Goal: Task Accomplishment & Management: Complete application form

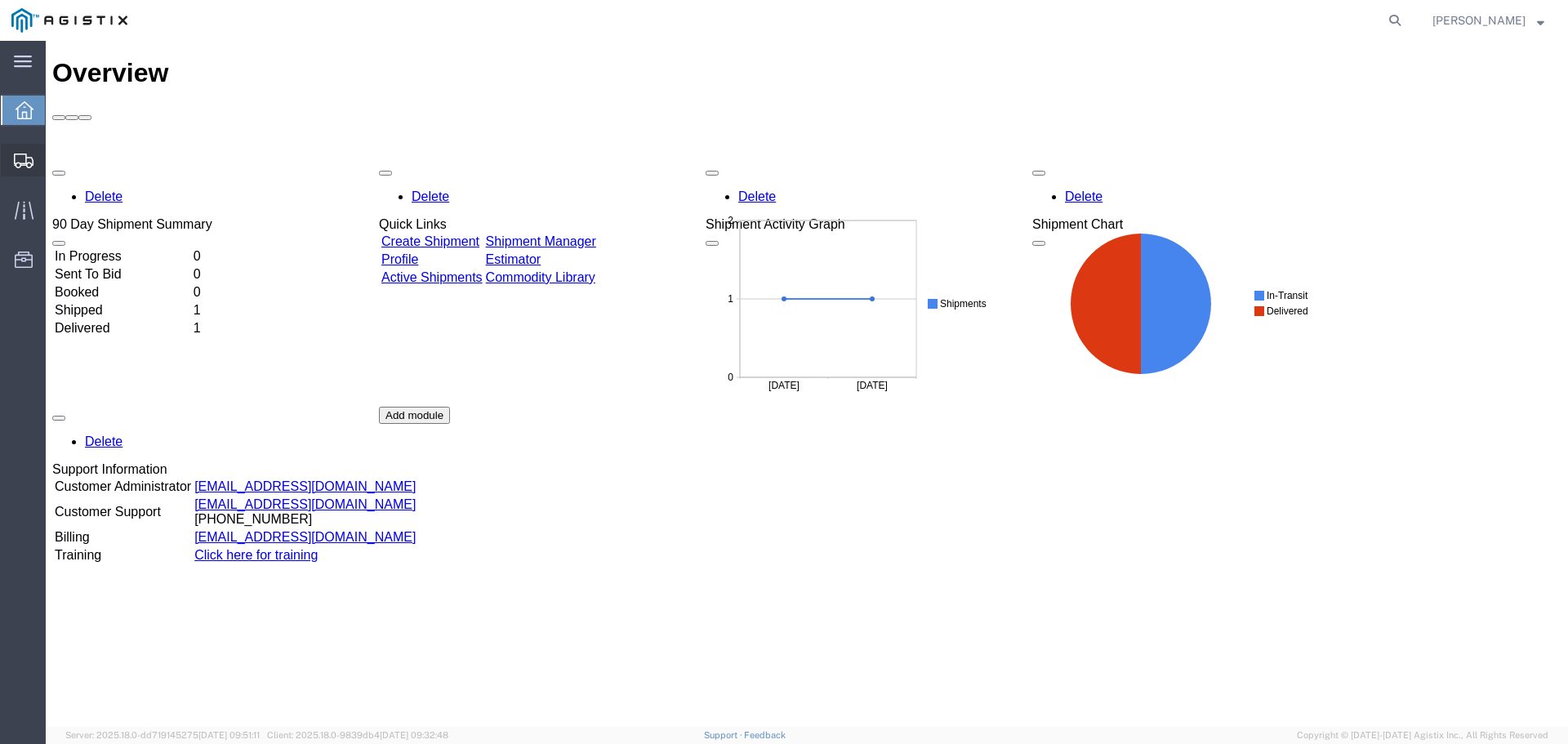
click at [0, 0] on span "Create Shipment" at bounding box center [0, 0] width 0 height 0
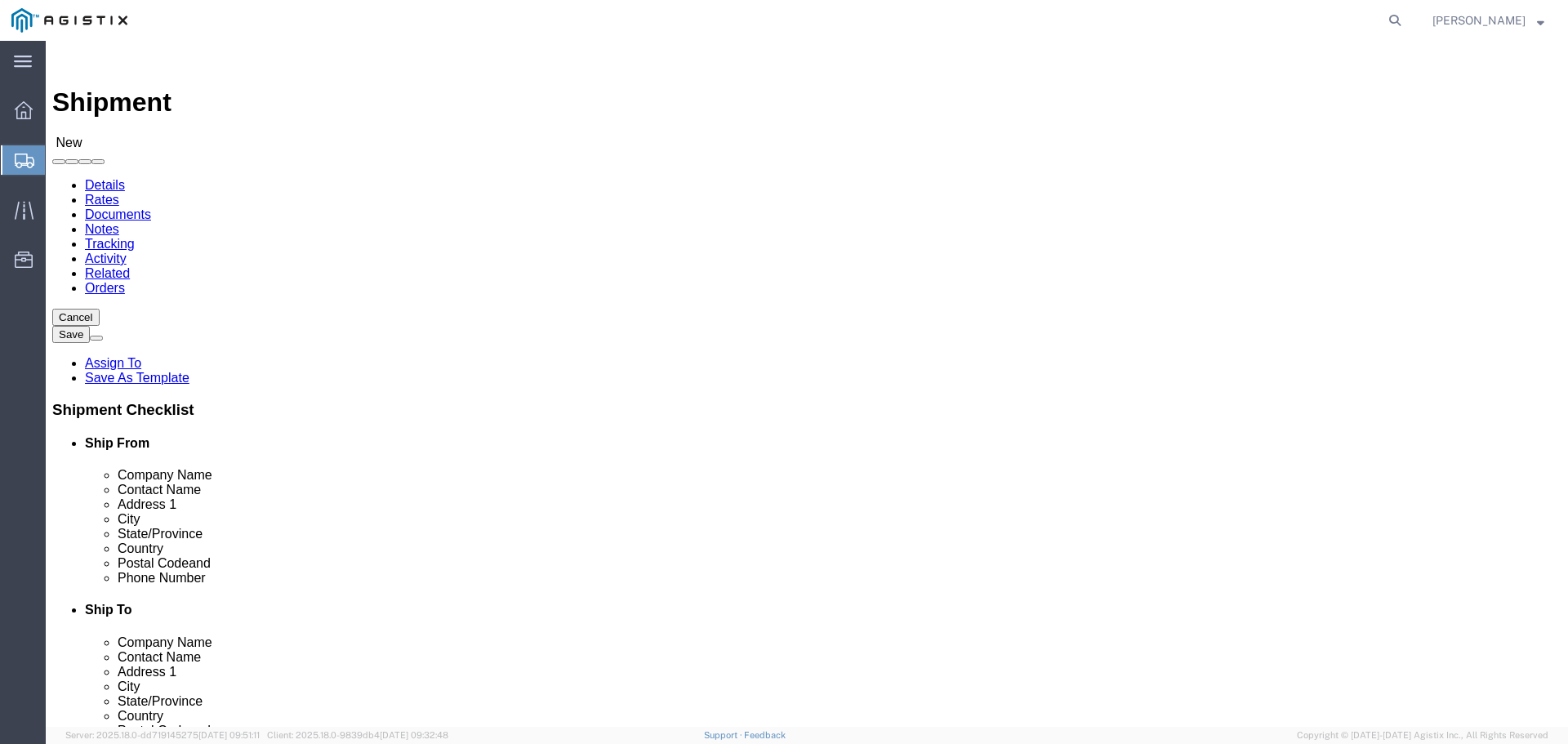
select select
click select "Select Advanced Tower Components PG&E"
select select "9596"
click select "Select Advanced Tower Components PG&E"
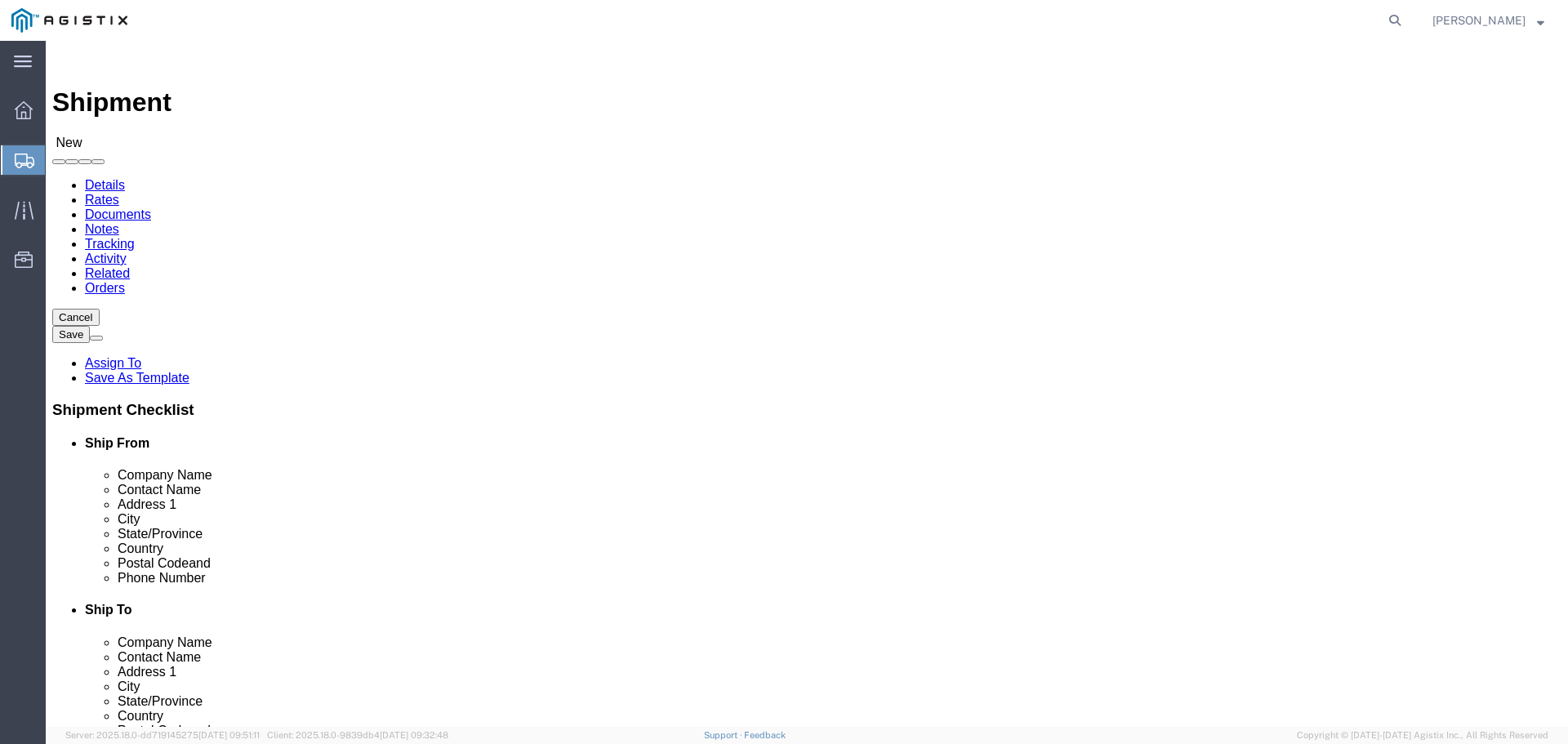
select select
click select "Select All Others Fremont DC Fresno DC Wheatland DC"
select select "23082"
click select "Select All Others Fremont DC Fresno DC Wheatland DC"
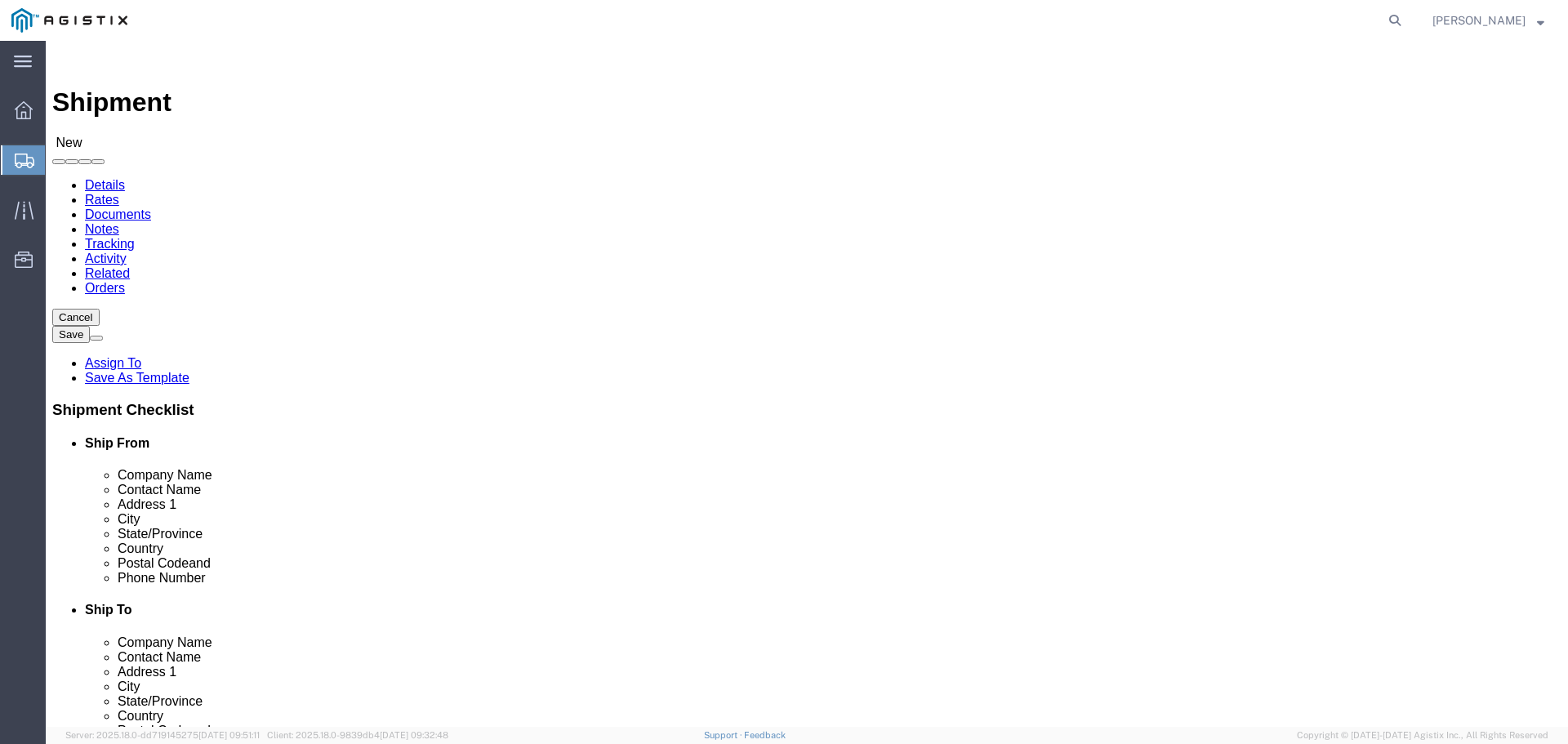
click input "text"
type input "Advanced Tower Components"
click input "text"
type input "Marcel Irwin"
click input "text"
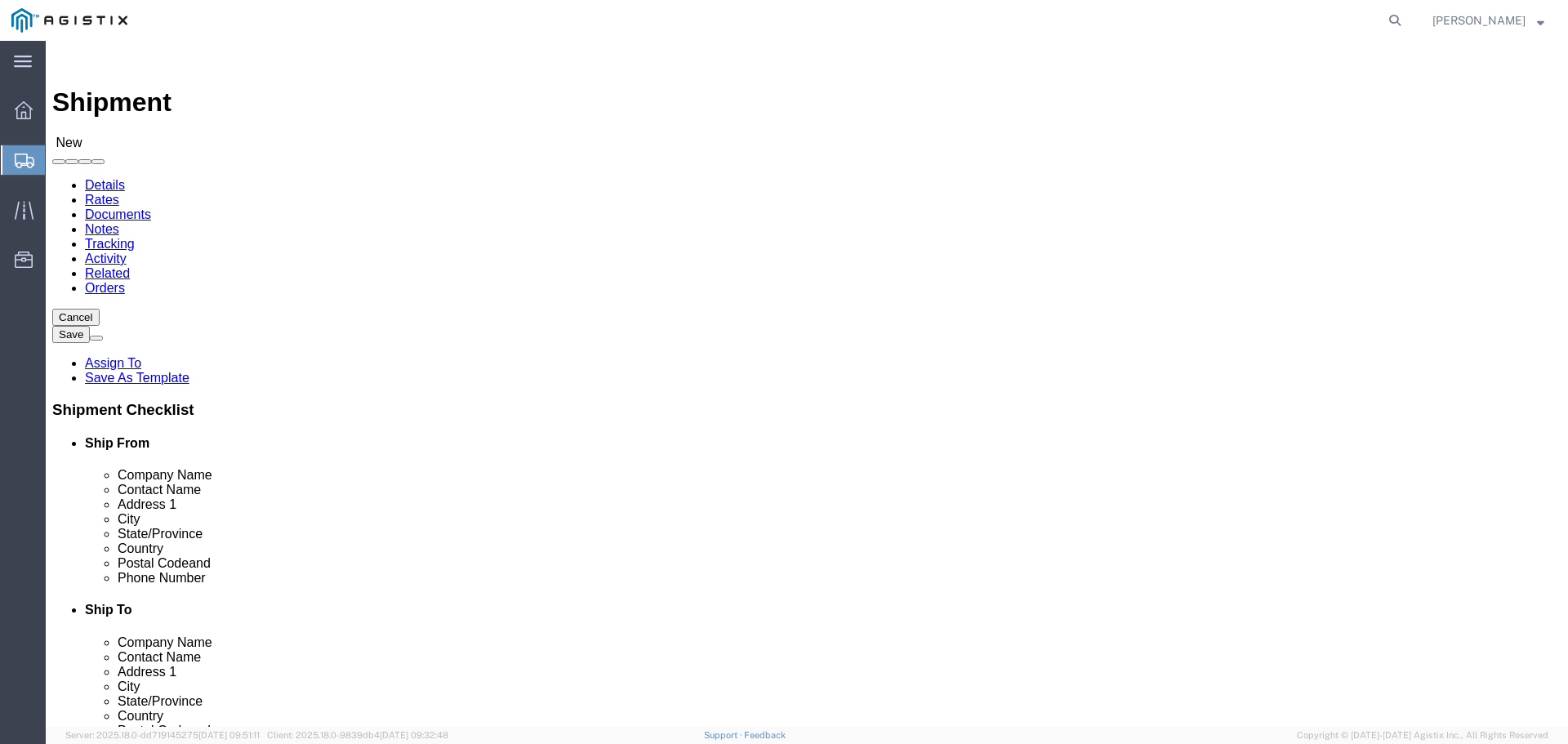
type input "1645 Salem Industrial Dr. NE"
click input "text"
type input "salem"
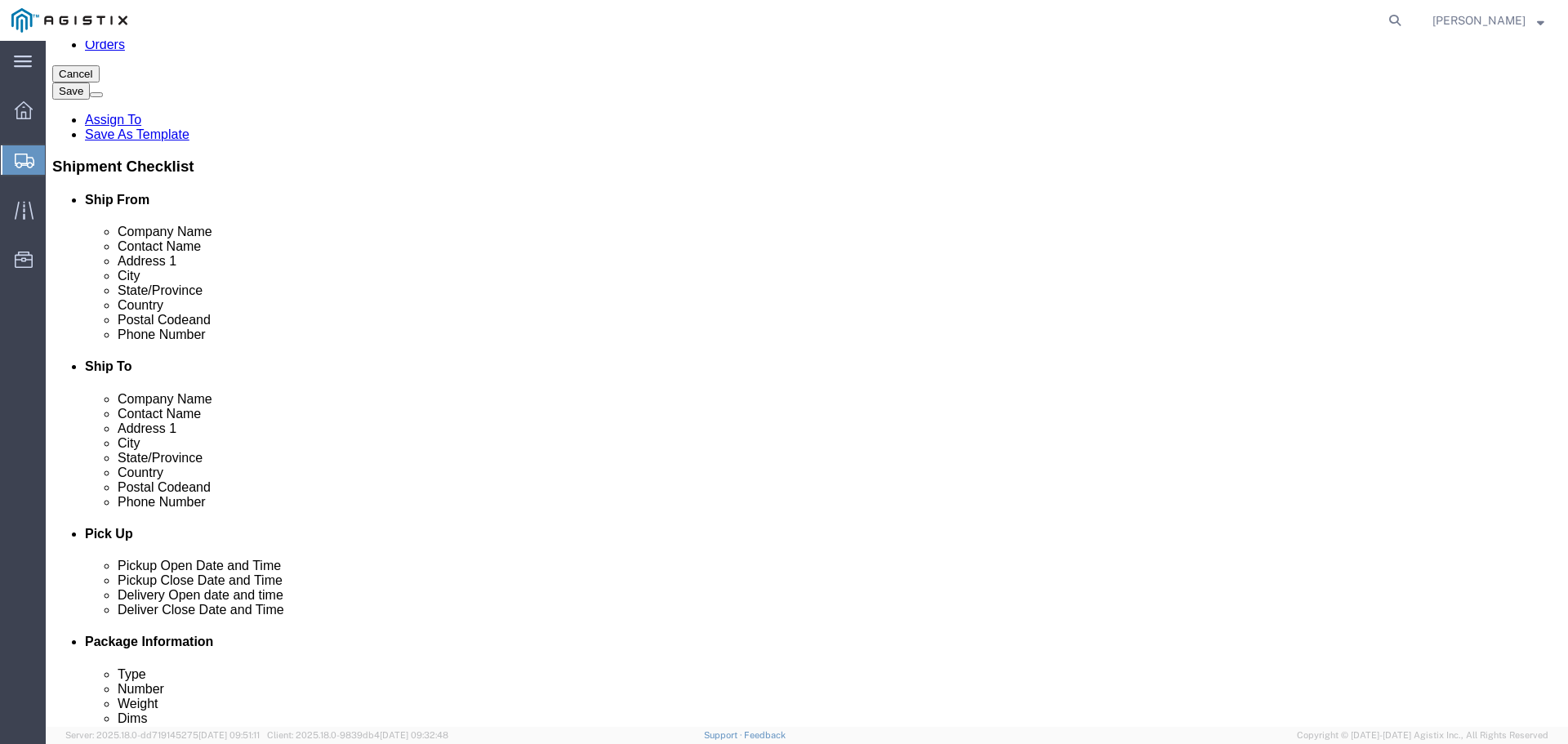
scroll to position [245, 0]
click input "text"
type input "97301"
click input "text"
type input "Marion"
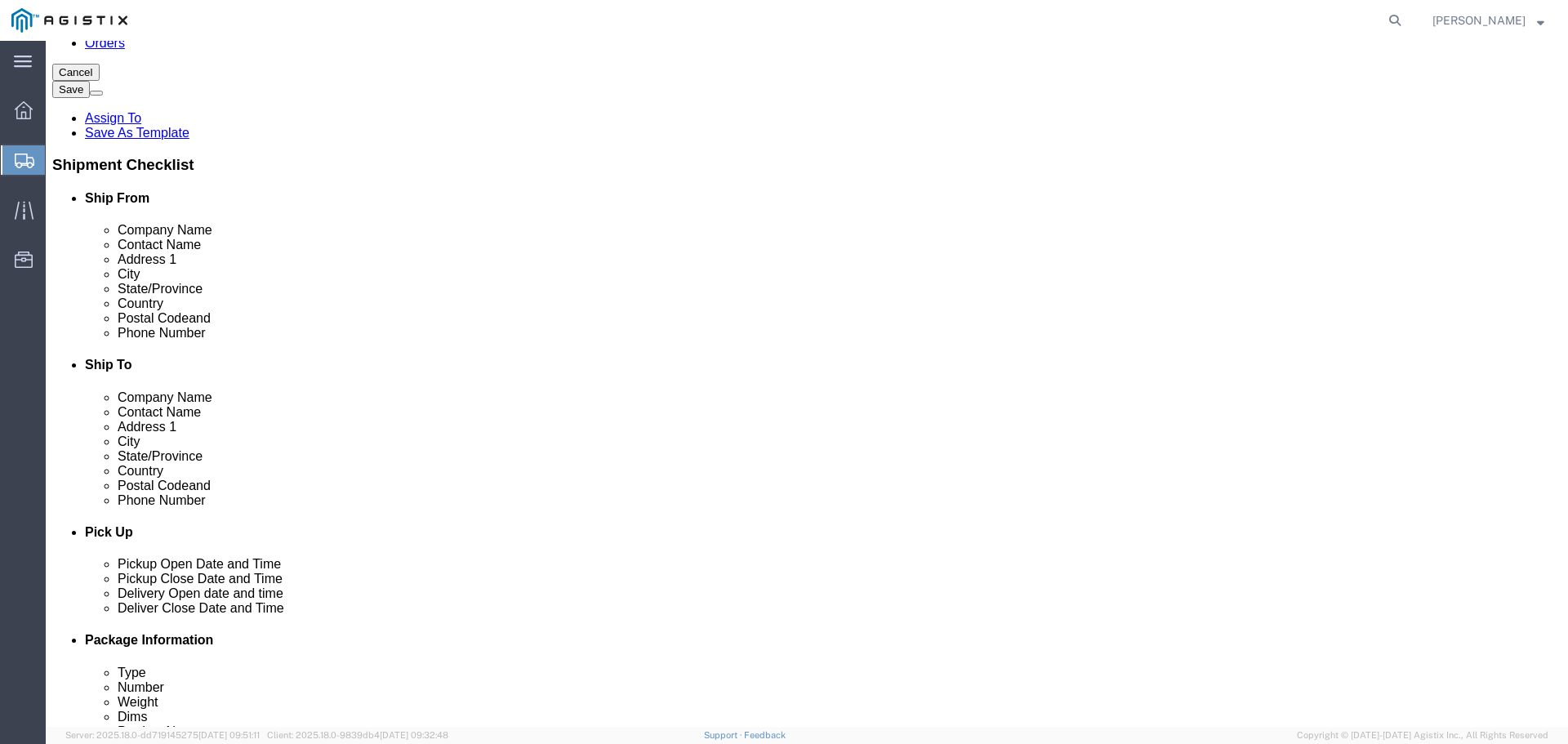
click input "text"
type input "3"
type input "5035400777"
click input "text"
type input "mirwin@advancedtowercomponents.com"
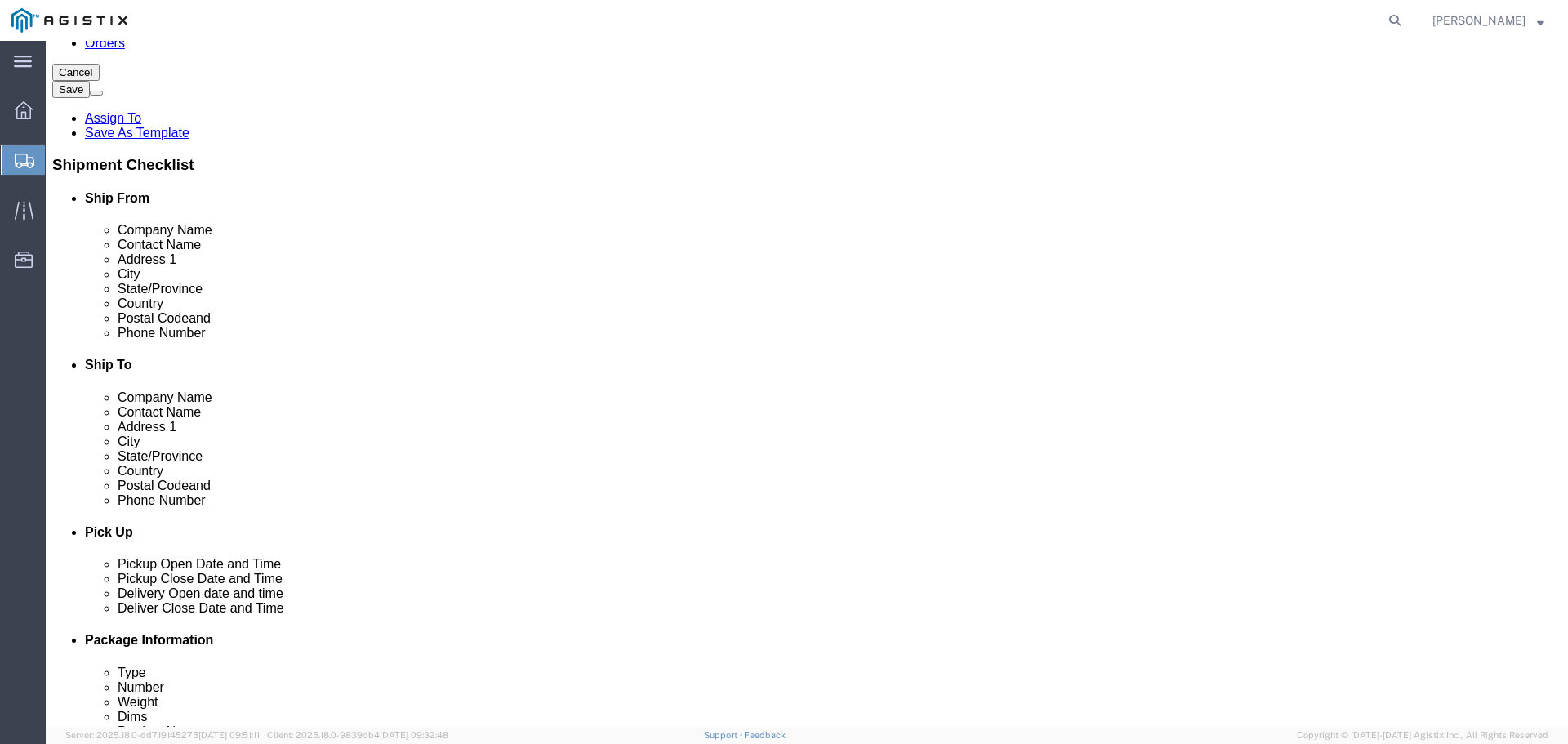
click input "text"
paste input "Graybar Electric"
type input "Graybar Electric"
click input "text"
paste input "Eric Petersen"
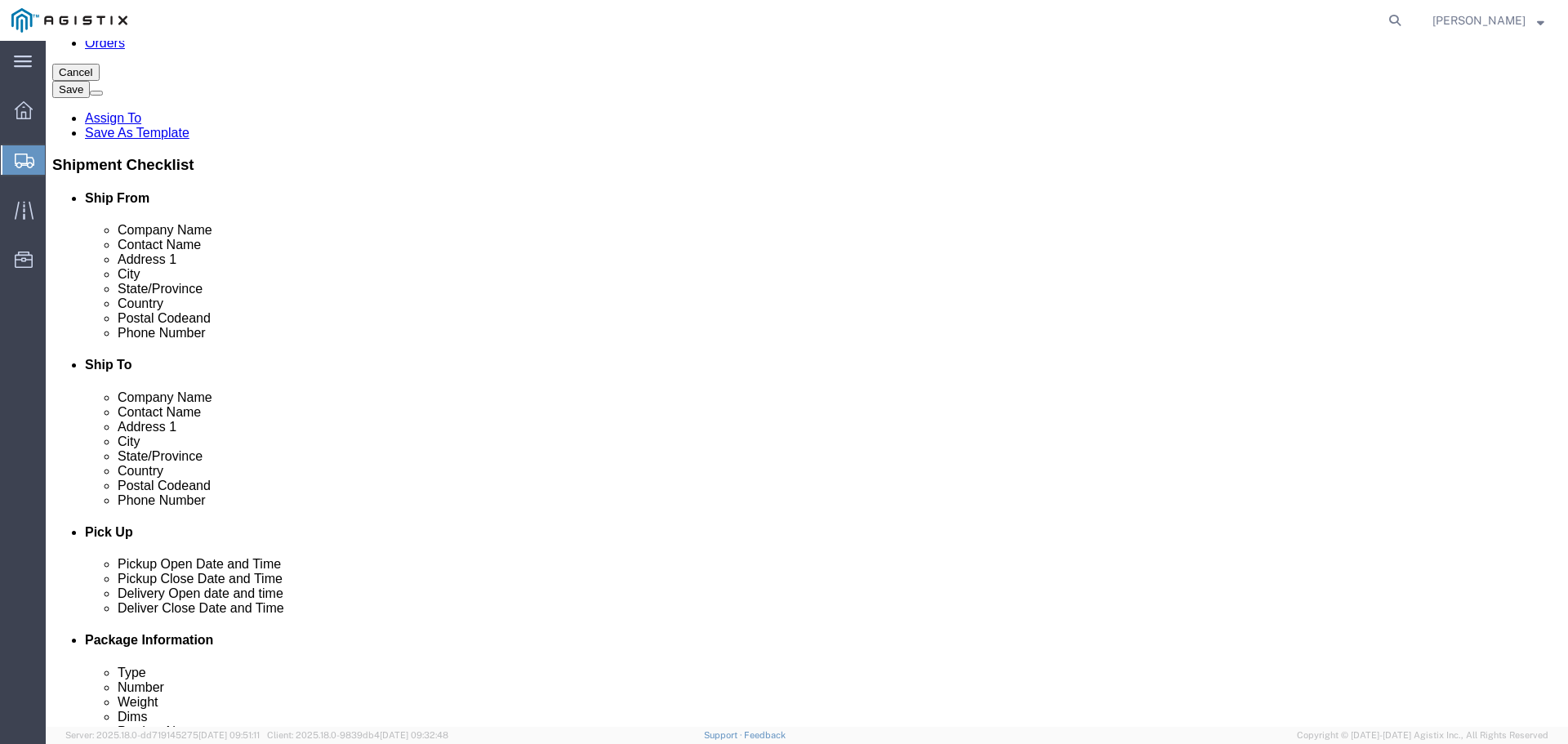
type input "Eric Petersen"
click input "text"
paste input "4401 East Center ave."
type input "4401 East Center ave."
click input "text"
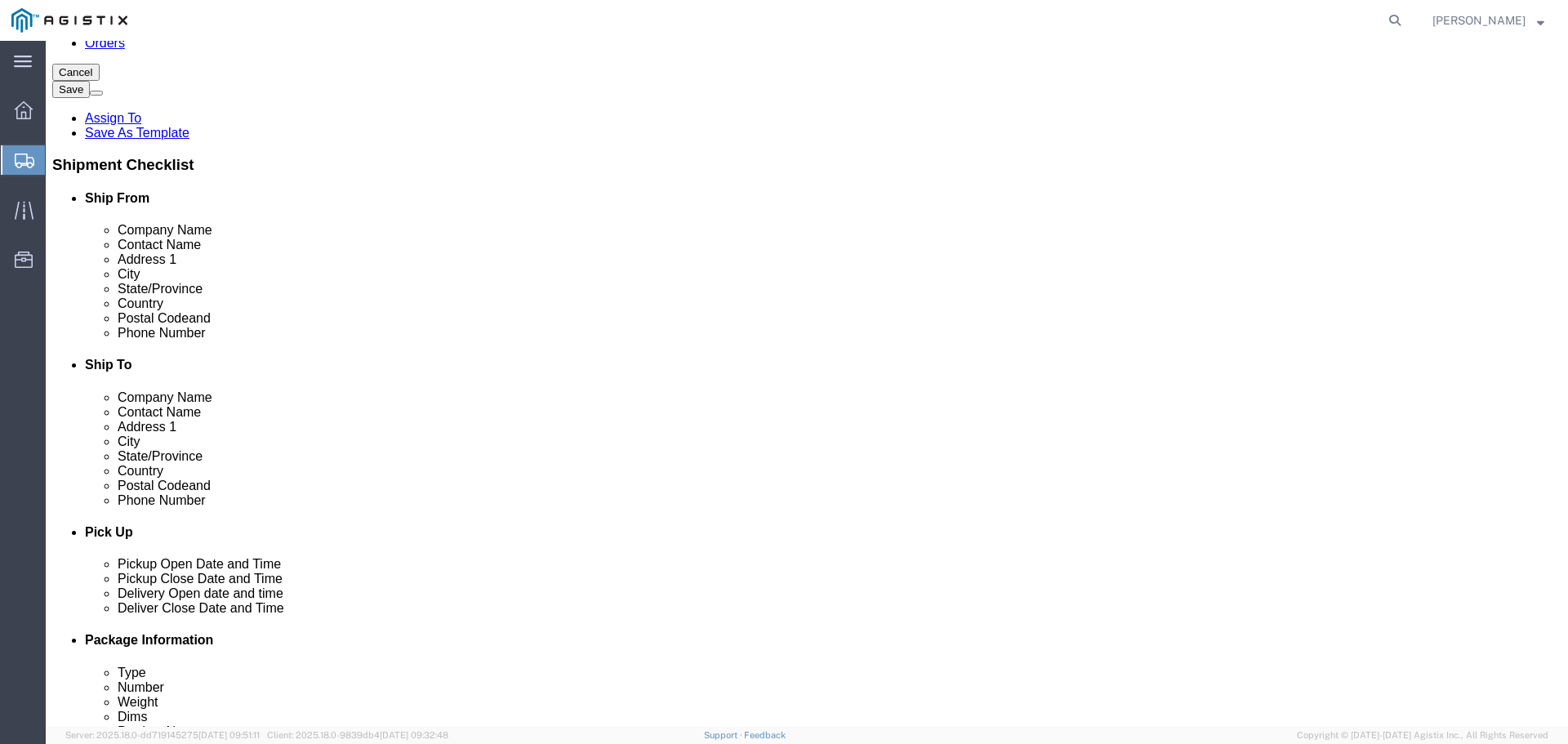
paste input "Fresno"
type input "Fresno"
click input "text"
click input "Postal Code"
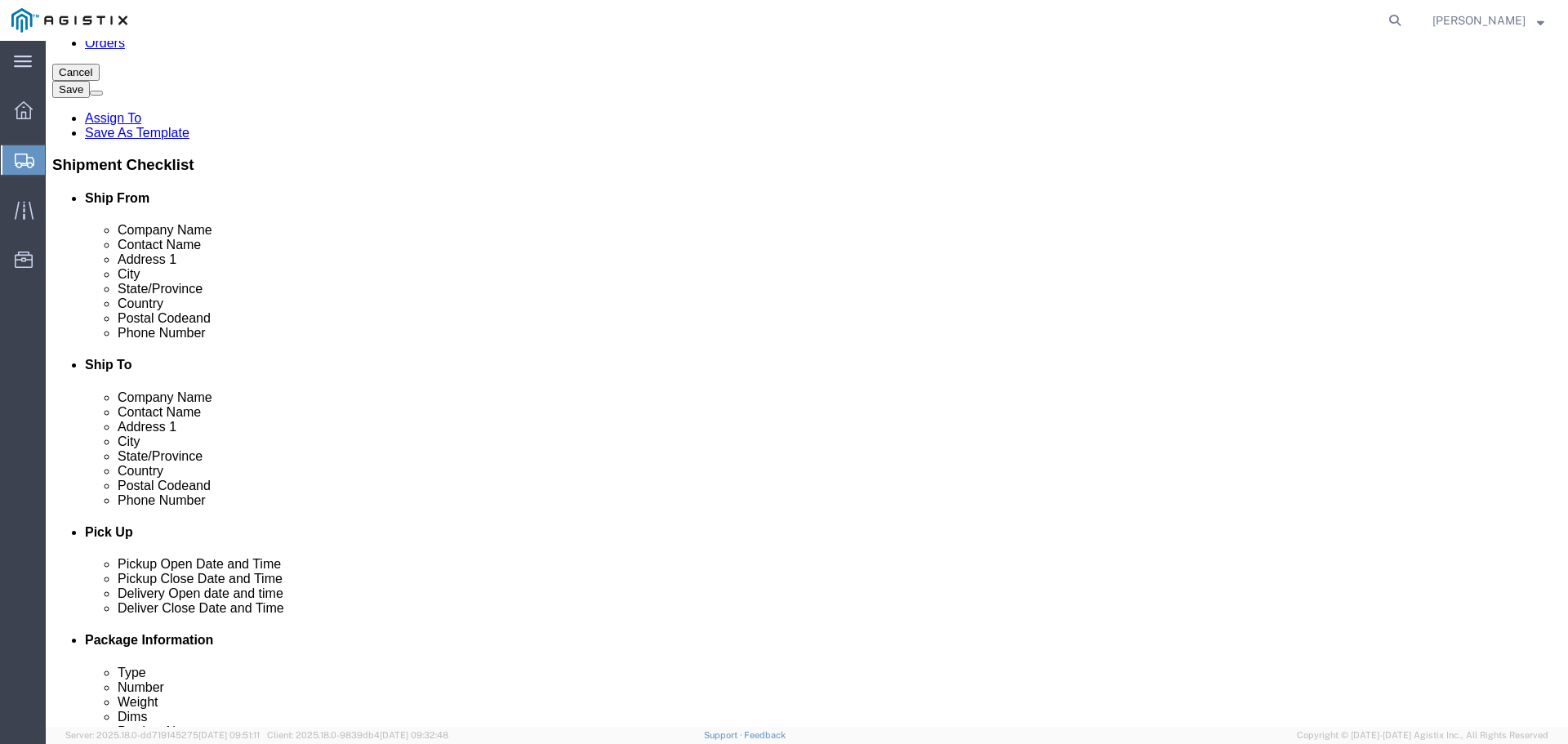
paste input "93725"
type input "93725"
click input "text"
paste input "(916) 882-8495"
type input "(916) 882-8495"
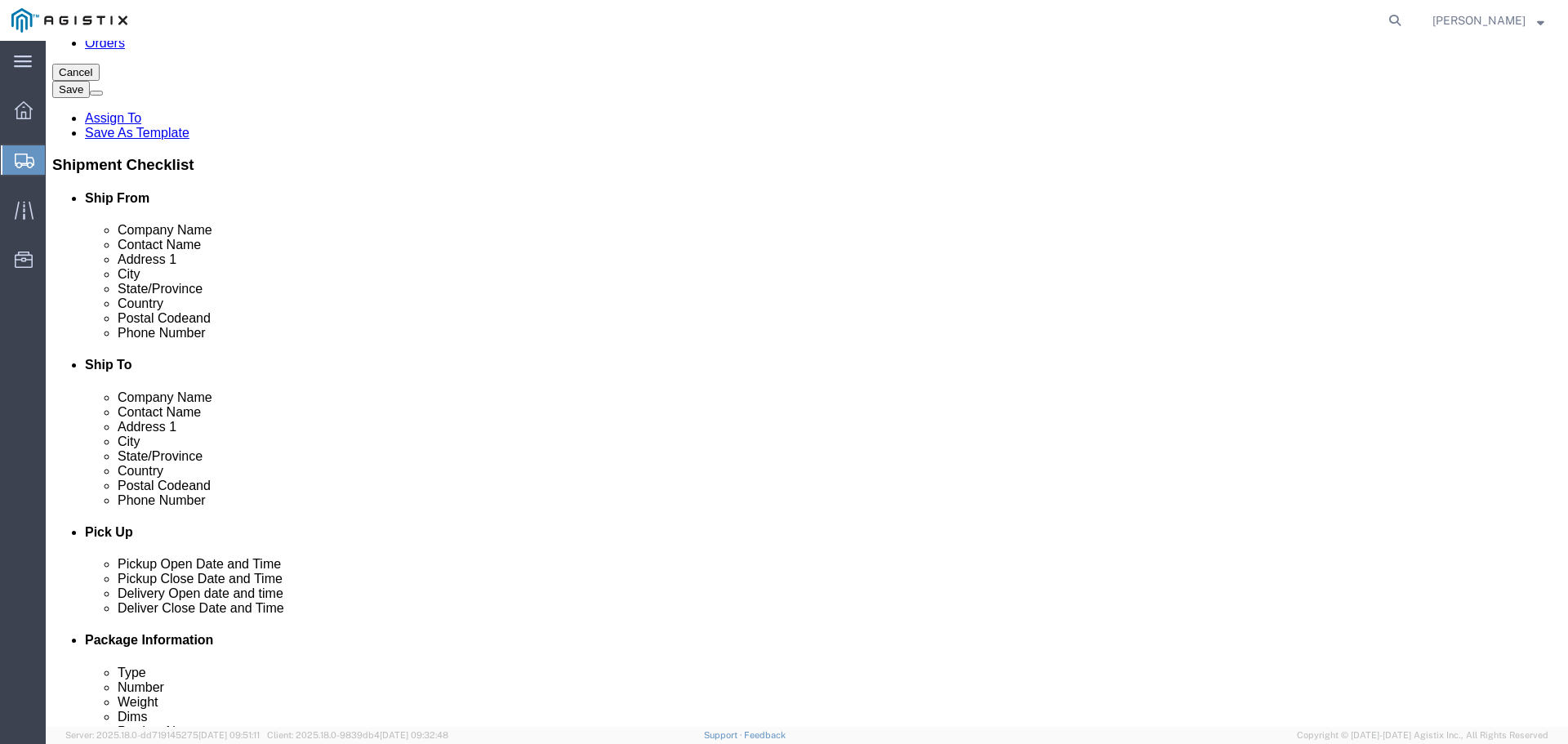
click input "text"
paste input "<eric.petersen@graybar.com>"
type input "eric.petersen@graybar.com"
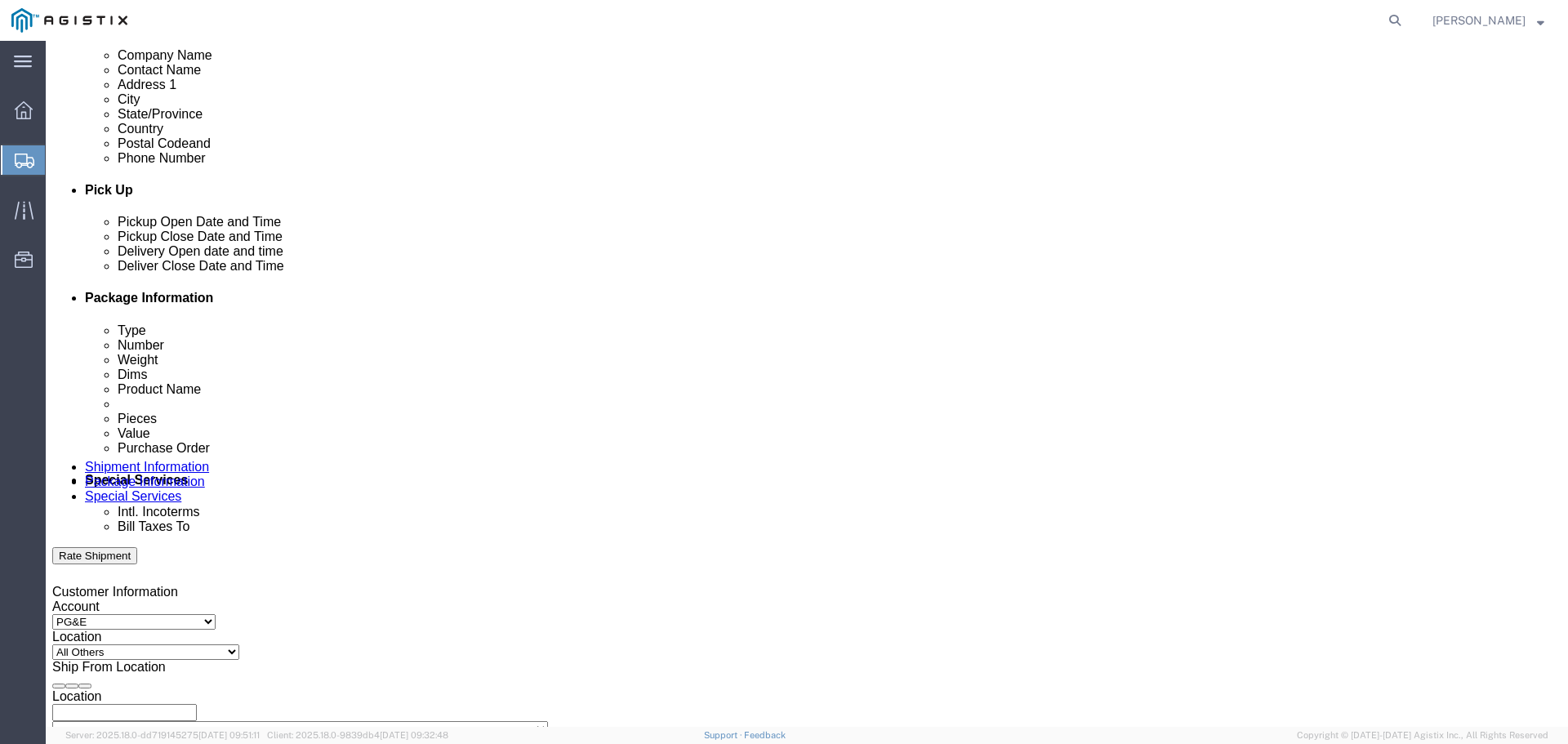
scroll to position [735, 0]
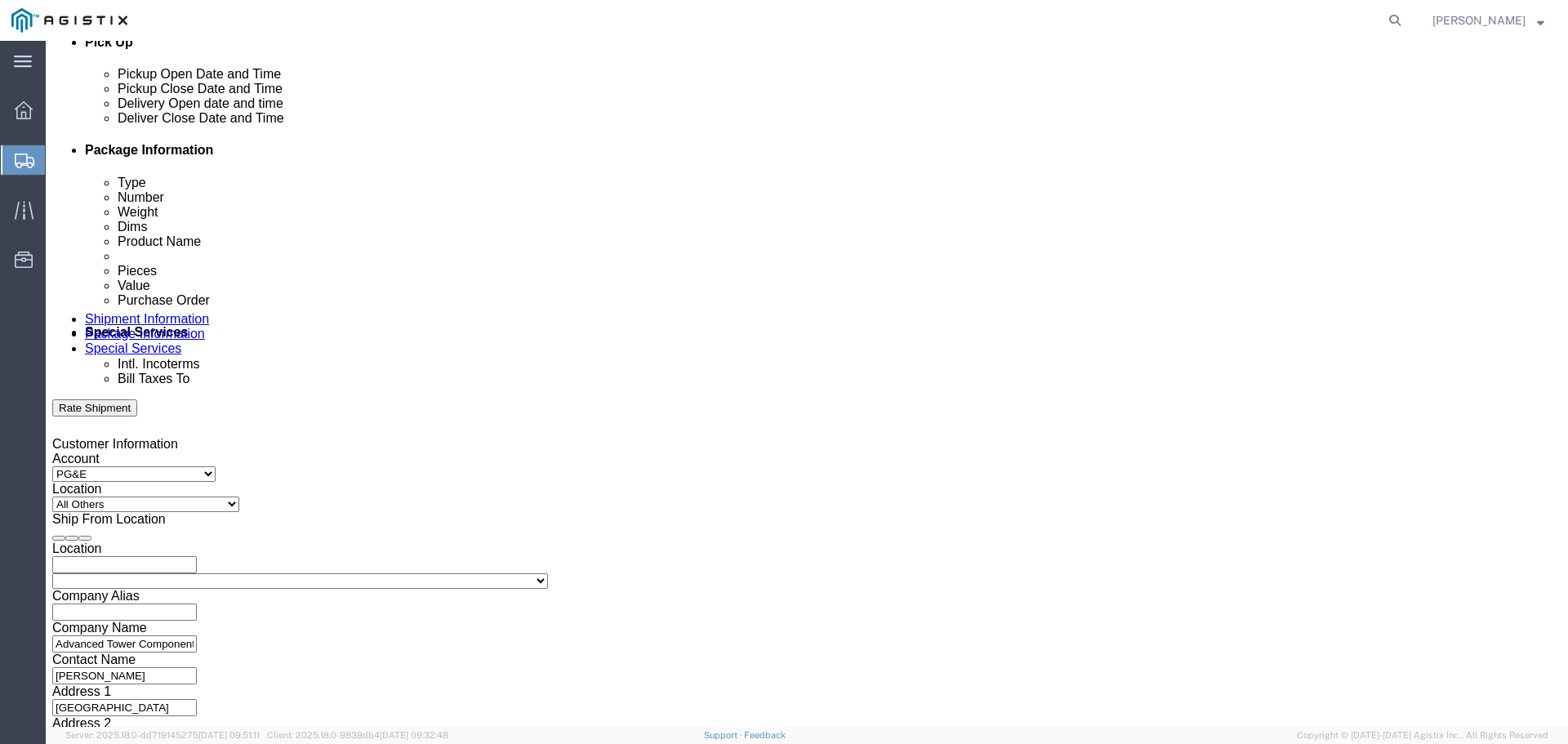
click div
click input "12:00 PM"
click input "8:00 PM"
type input "8:00 AM"
click button "Apply"
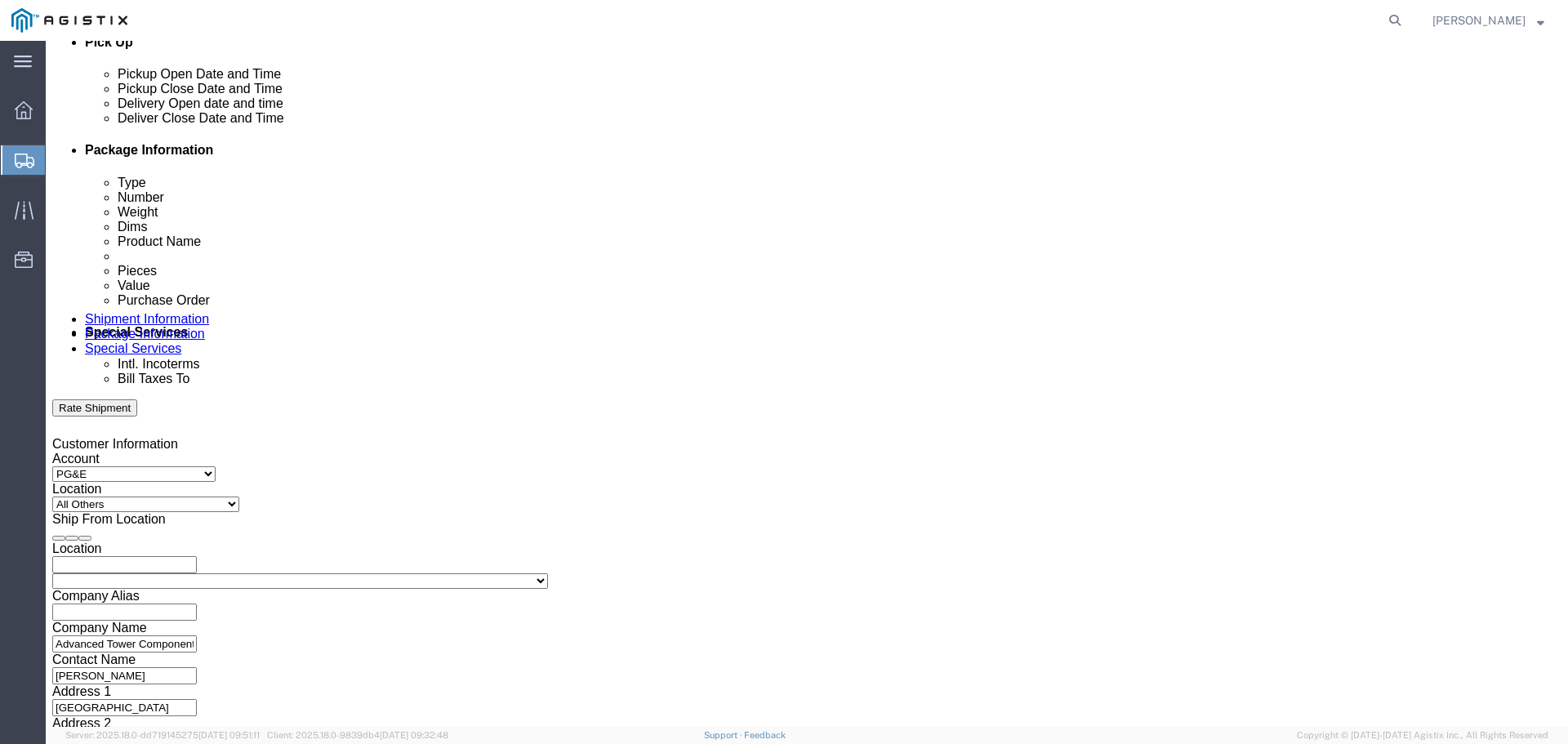
click div
click input "4:00 AM"
type input "4:00 PM"
click button "Apply"
click div "Sep 11 2025 11:00 AM"
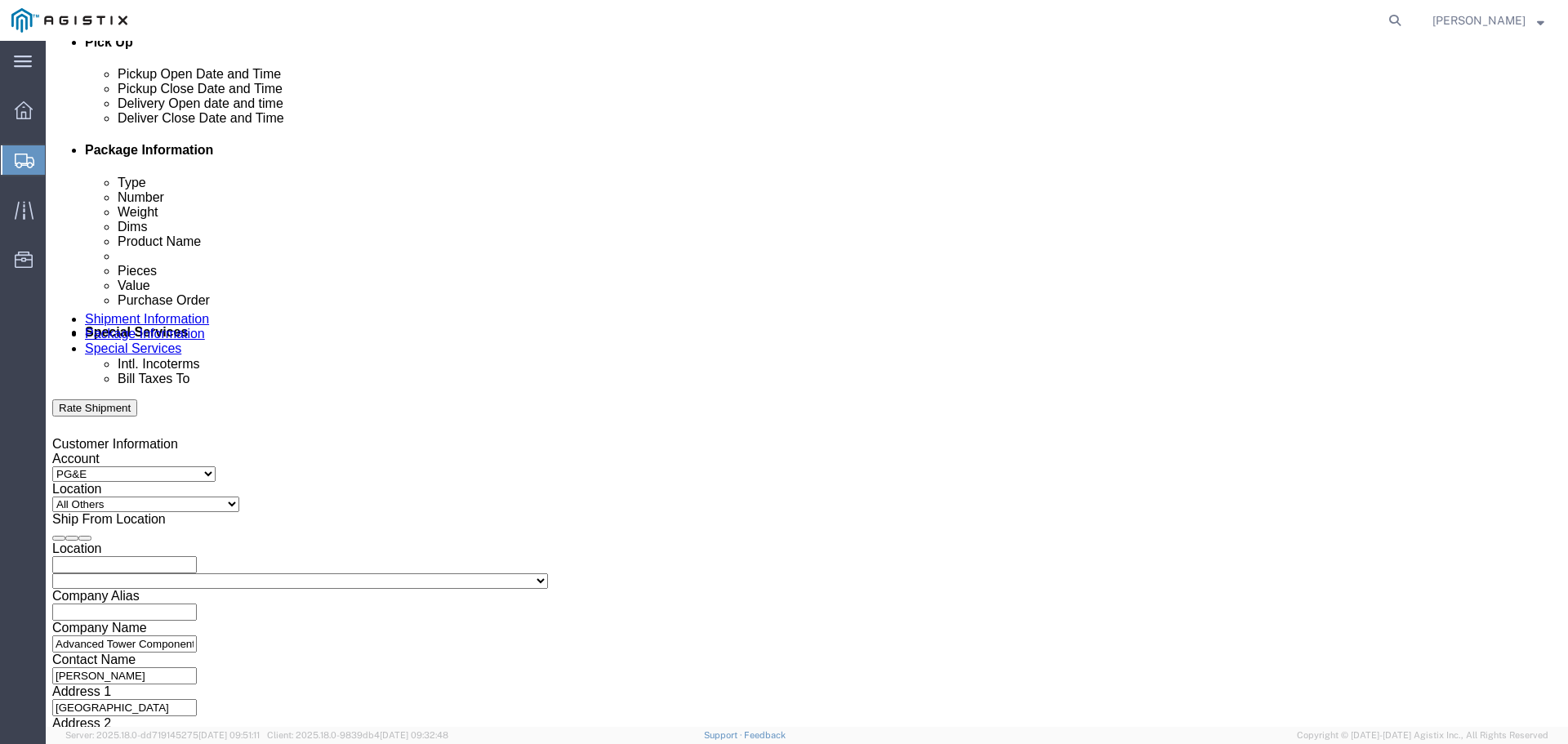
click input "4:00 AM"
click input "4:00 MA"
type input "4:00 PM"
click button "Apply"
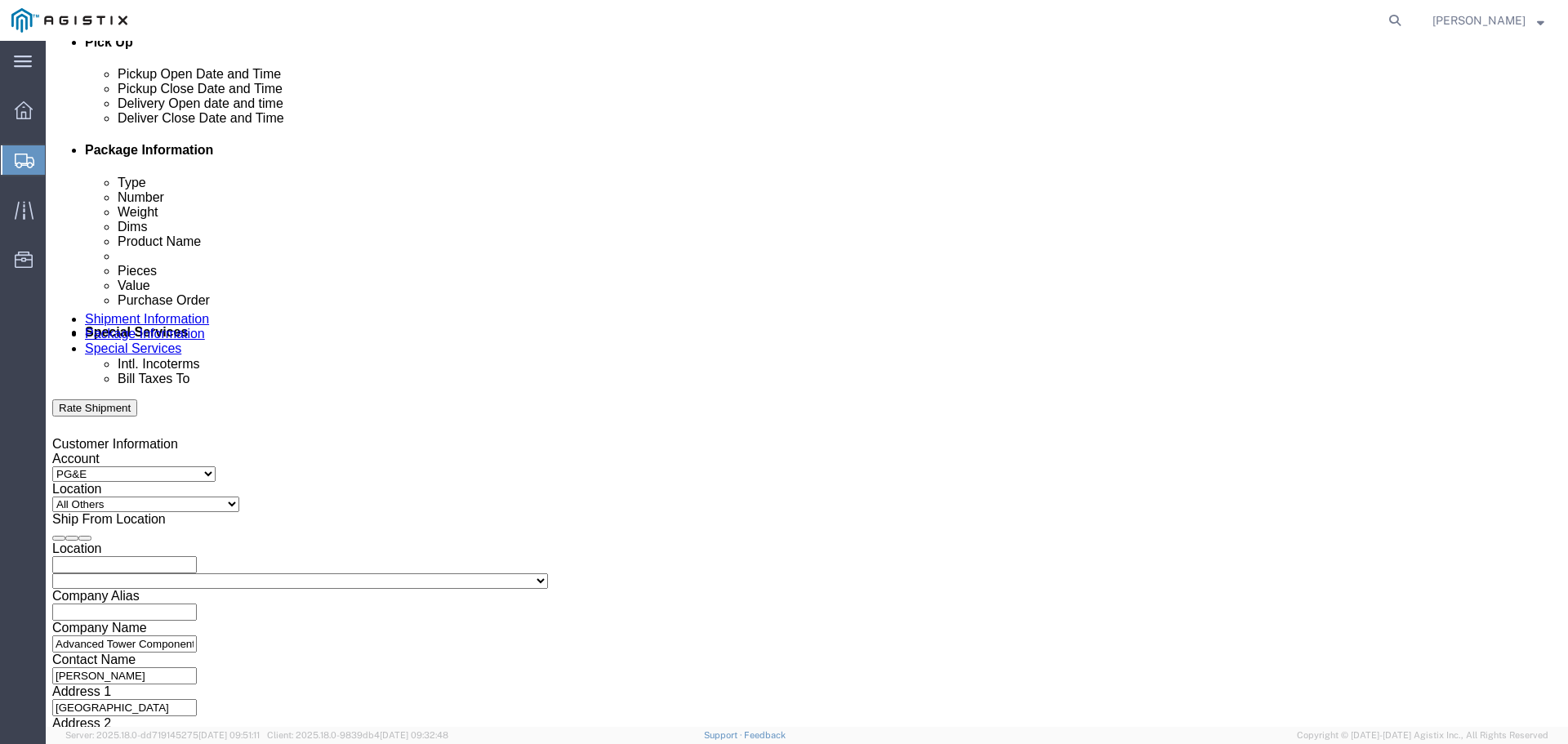
click div "Sep 11 2025 10:00 AM"
type input "11:00 AM"
click button "Apply"
click input "text"
paste input "4527153233"
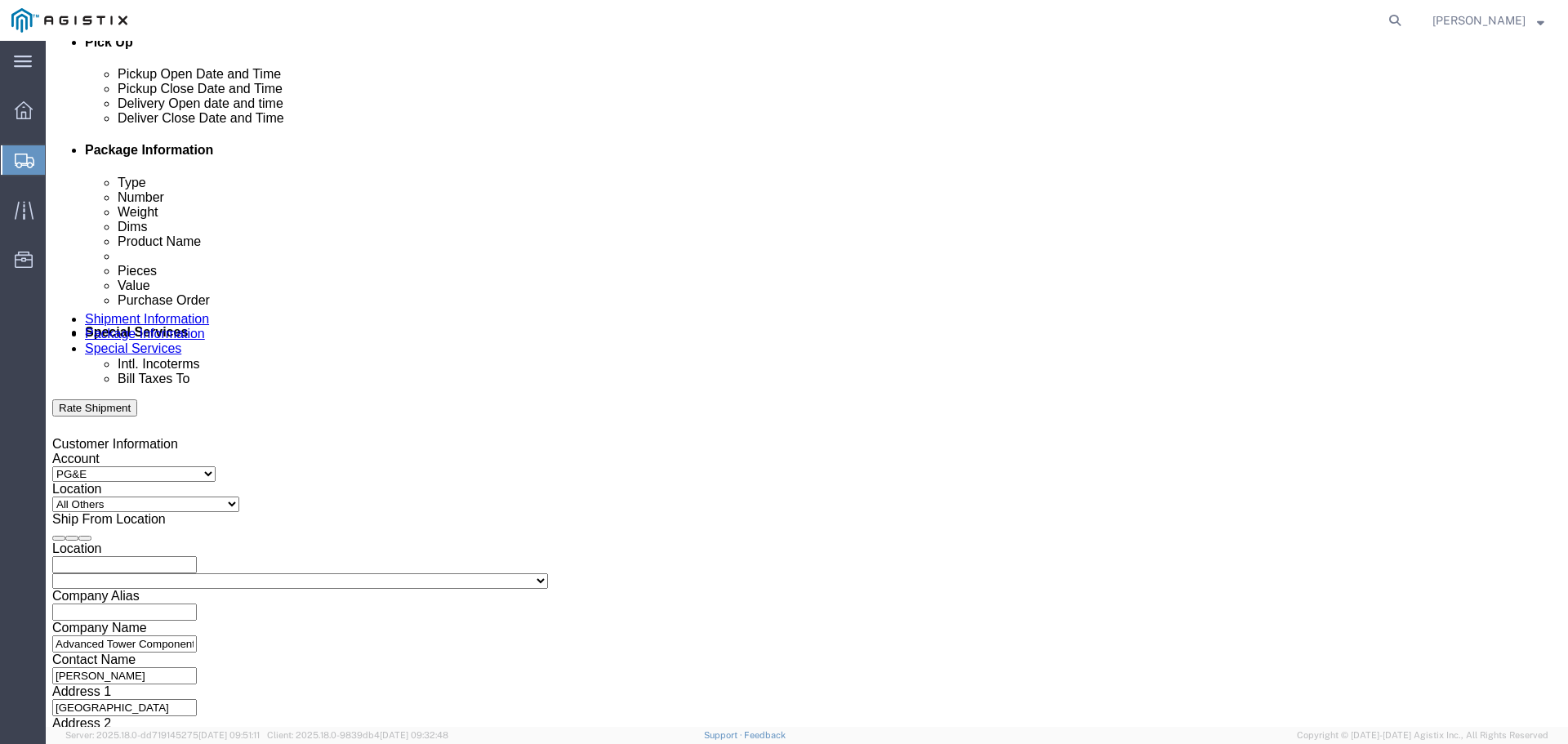
type input "4527153233"
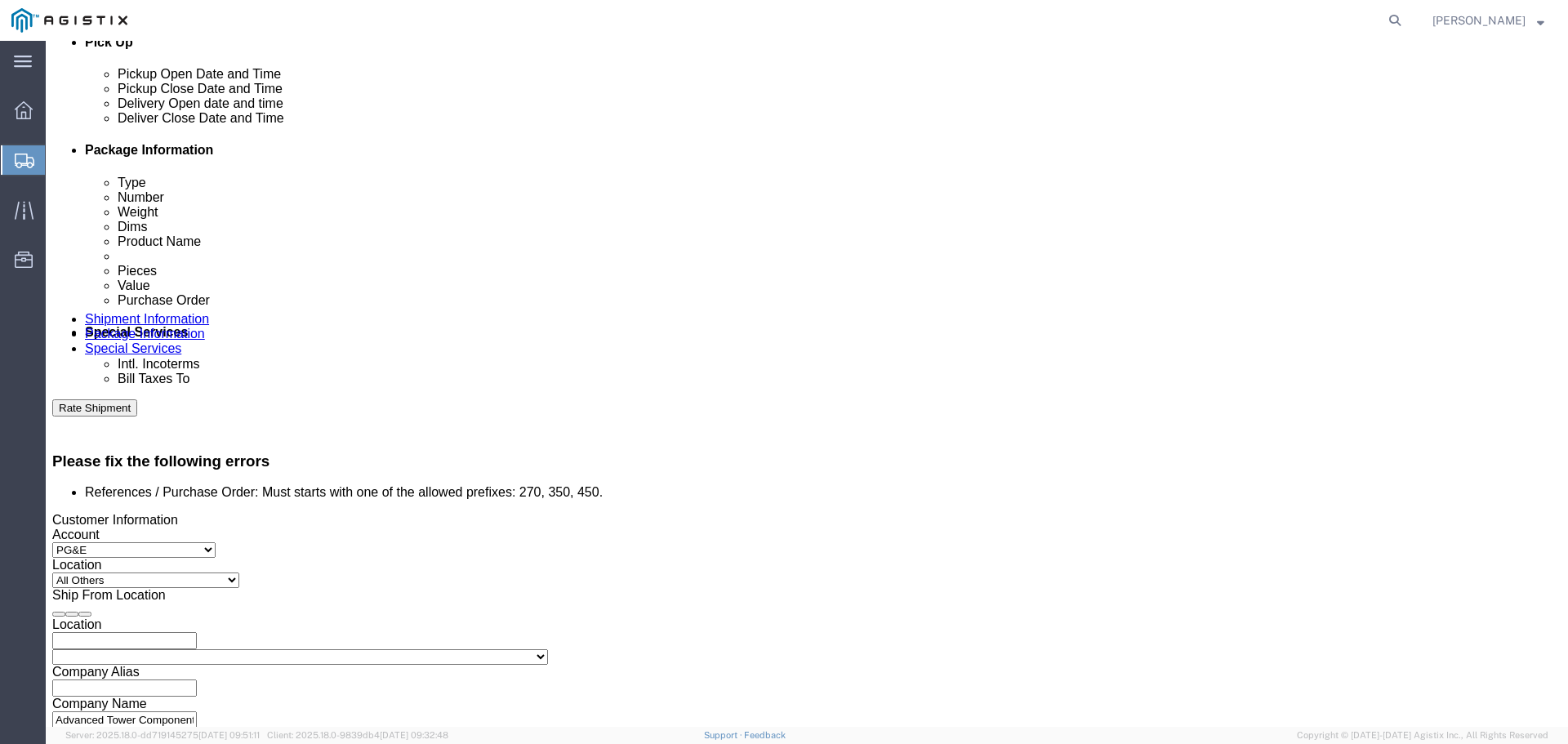
scroll to position [804, 0]
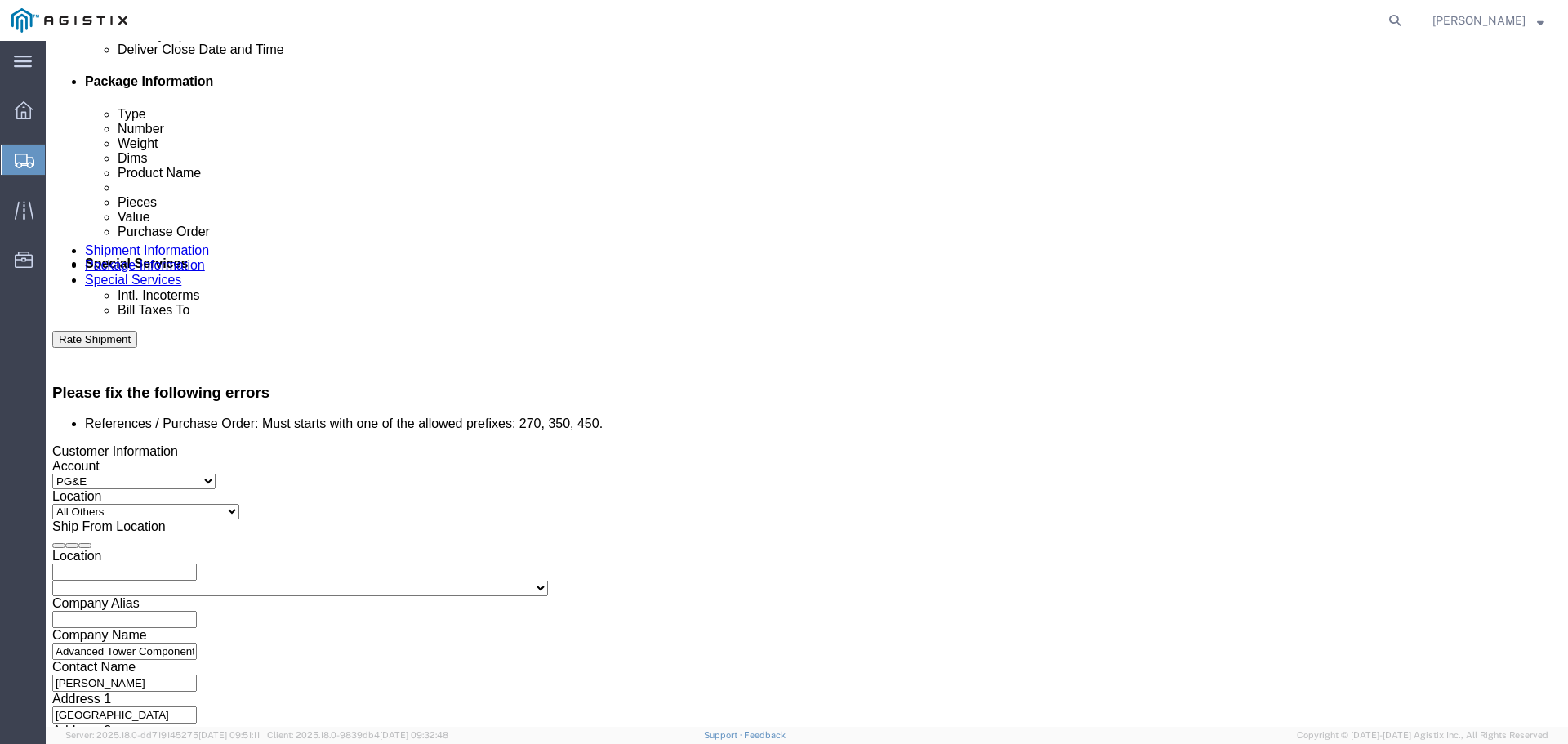
click select "Select Account Type Activity ID Airline Appointment Number ASN Batch Request # …"
select select "JOBNUM"
click select "Select Account Type Activity ID Airline Appointment Number ASN Batch Request # …"
click input "text"
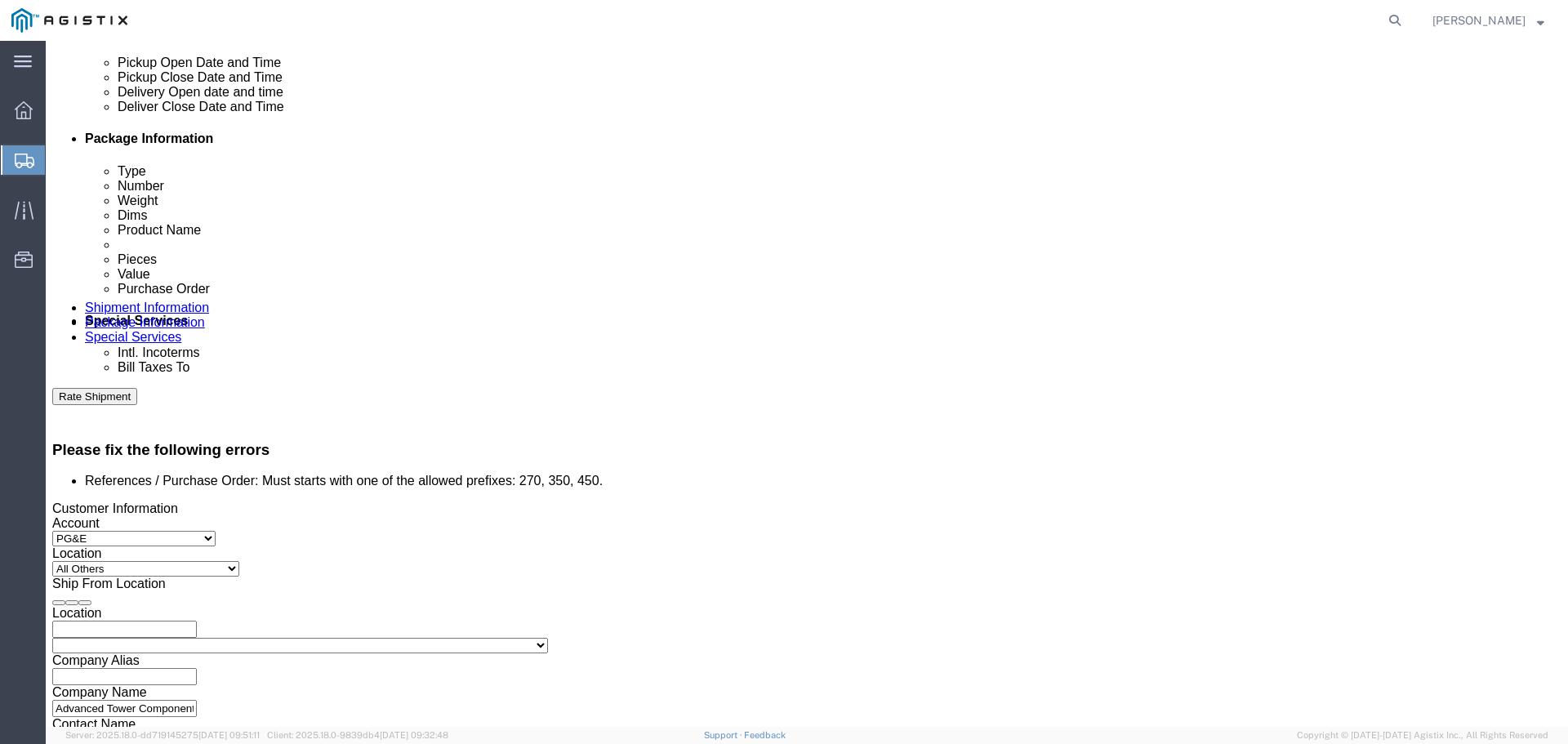
scroll to position [837, 0]
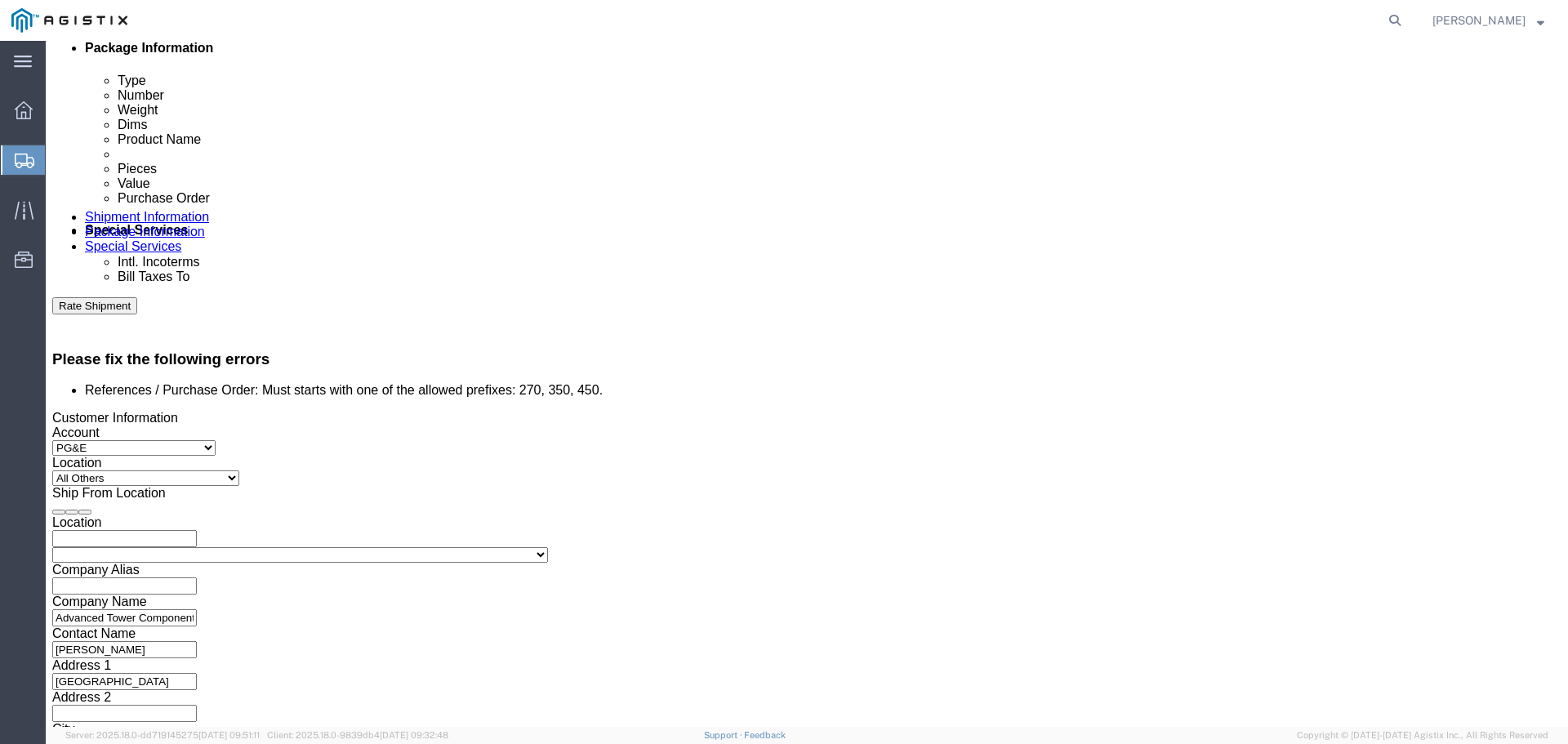
type input "ATC#176302"
click input "4527153233"
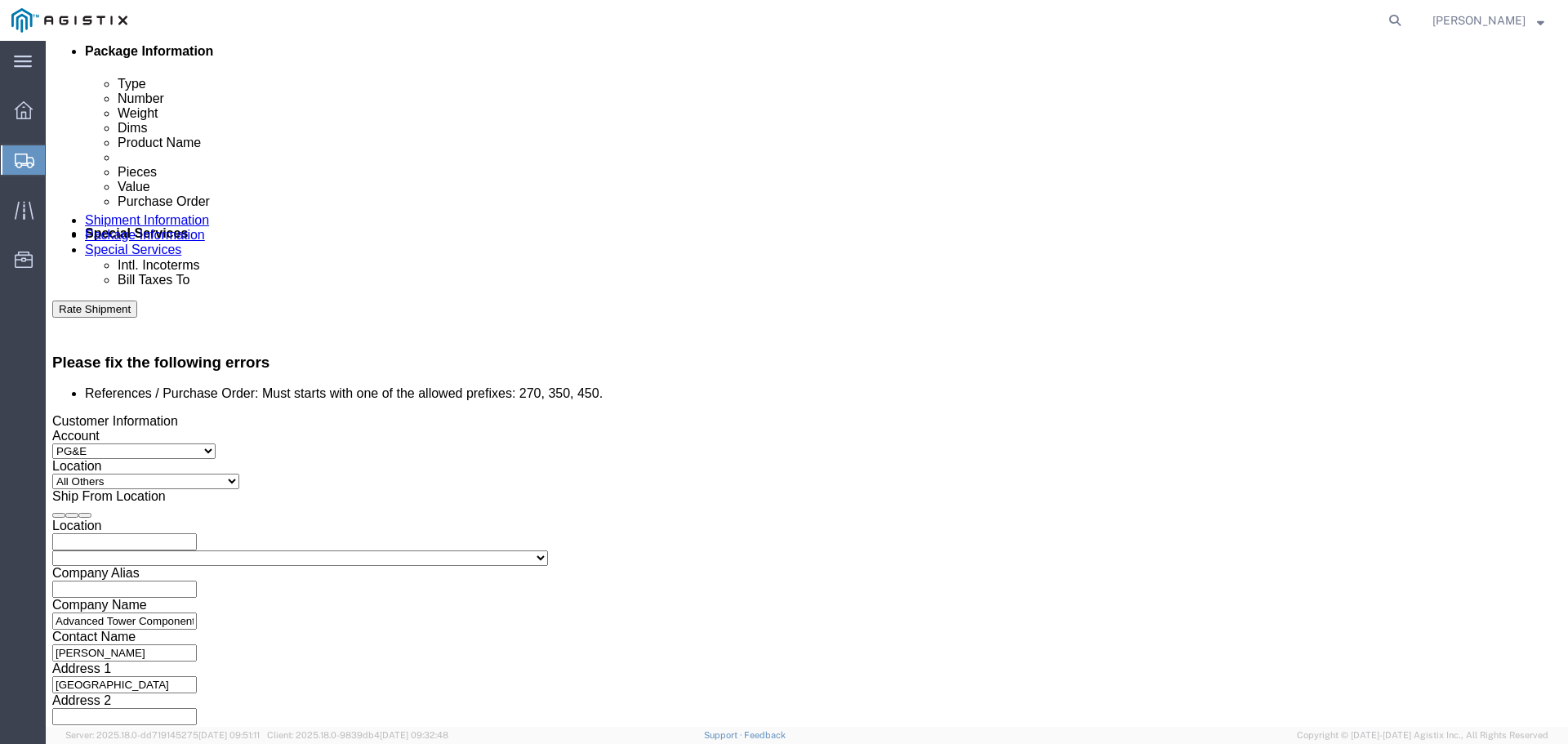
scroll to position [899, 0]
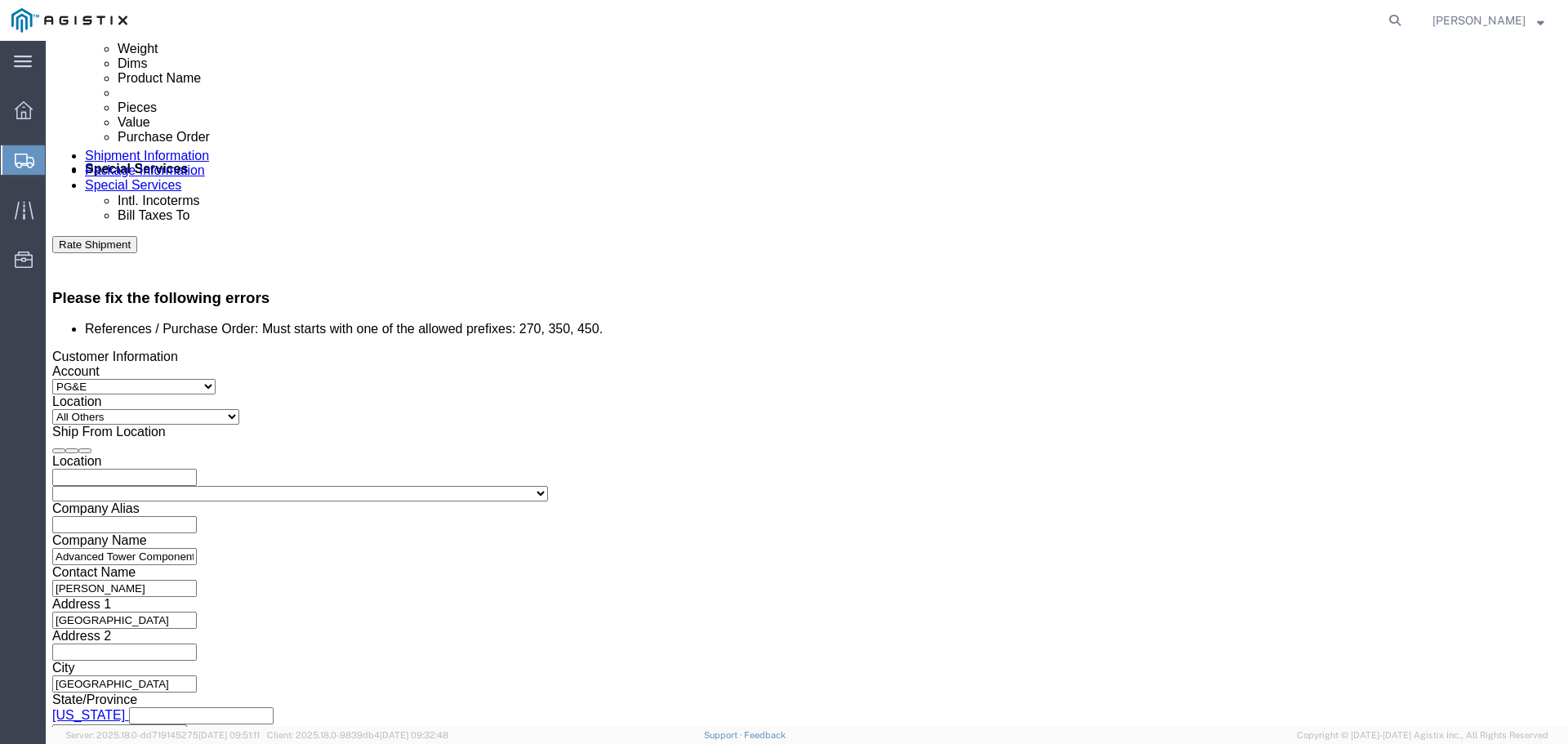
drag, startPoint x: 342, startPoint y: 312, endPoint x: 444, endPoint y: 309, distance: 102.0
click input "4527153233"
click input "ATC#176302"
click div "Leg 1 Mode Select Air Less than Truckload Multi-Leg Ocean Freight Rail Small Pa…"
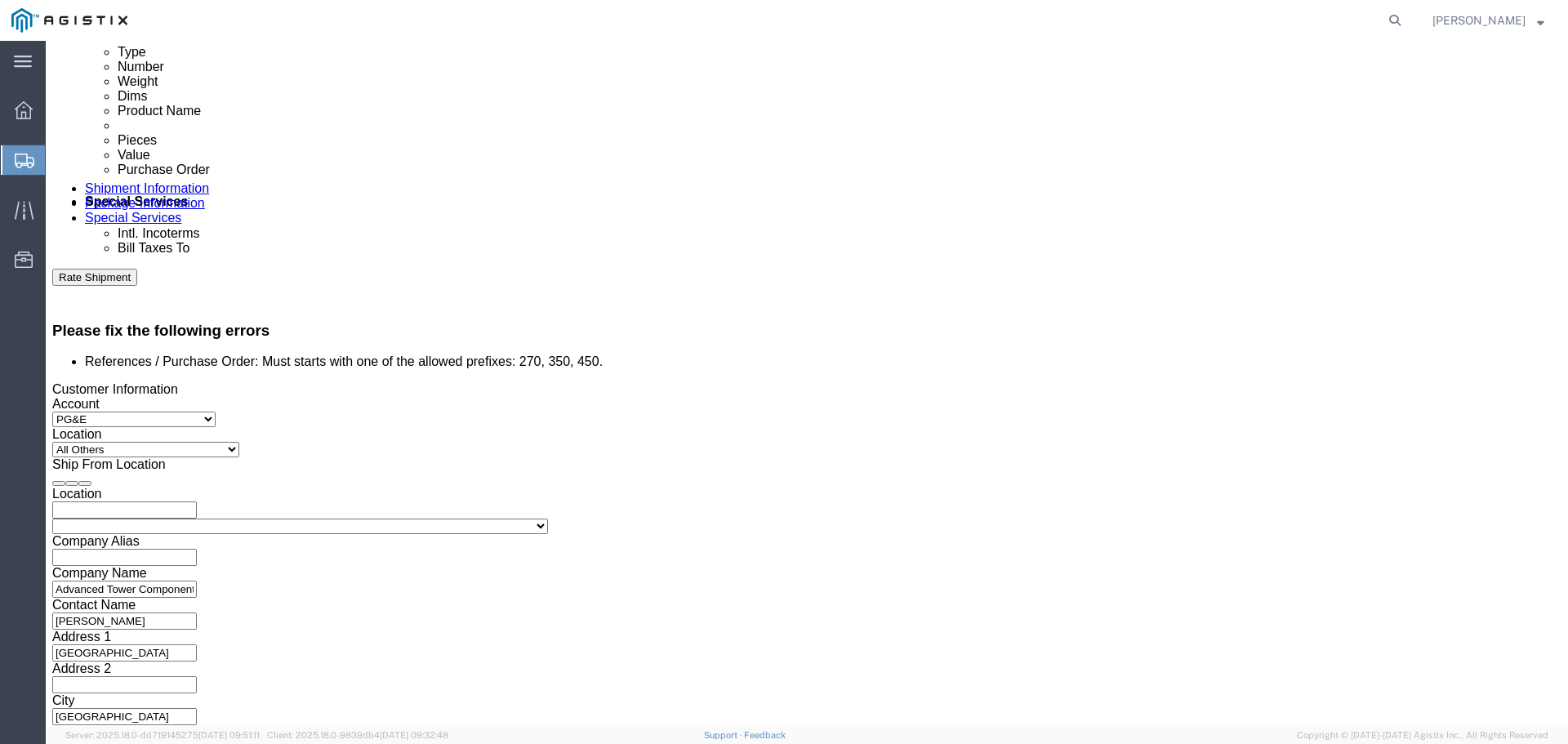
scroll to position [837, 0]
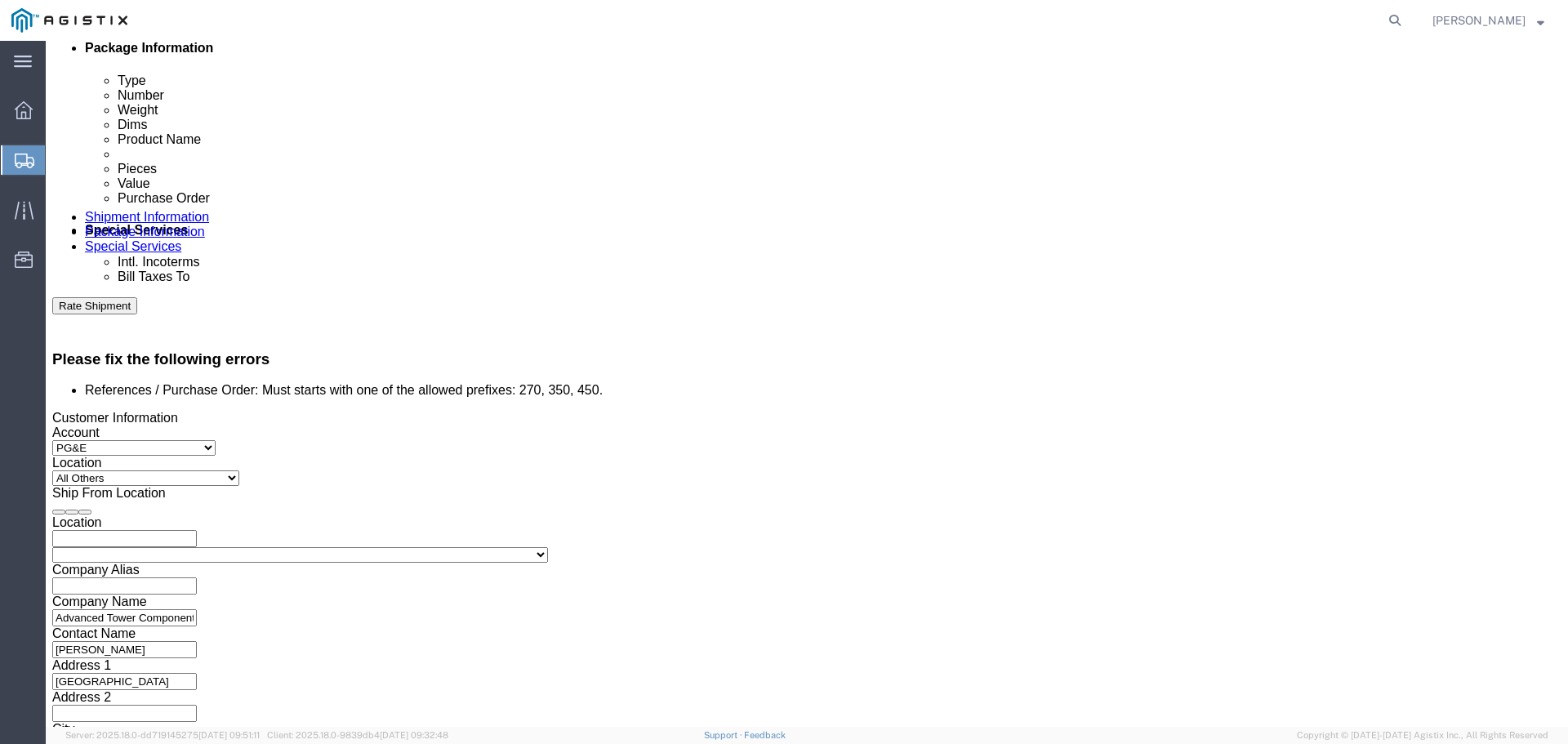
click input "4527153233"
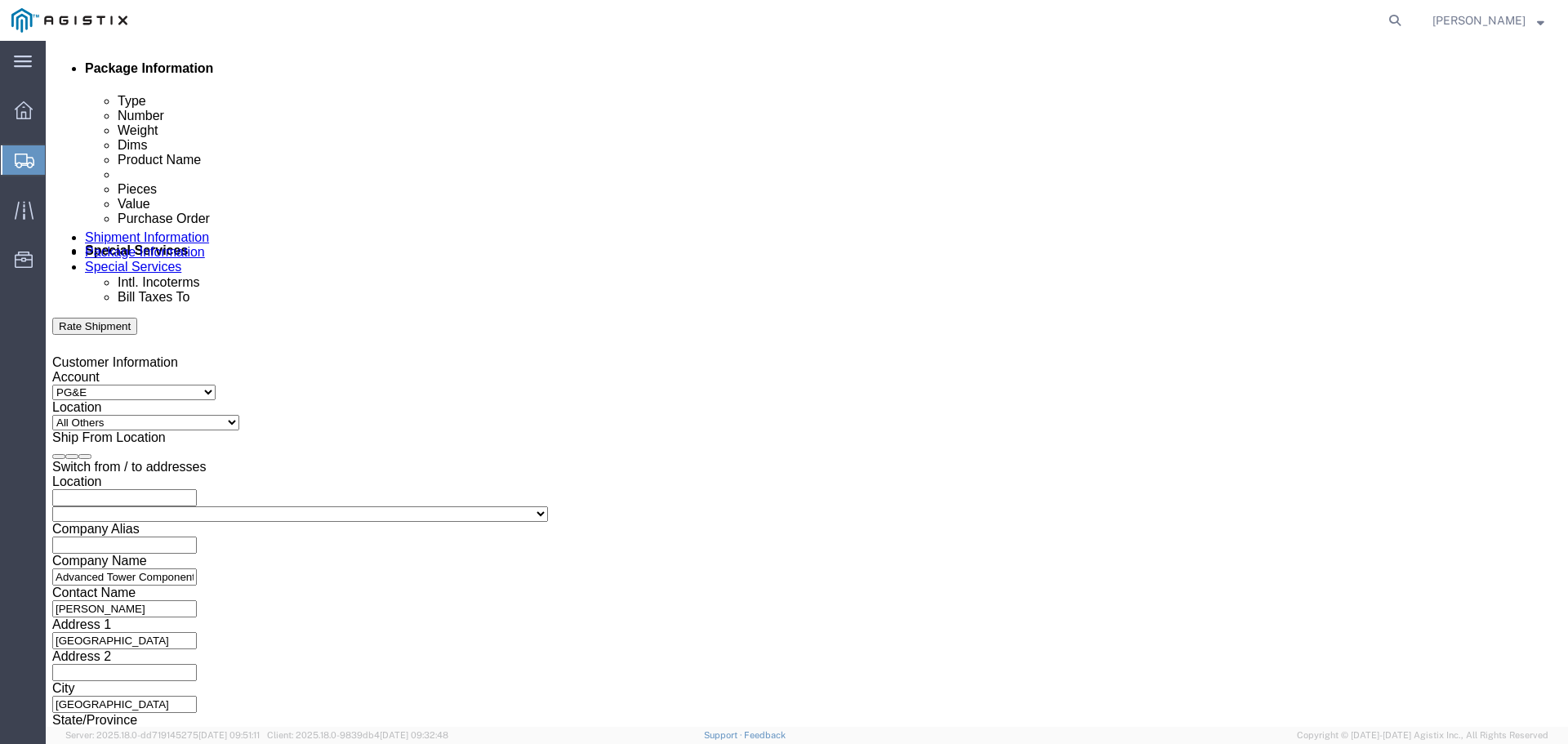
scroll to position [850, 0]
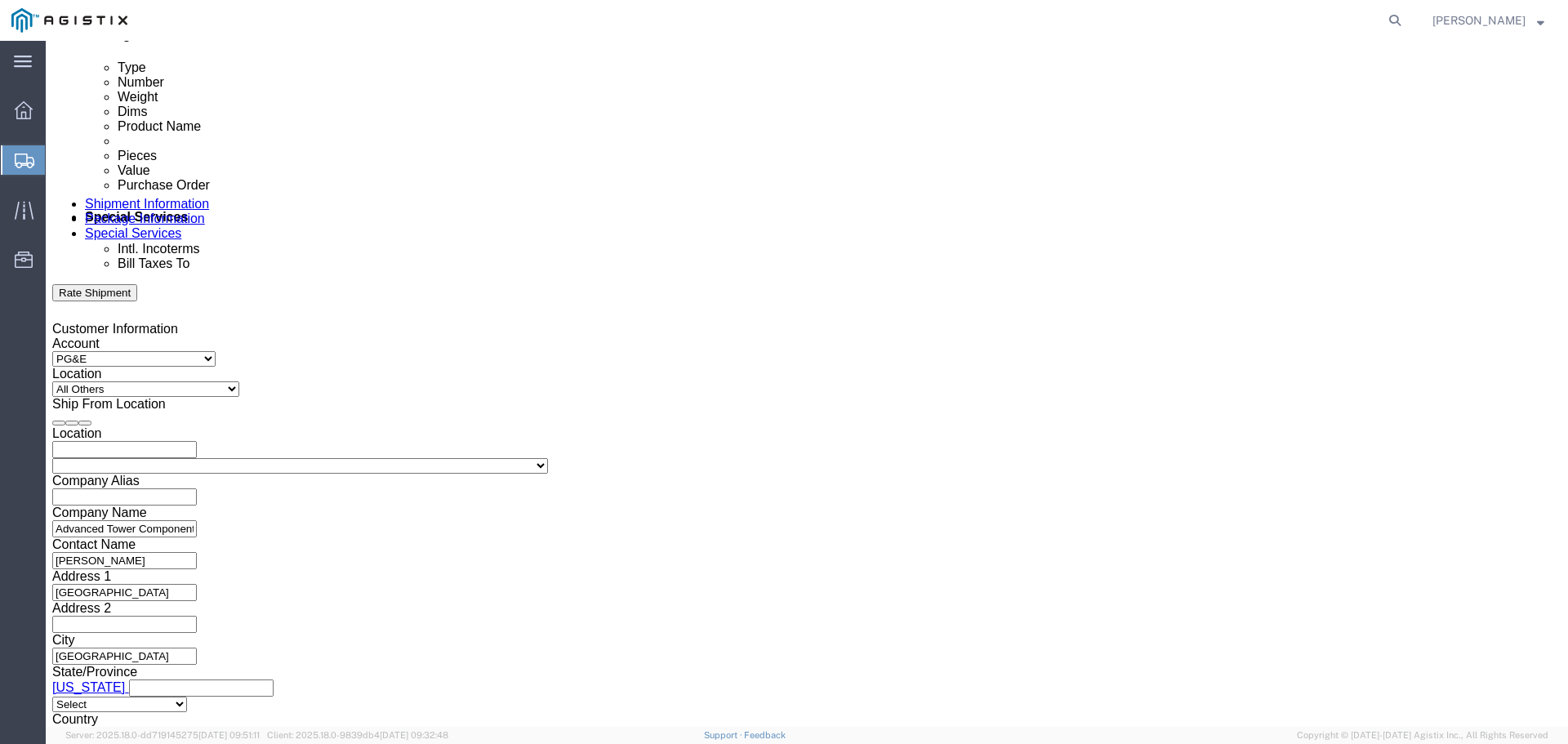
type input "2701232996"
click button "Continue"
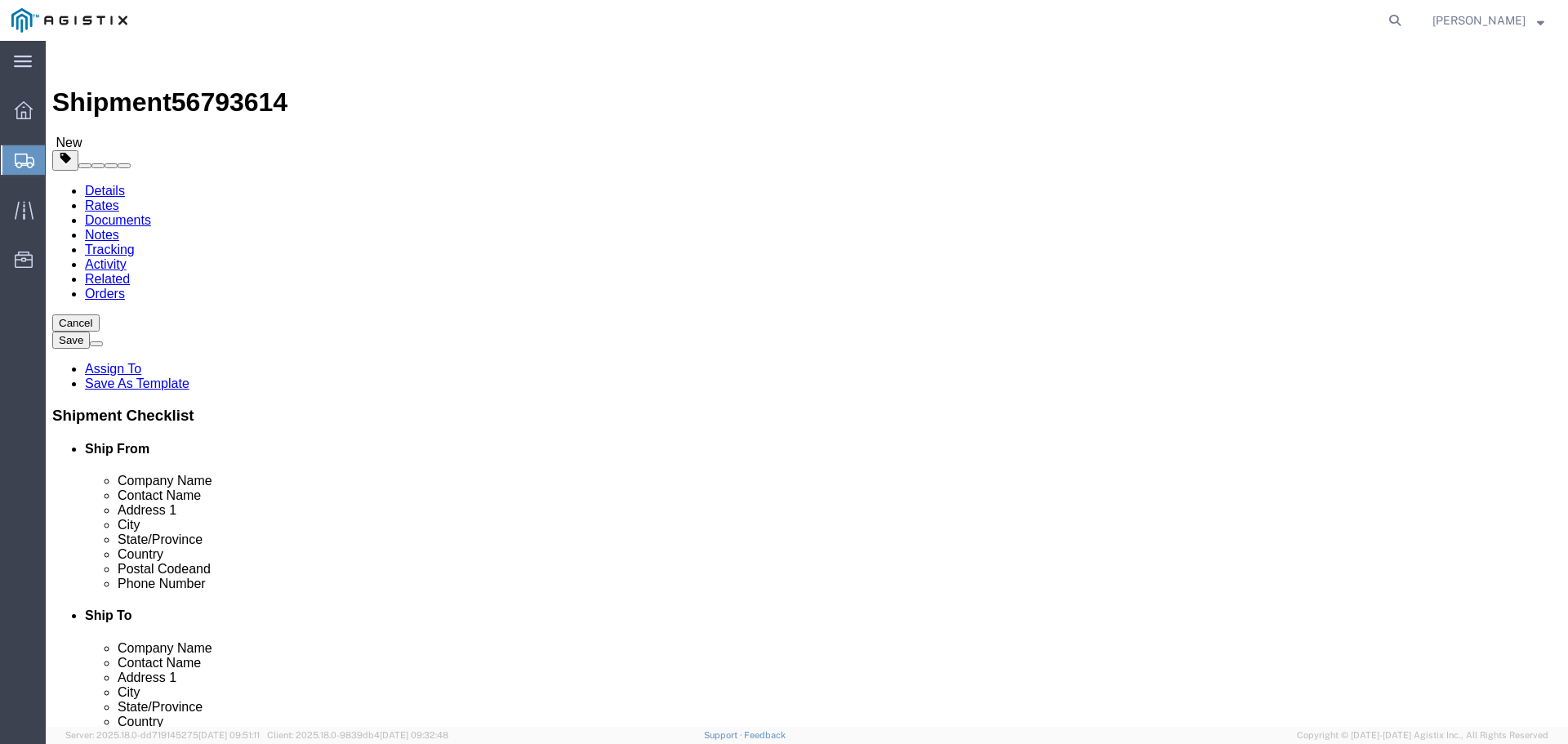
click select "Select Bulk Bundle(s) Cardboard Box(es) Carton(s) Crate(s) Drum(s) (Fiberboard)…"
select select "PSNS"
click select "Select Bulk Bundle(s) Cardboard Box(es) Carton(s) Crate(s) Drum(s) (Fiberboard)…"
click input "text"
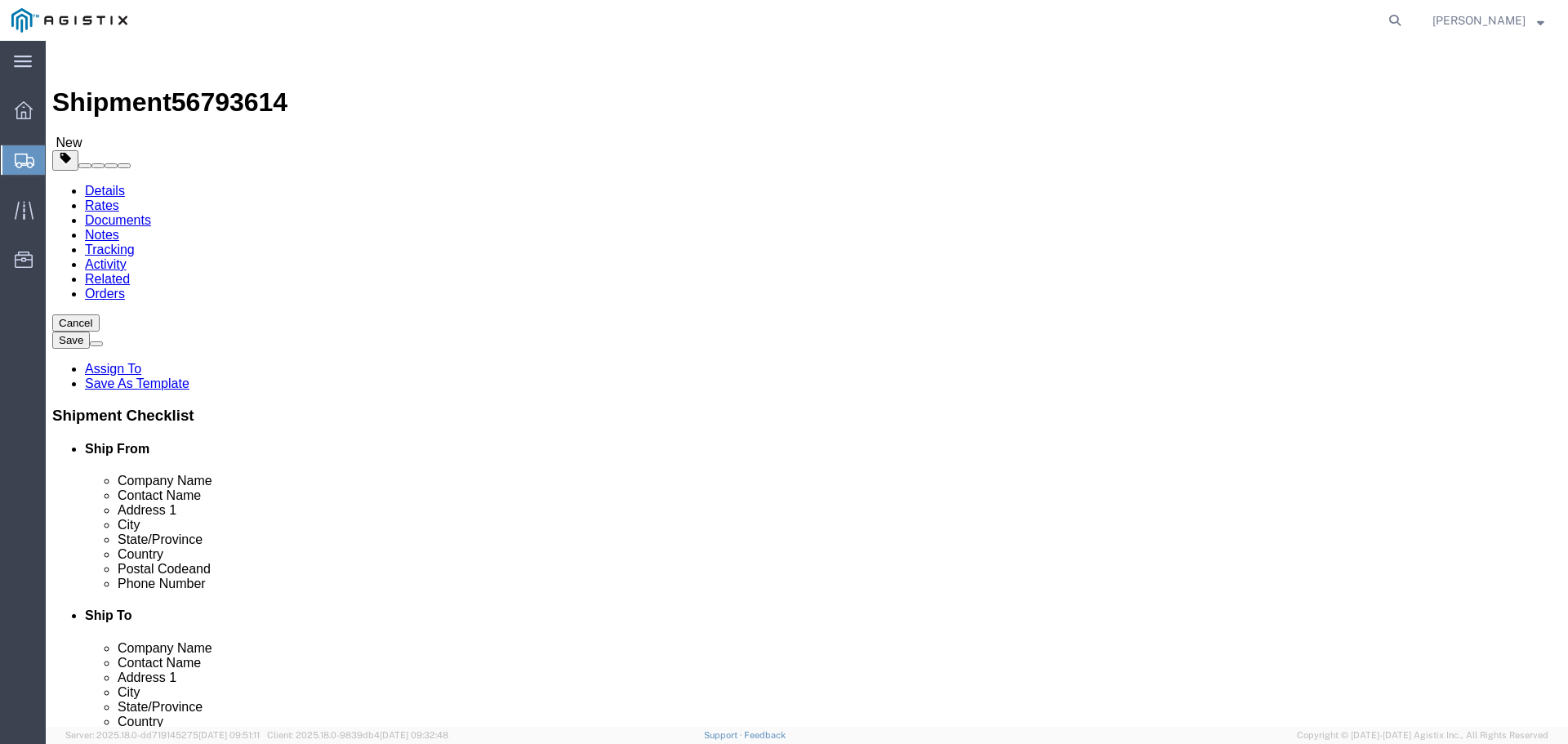
type input "54"
type input "45"
type input "30"
click input "0.00"
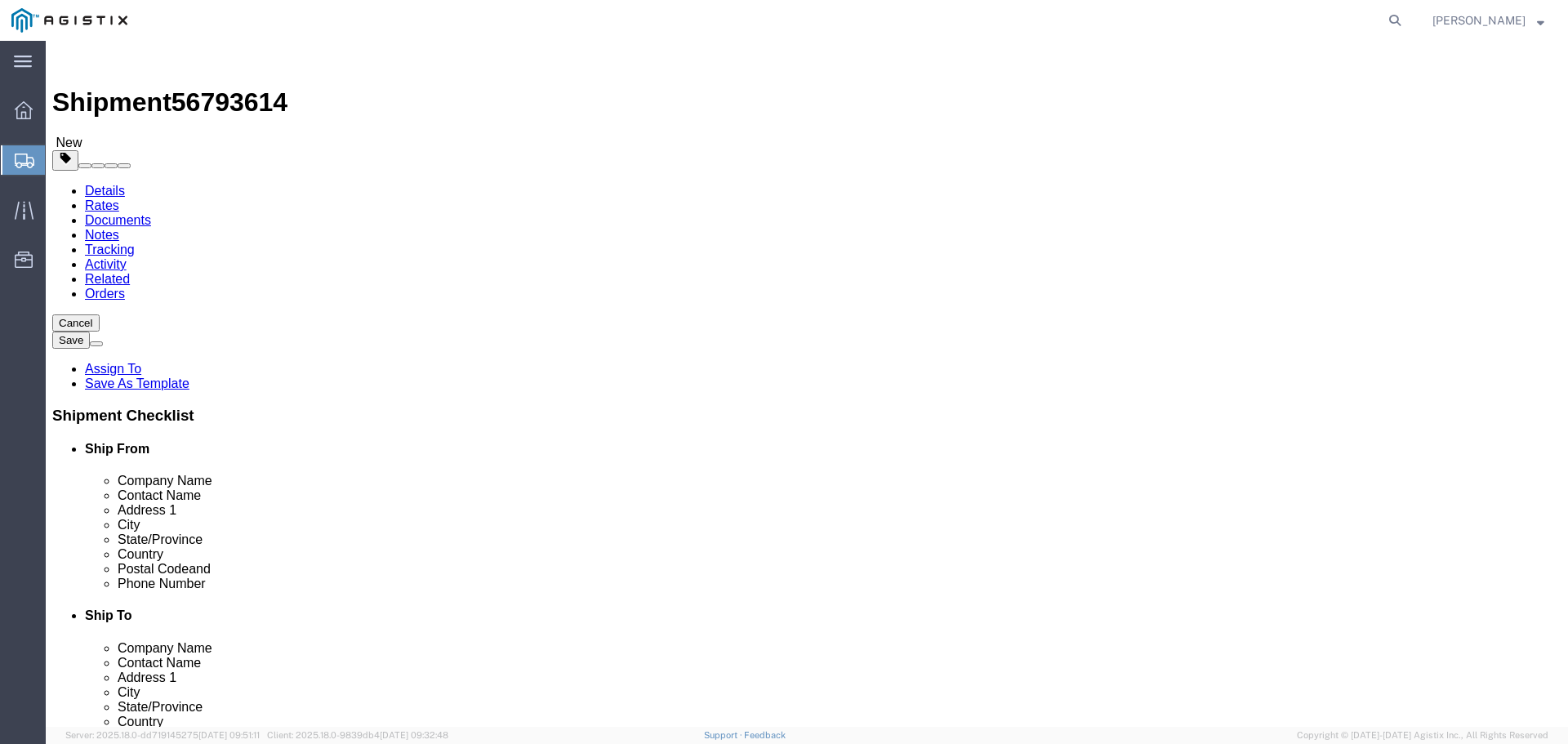
type input "480"
click span
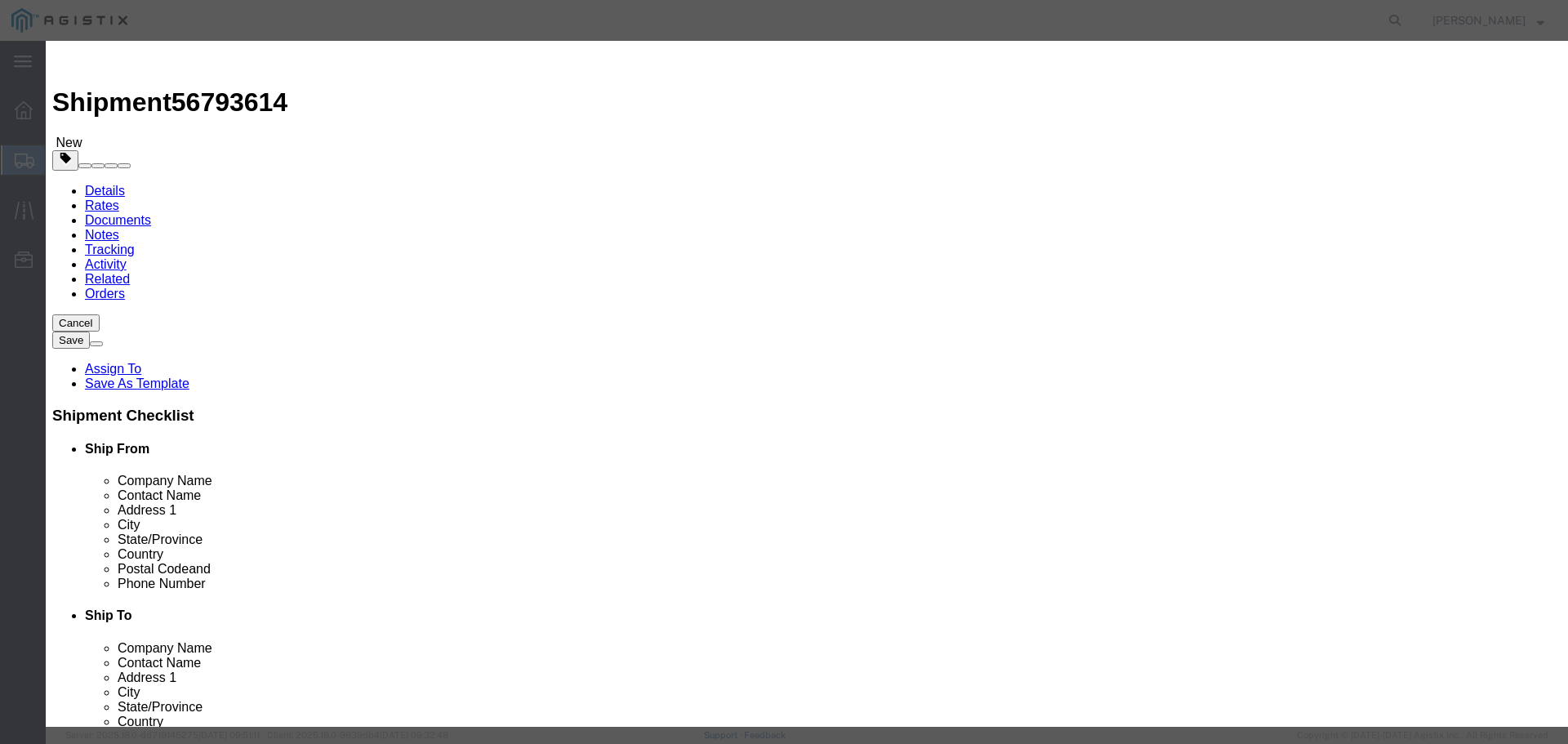
click input "text"
paste input "AT-WRNM44"
type input "AT-WRNM44"
click div
click body "Shipment 56793614 New Details Rates Documents Notes Tracking Activity Related O…"
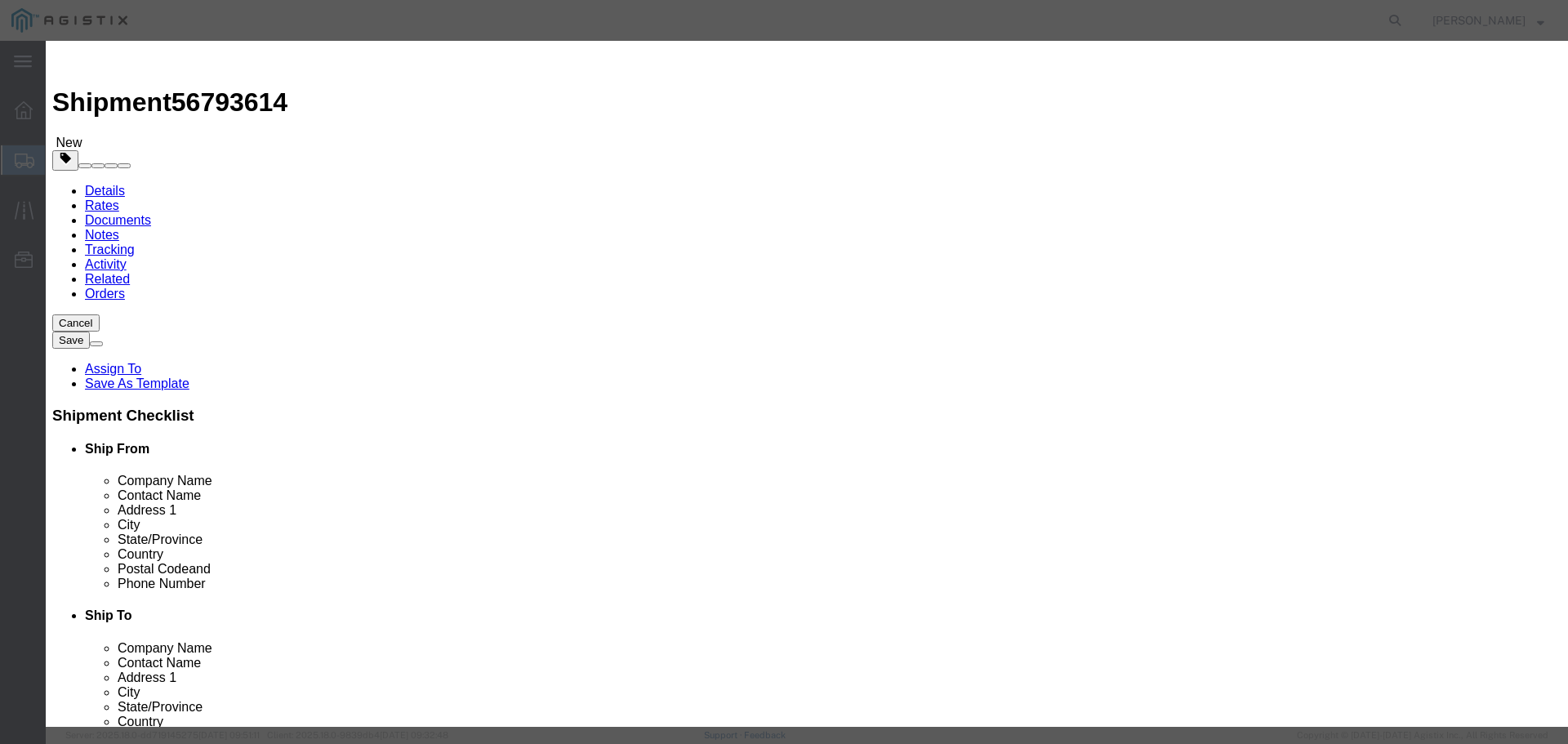
click input "0"
type input "20"
click input "text"
paste input "22,709.00"
type input "22,709.00"
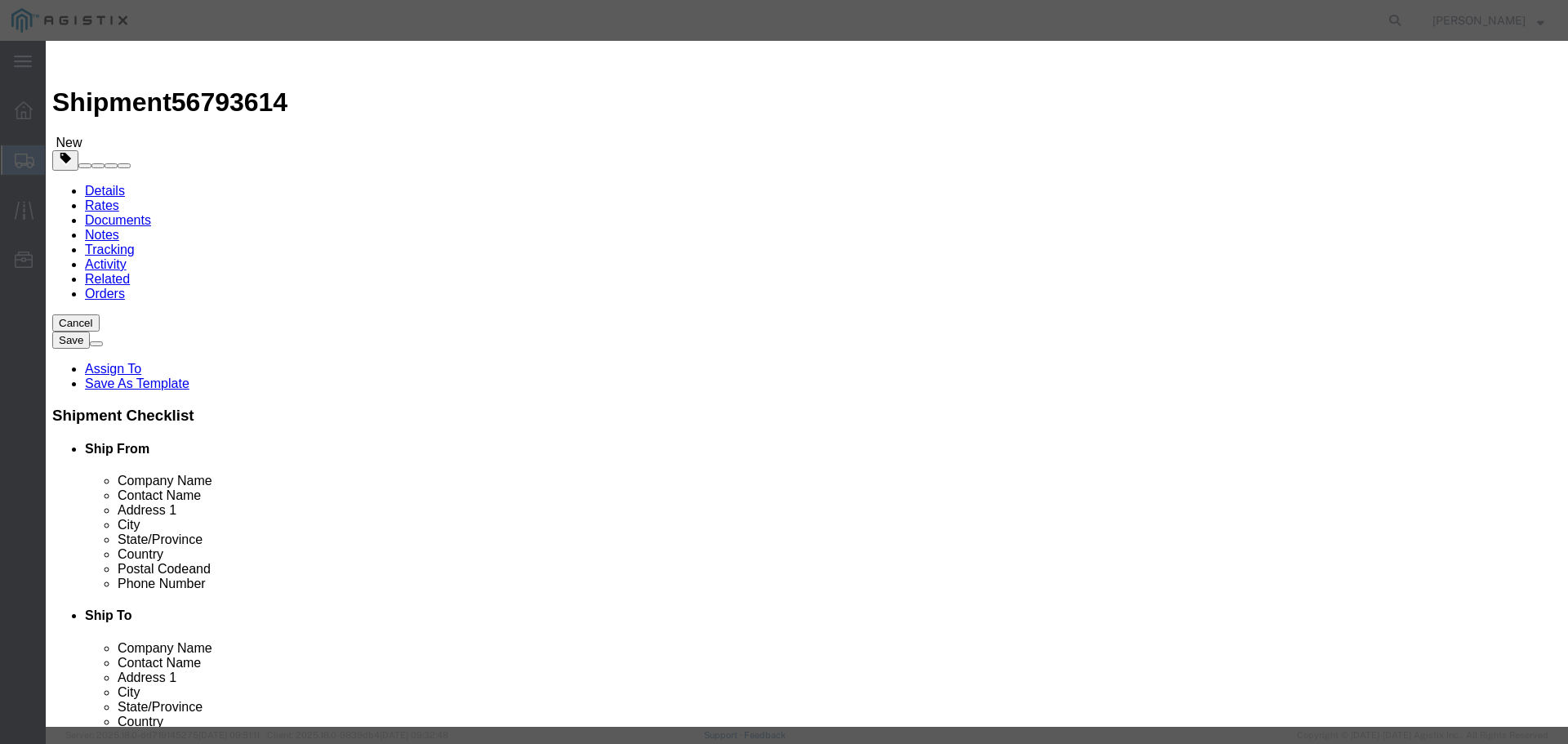
click select "Select 50 55 60 65 70 85 92.5 100 125 175 250 300 400"
select select "92.5"
click select "Select 50 55 60 65 70 85 92.5 100 125 175 250 300 400"
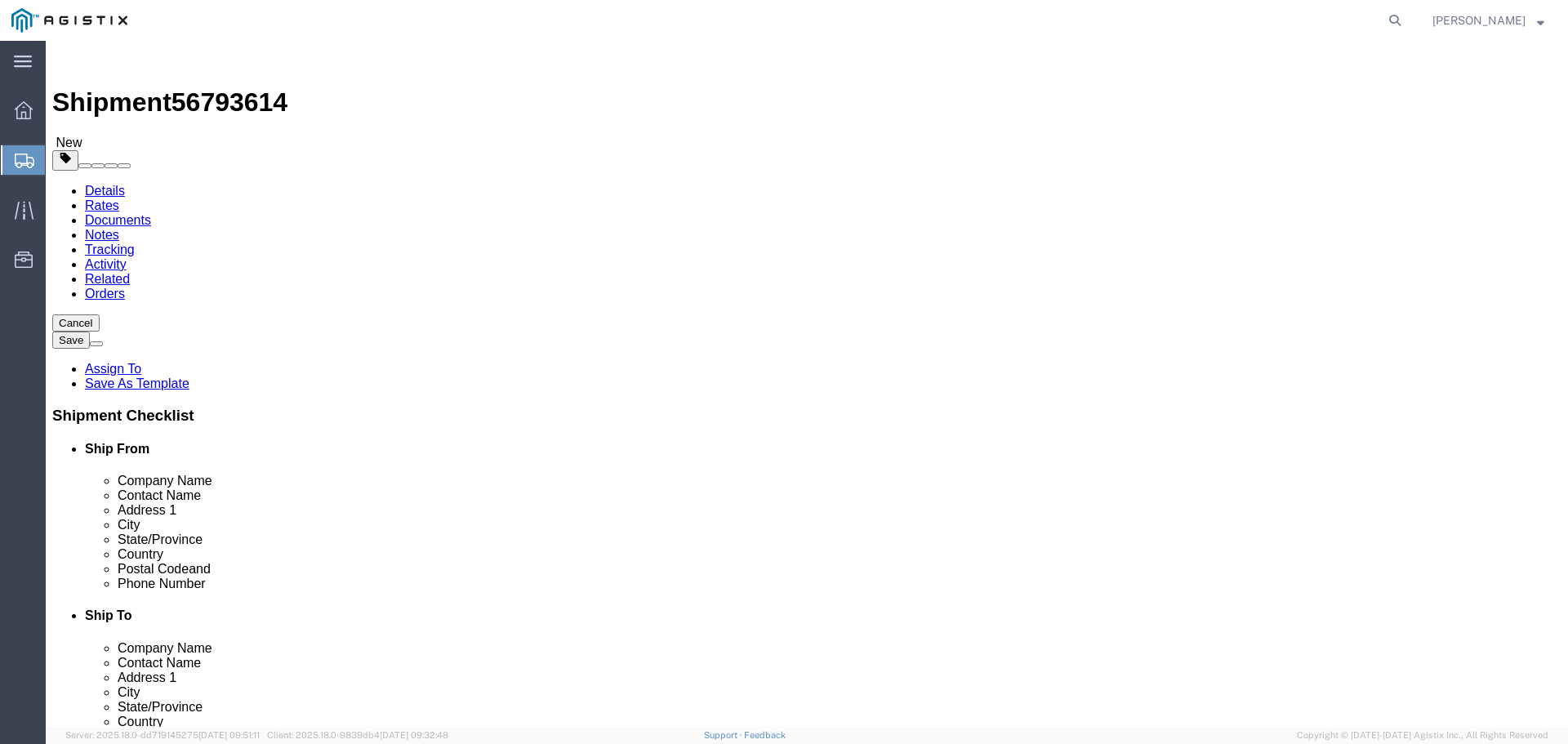
click span
click link "Add Package"
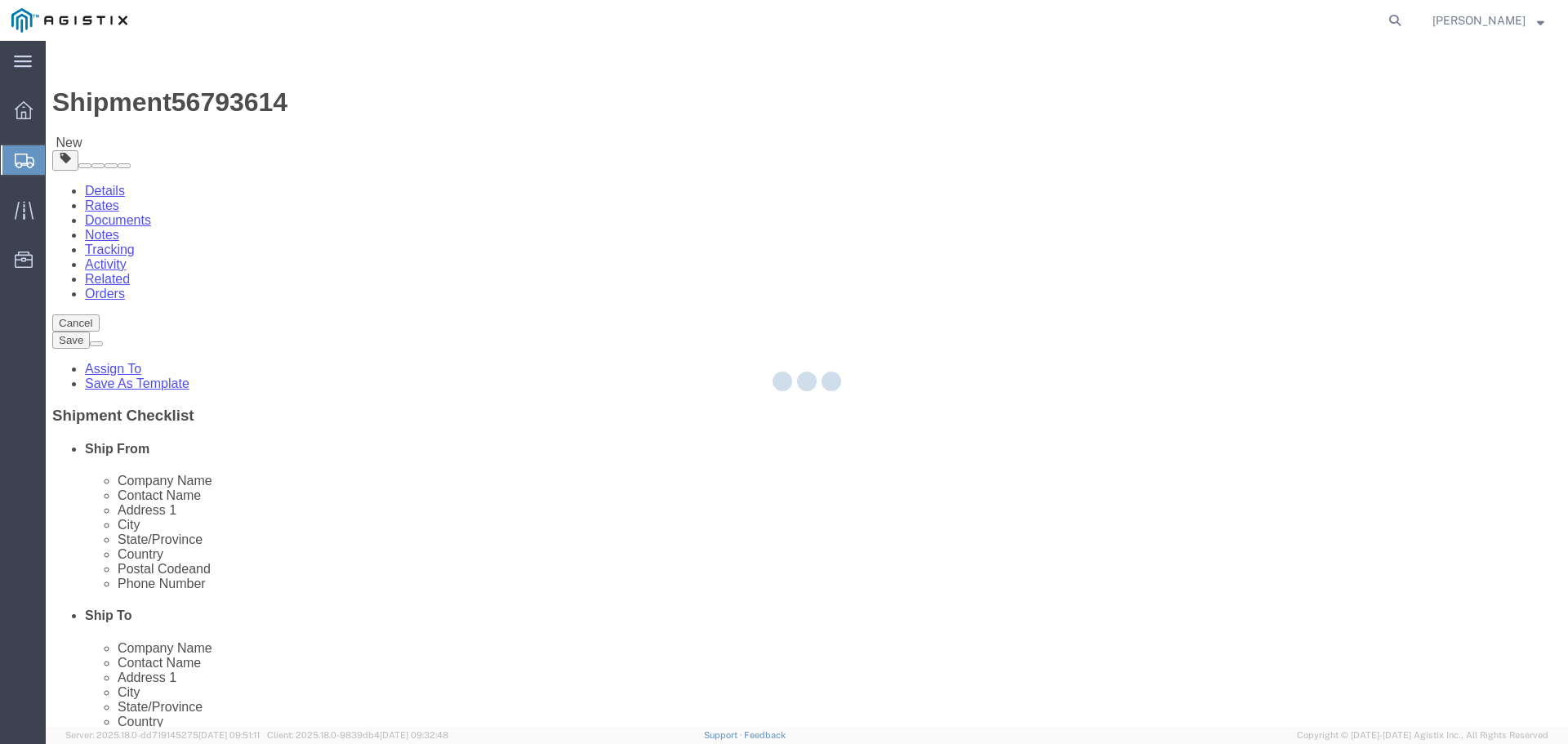
select select "PSNS"
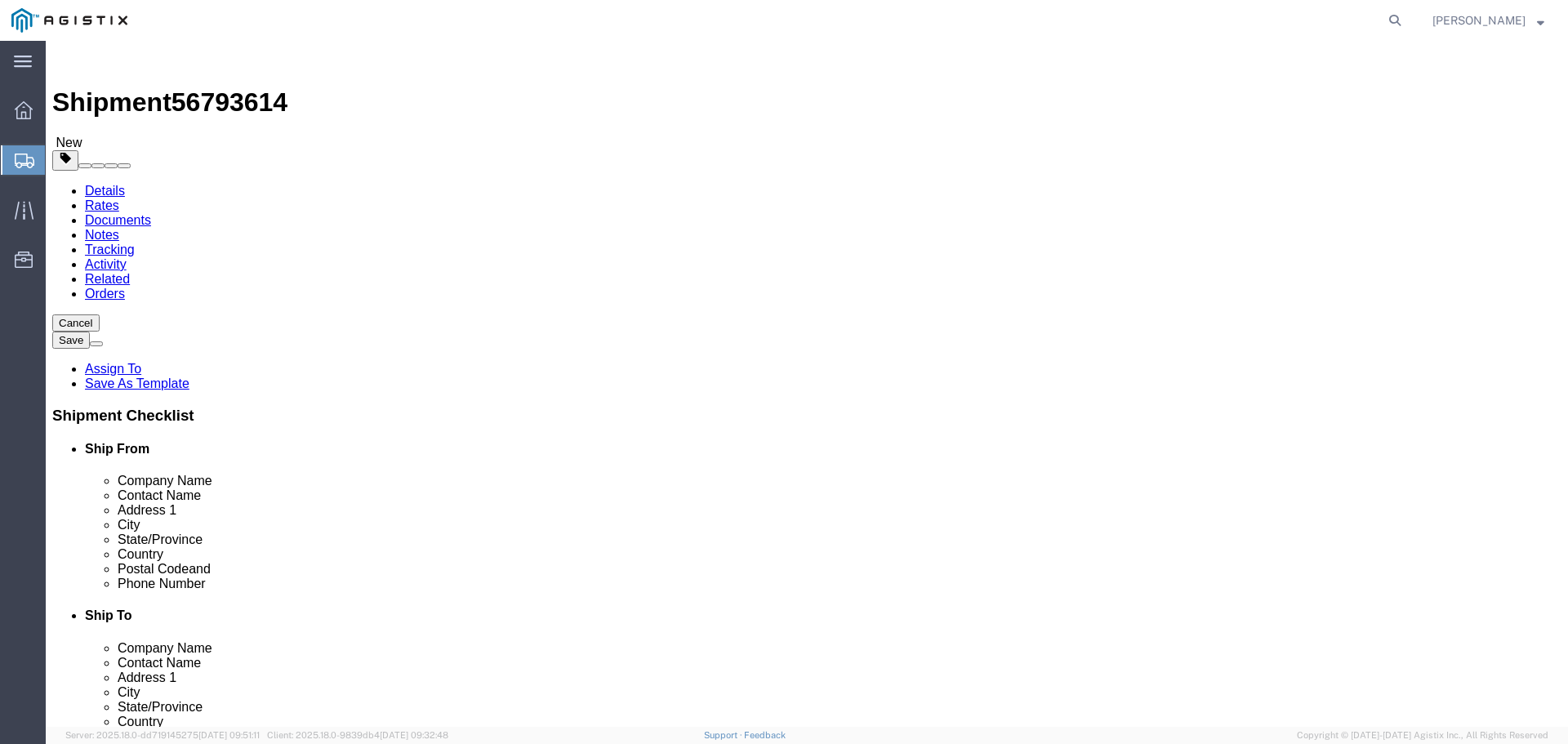
click select "Select Bulk Bundle(s) Cardboard Box(es) Carton(s) Crate(s) Drum(s) (Fiberboard)…"
select select "PSNS"
click select "Select Bulk Bundle(s) Cardboard Box(es) Carton(s) Crate(s) Drum(s) (Fiberboard)…"
click input "text"
type input "20"
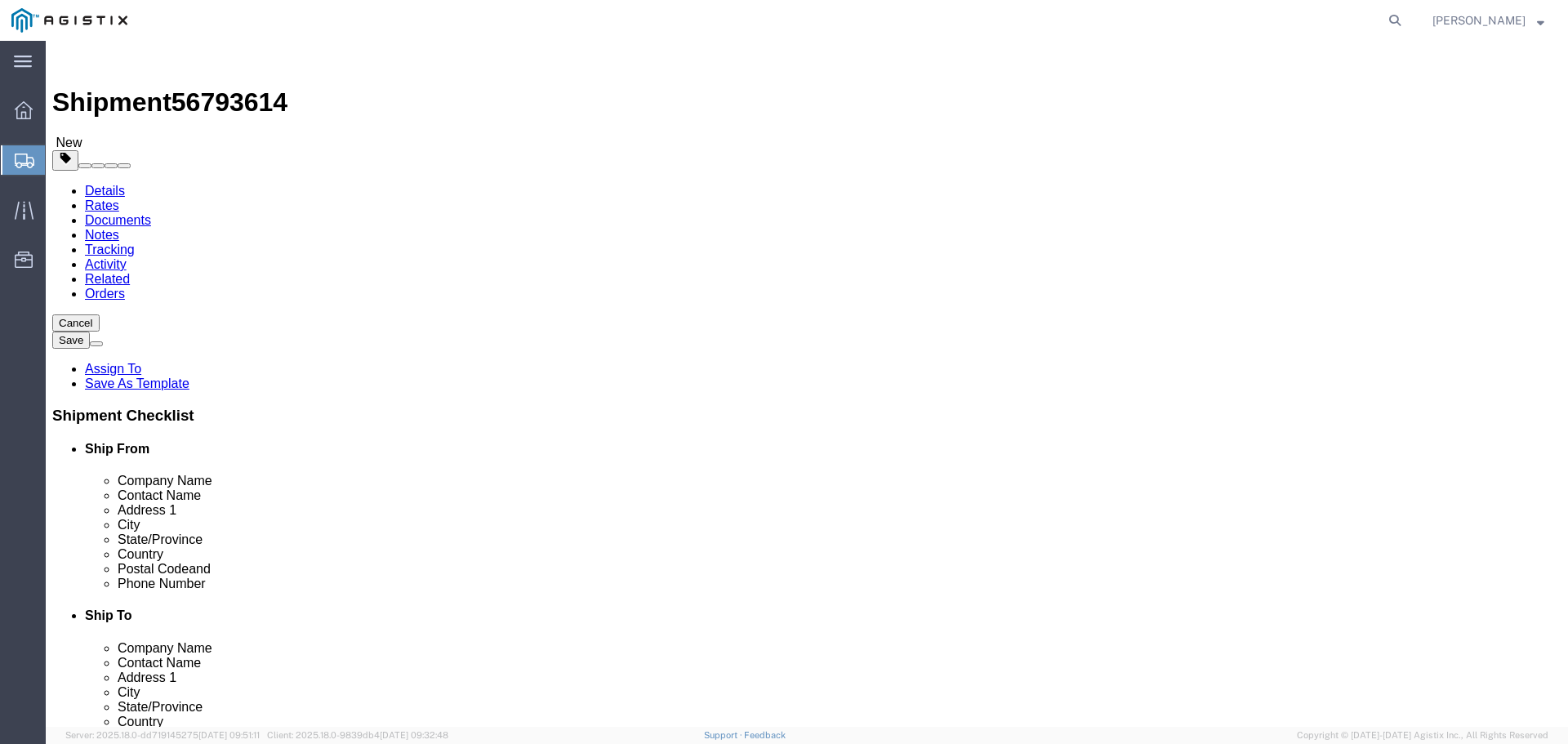
click input "text"
type input "52"
type input "45"
type input "32"
click input "0.00"
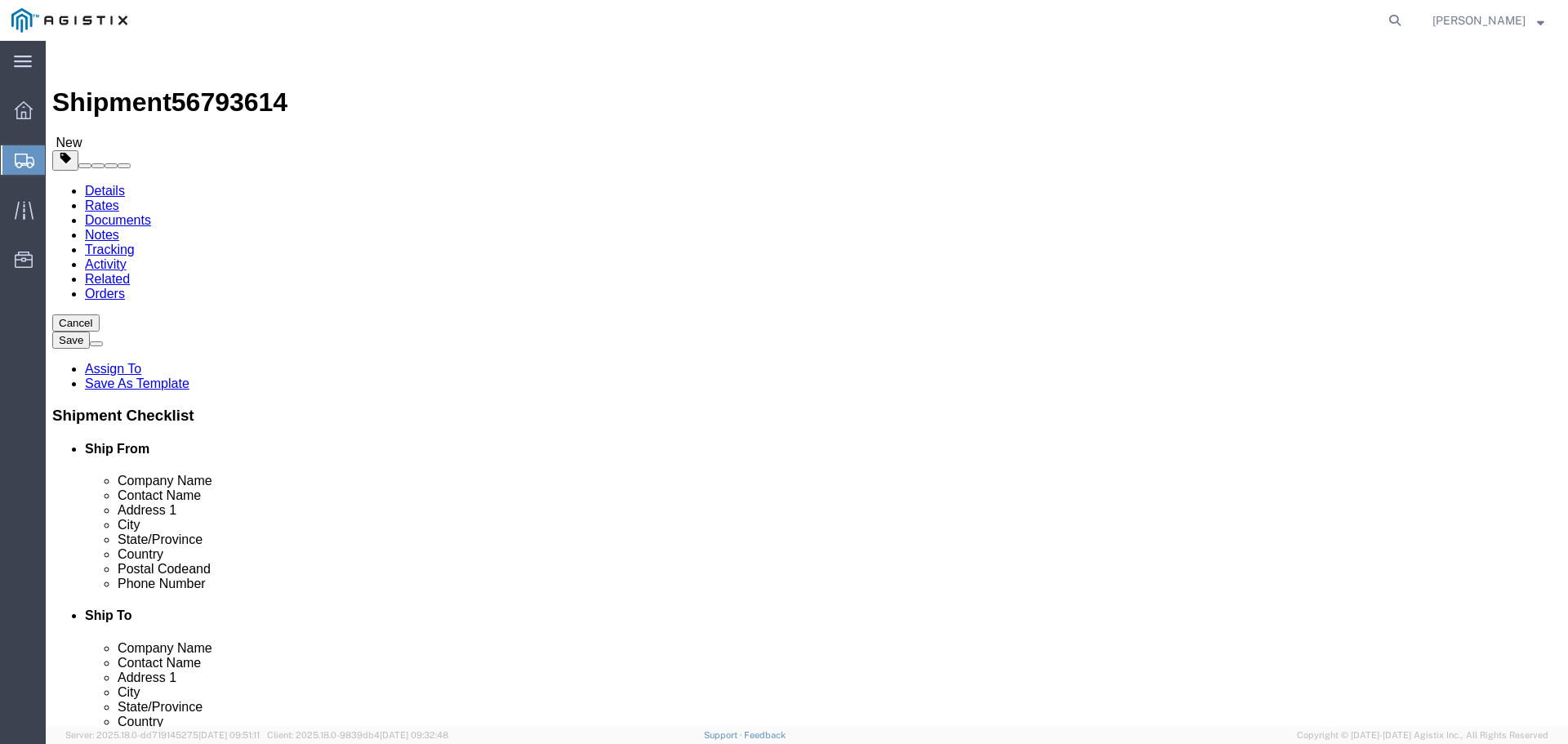
drag, startPoint x: 843, startPoint y: 406, endPoint x: 818, endPoint y: 407, distance: 25.0
click input "0.00"
type input "480"
click link "Add Content"
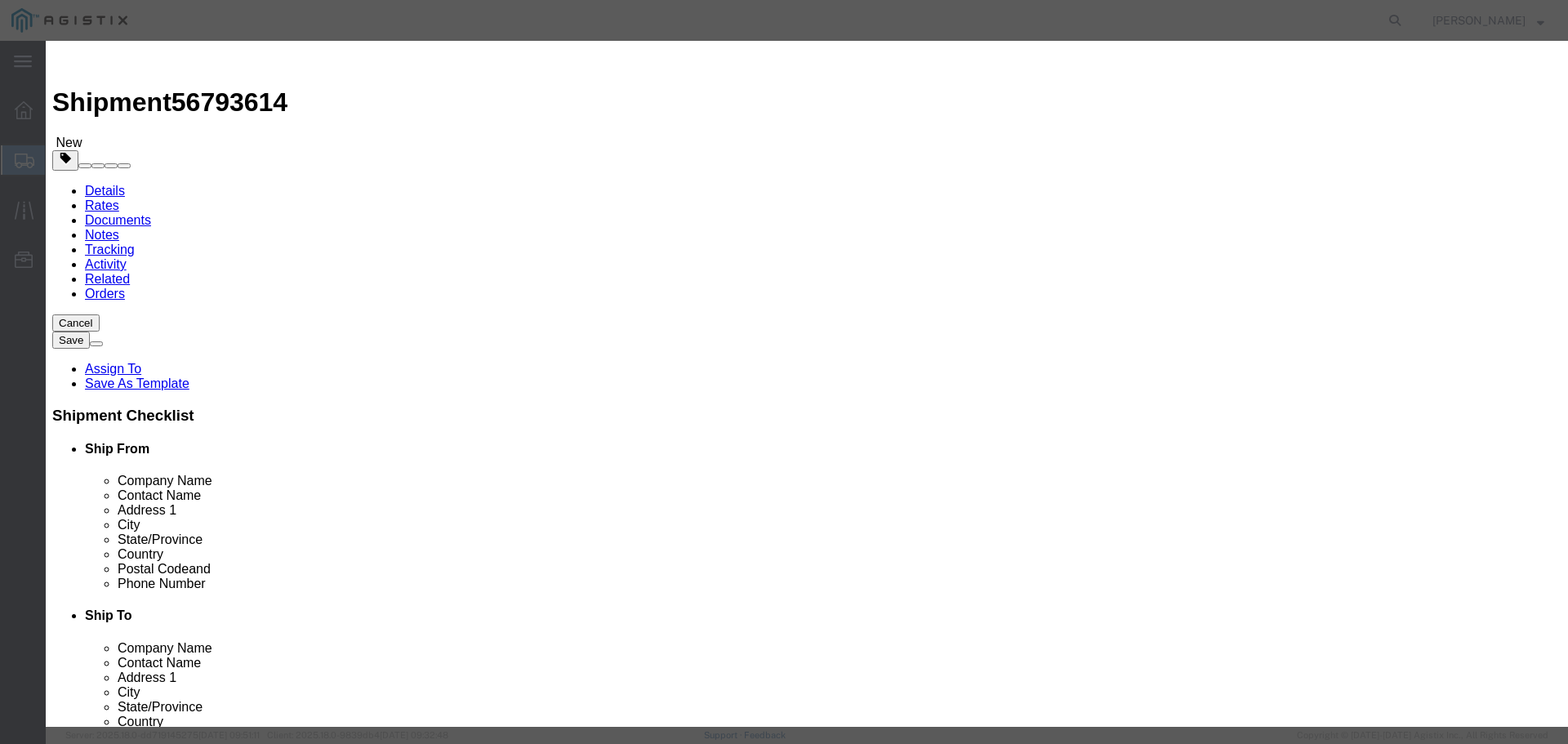
click input "0"
type input "20"
click input "text"
paste input "22,709.00"
type input "22,709.00"
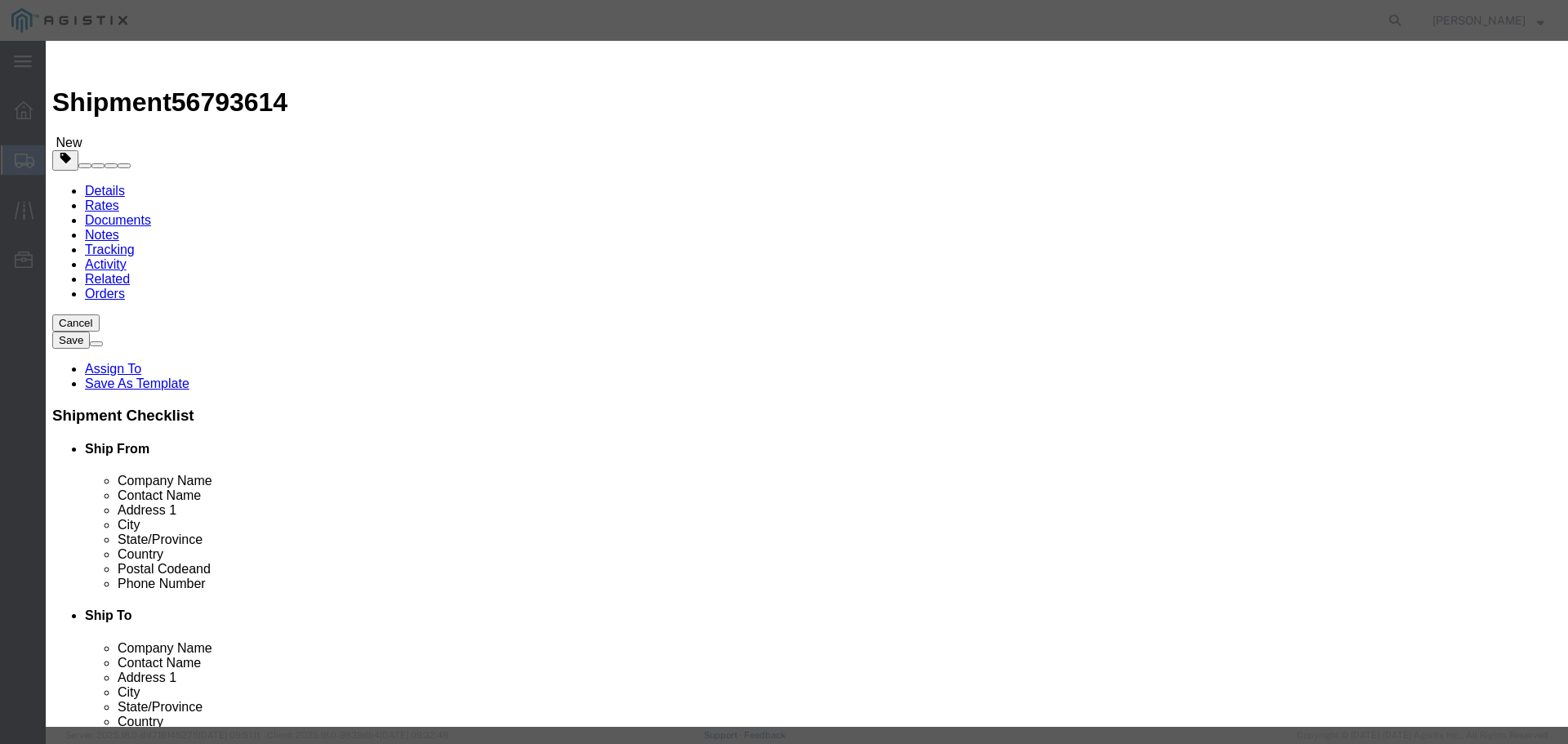
click select "Select 50 55 60 65 70 85 92.5 100 125 175 250 300 400"
select select "92.5"
click select "Select 50 55 60 65 70 85 92.5 100 125 175 250 300 400"
click input "text"
paste input "AT-WRNM44"
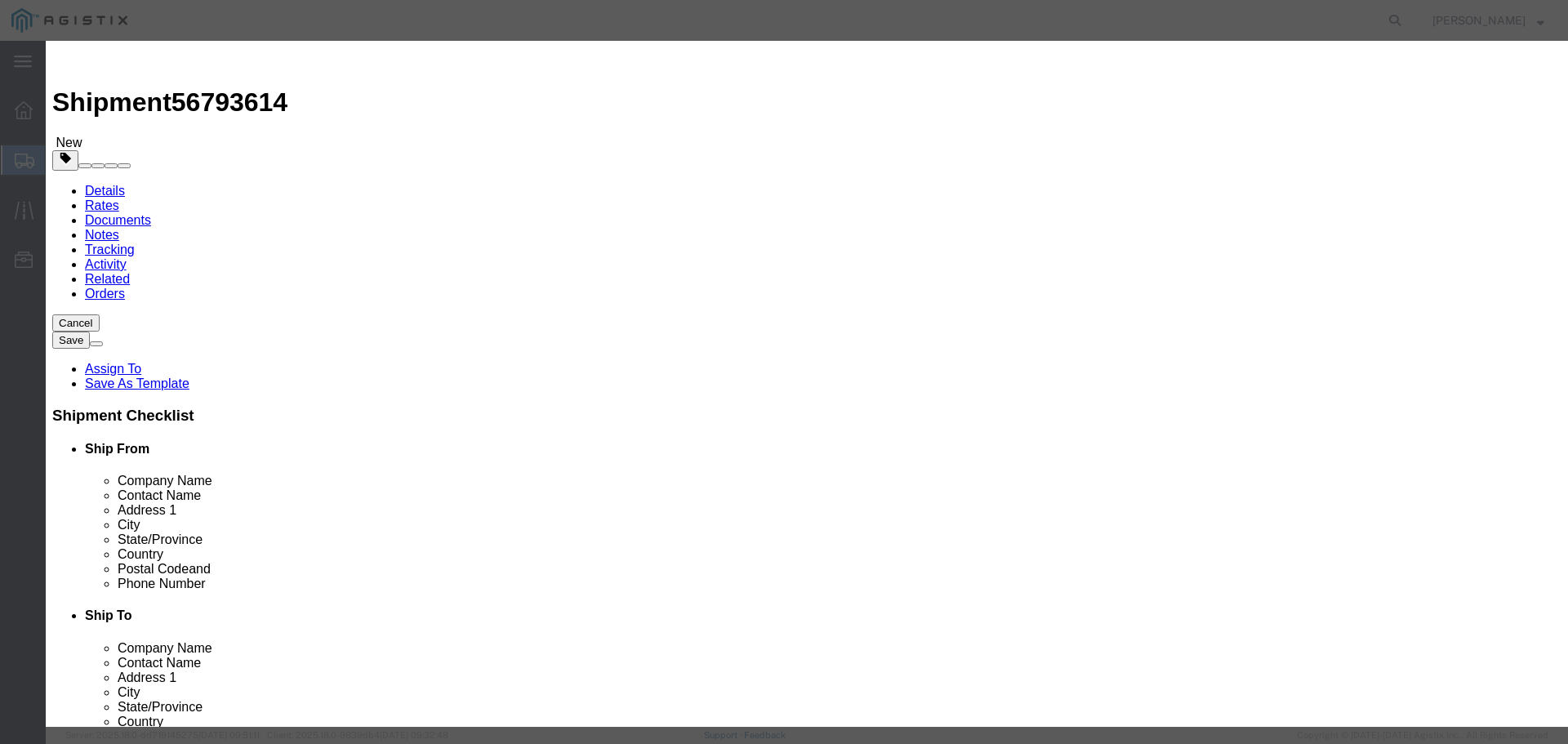
type input "AT-WRNM44"
click button "Save & Close"
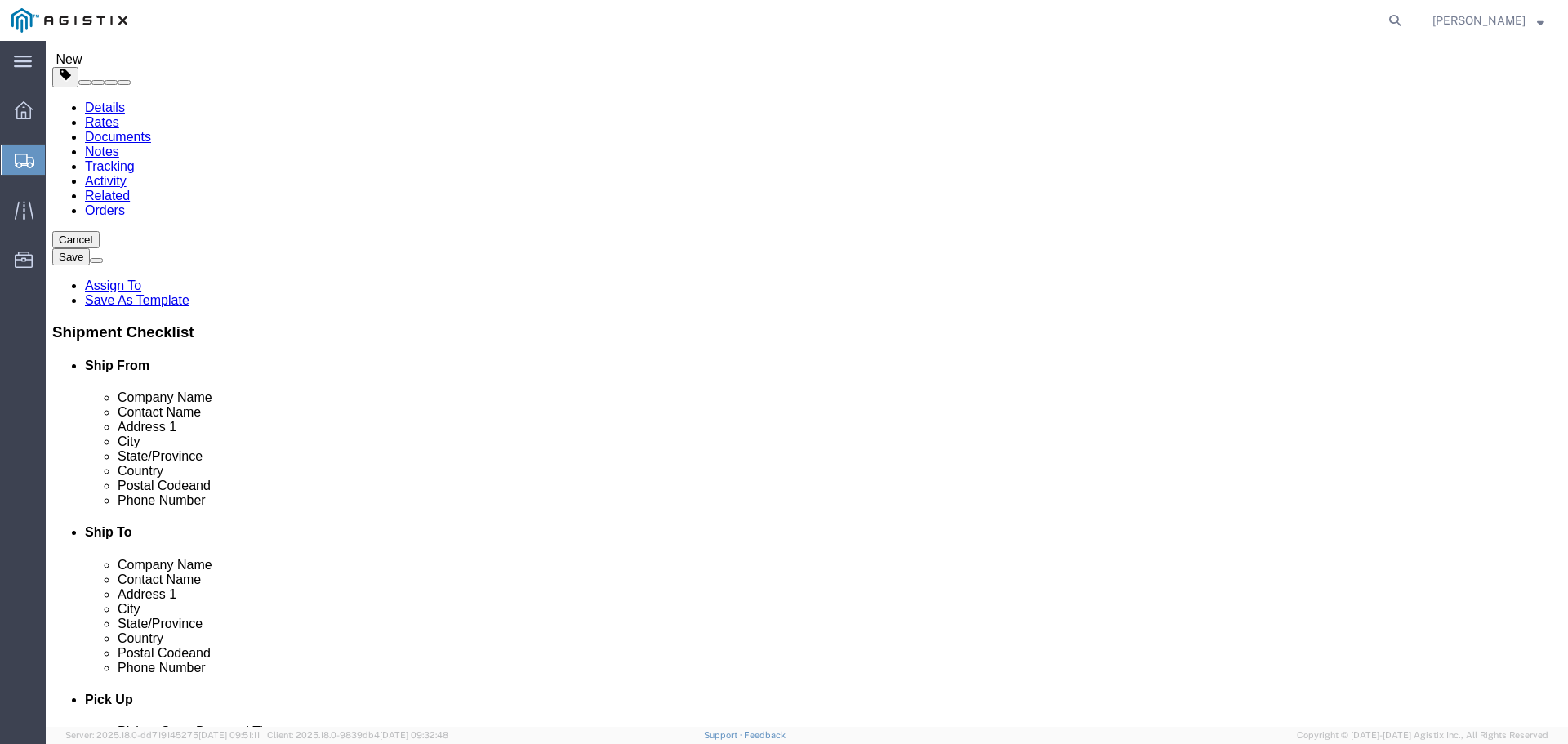
scroll to position [90, 0]
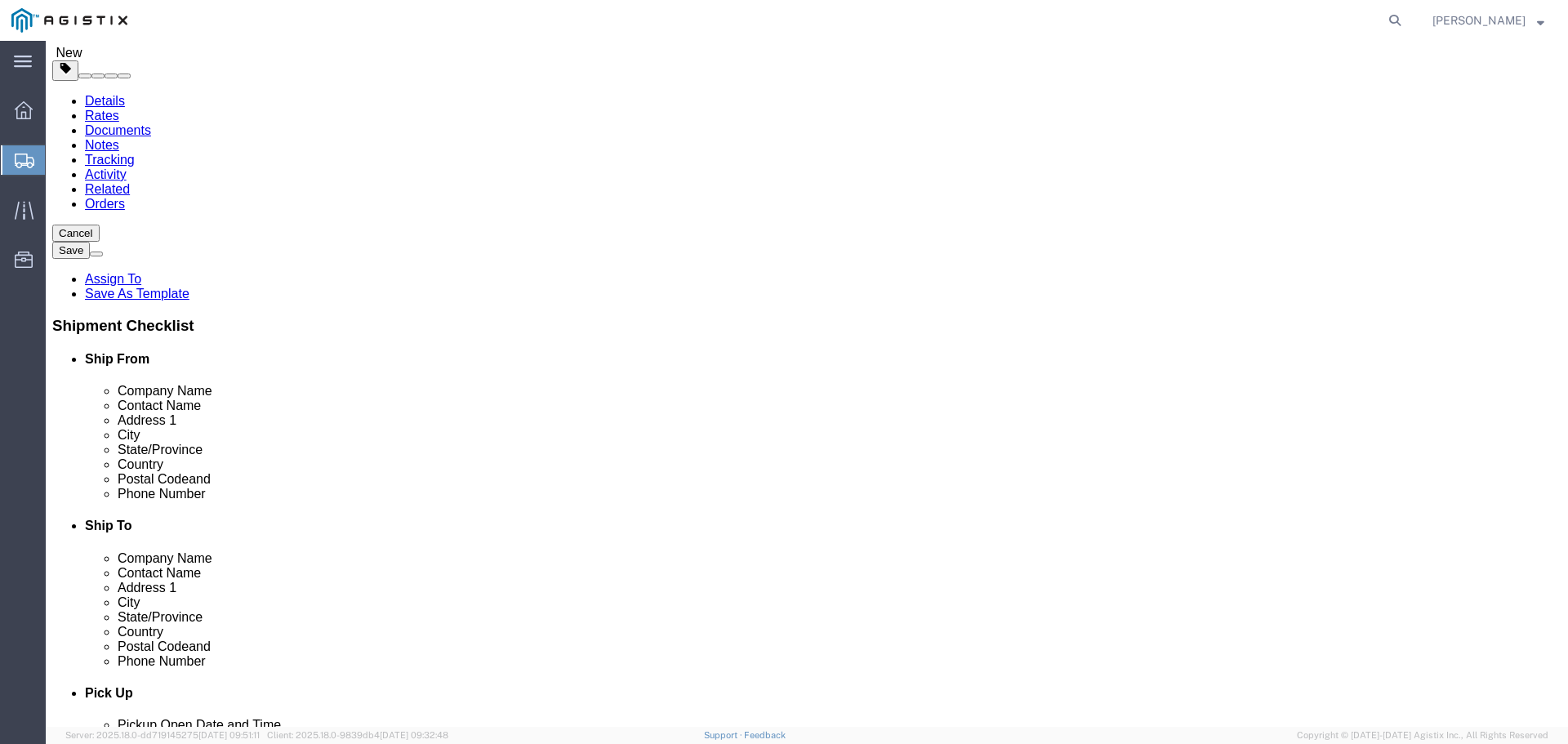
click link "Add Content"
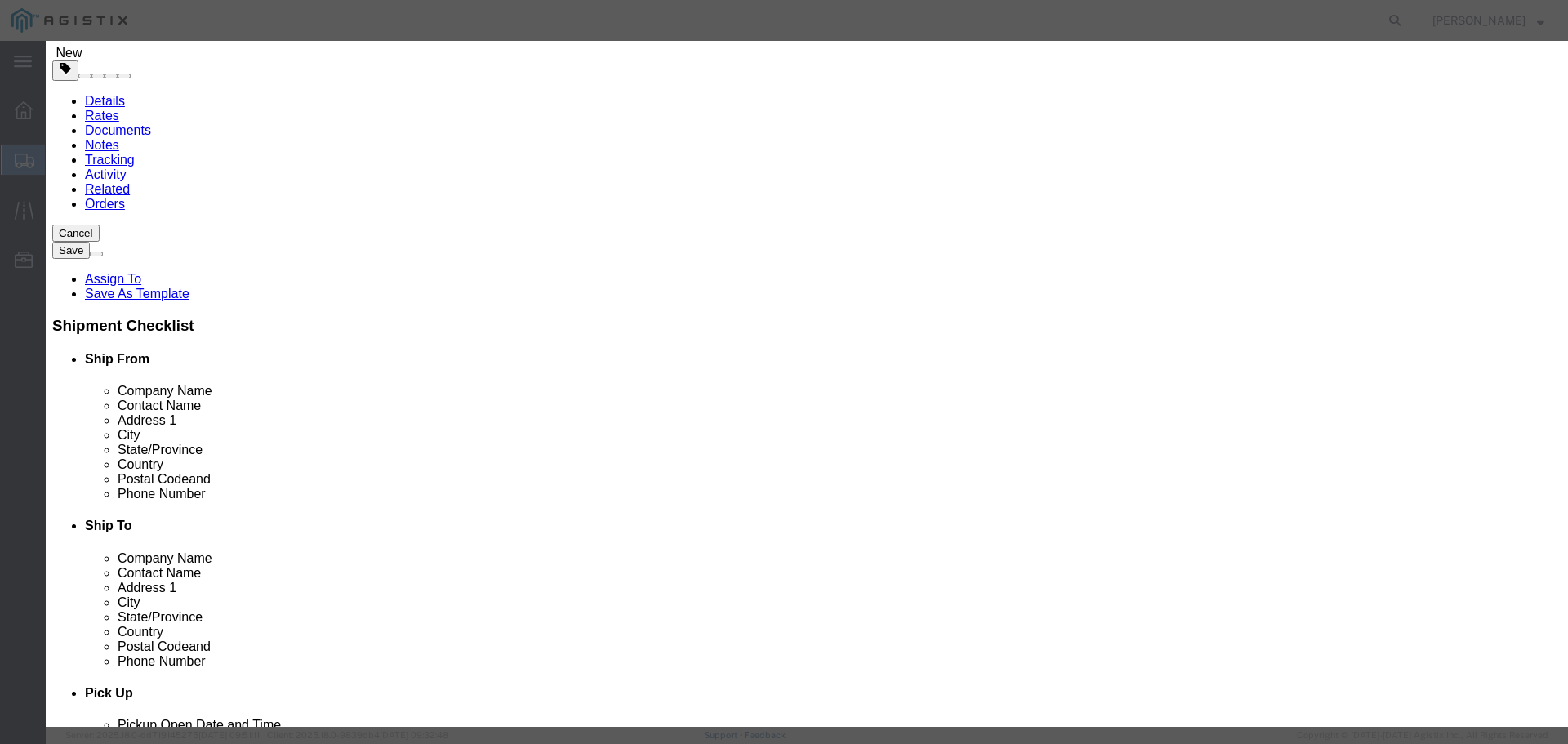
click input "text"
paste input "AT-WRNM44"
type input "AT-WRNM44"
click input "0"
type input "20"
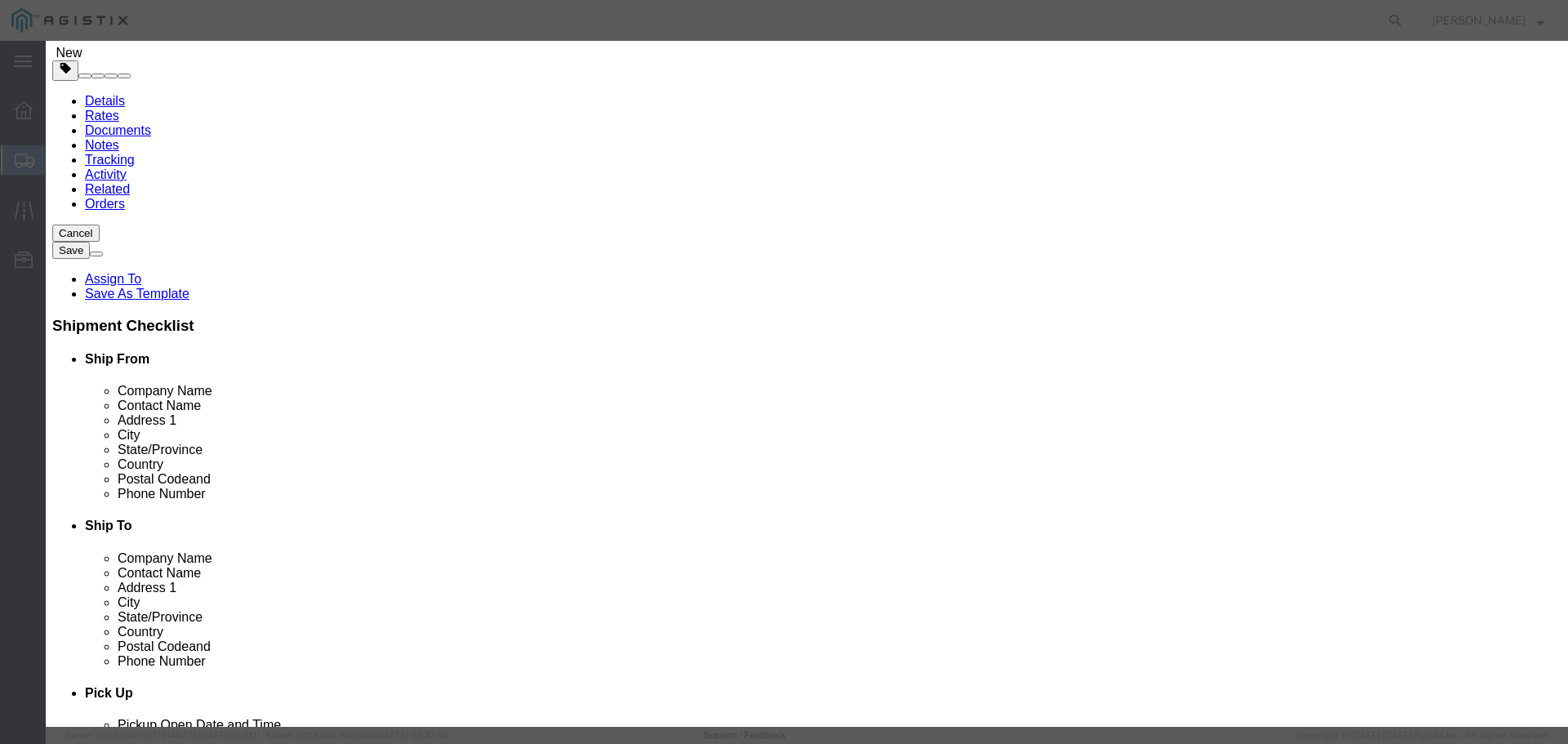
click input "text"
paste input "22,709.00"
type input "22,709.00"
click select "Select 50 55 60 65 70 85 92.5 100 125 175 250 300 400"
select select "92.5"
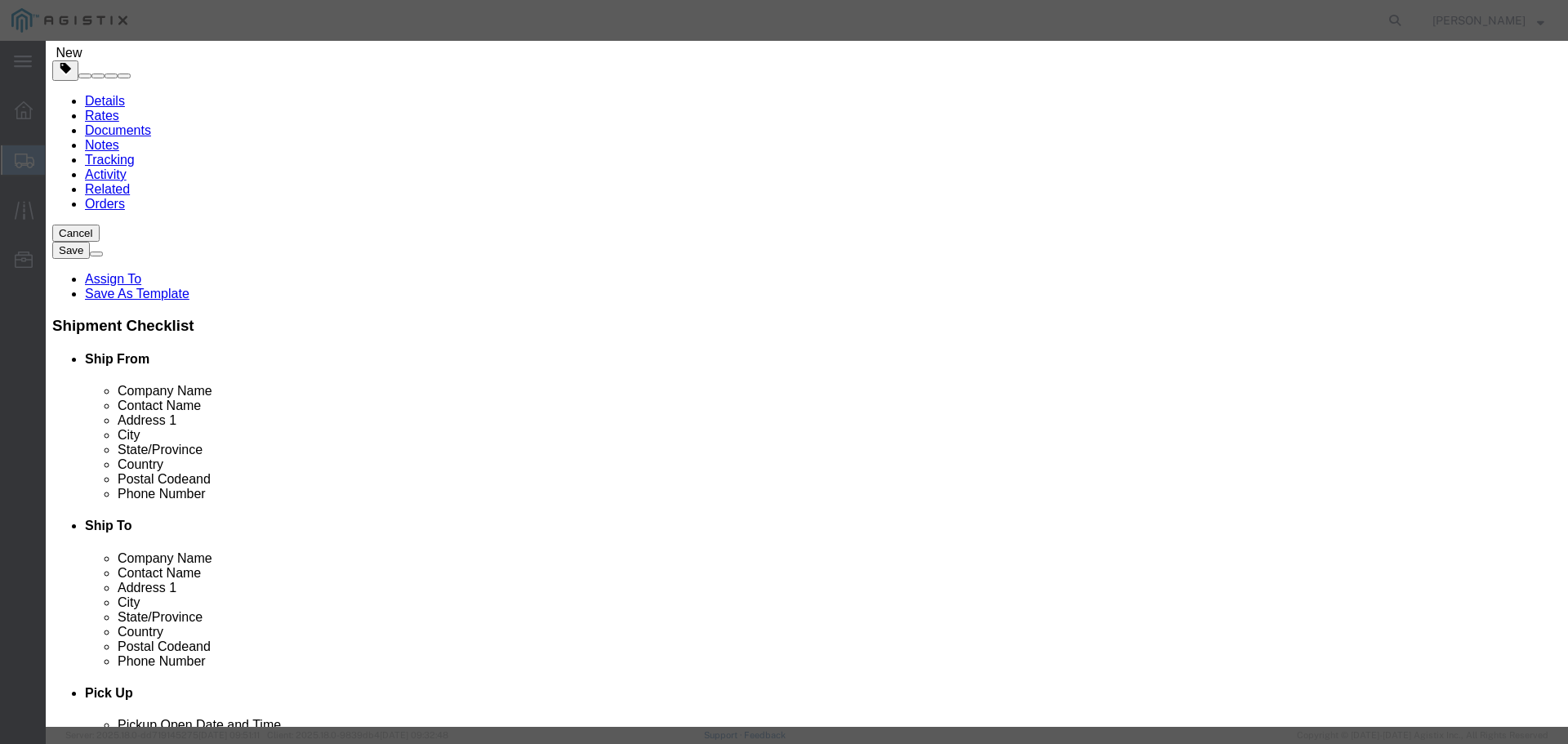
click select "Select 50 55 60 65 70 85 92.5 100 125 175 250 300 400"
click button "Save & Close"
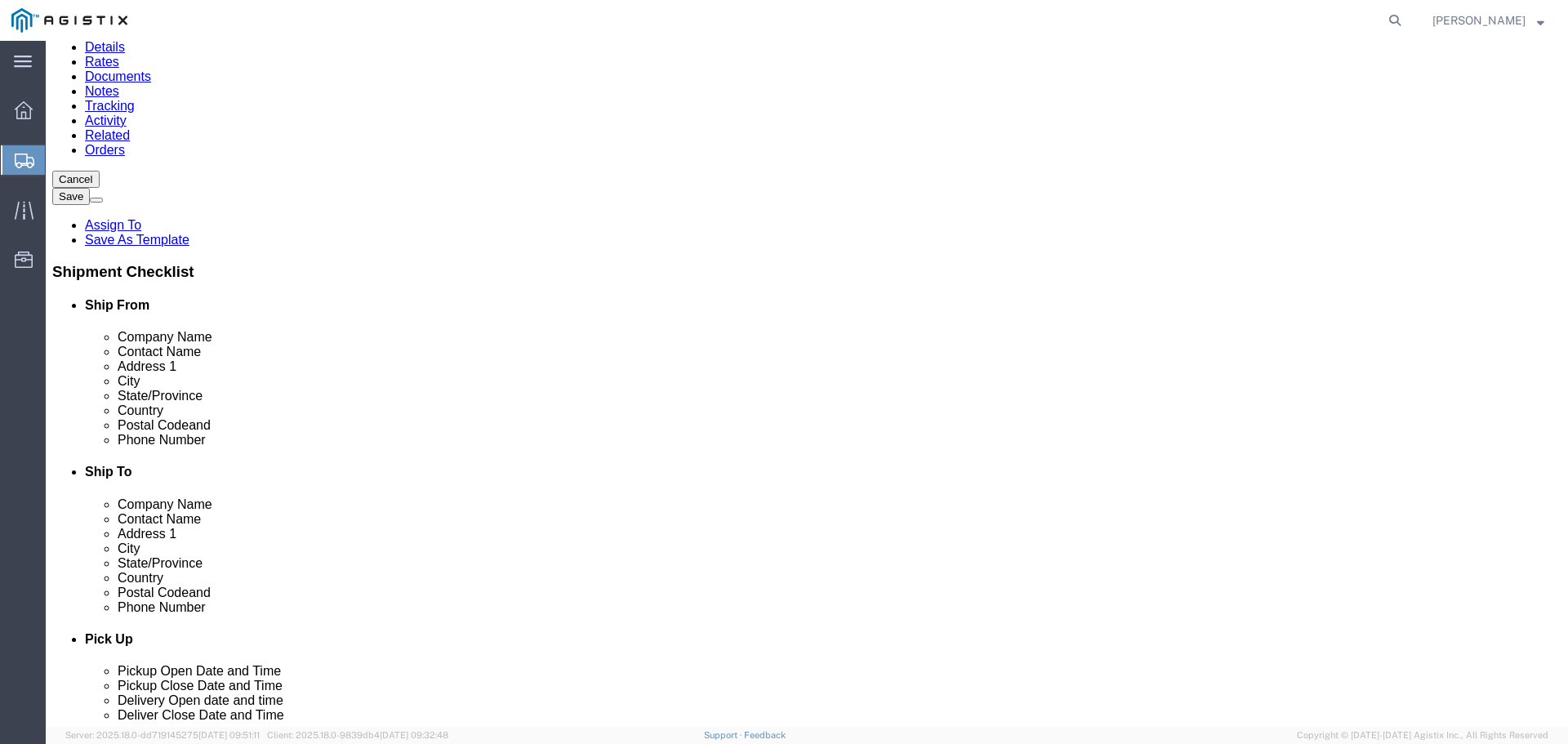
scroll to position [175, 0]
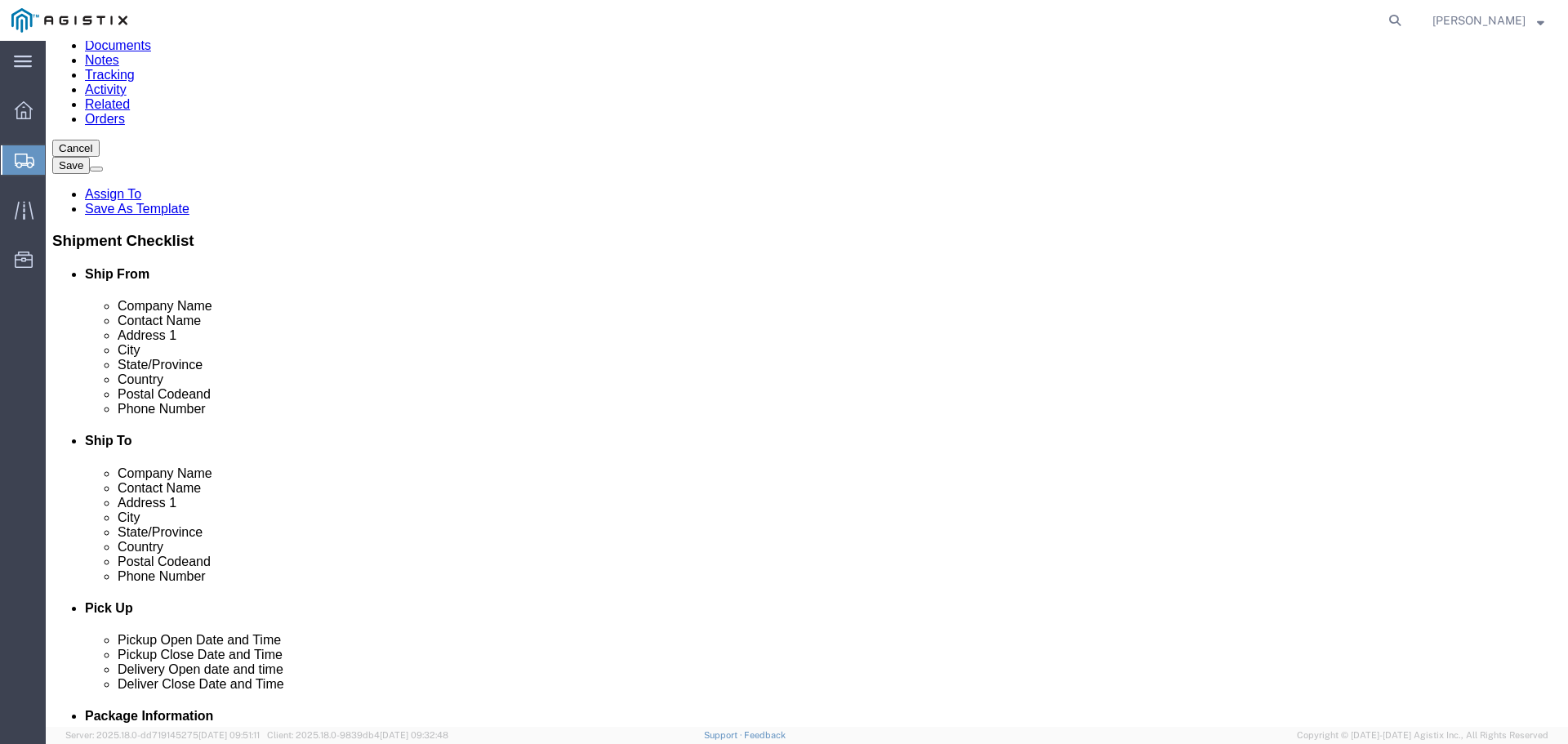
click span
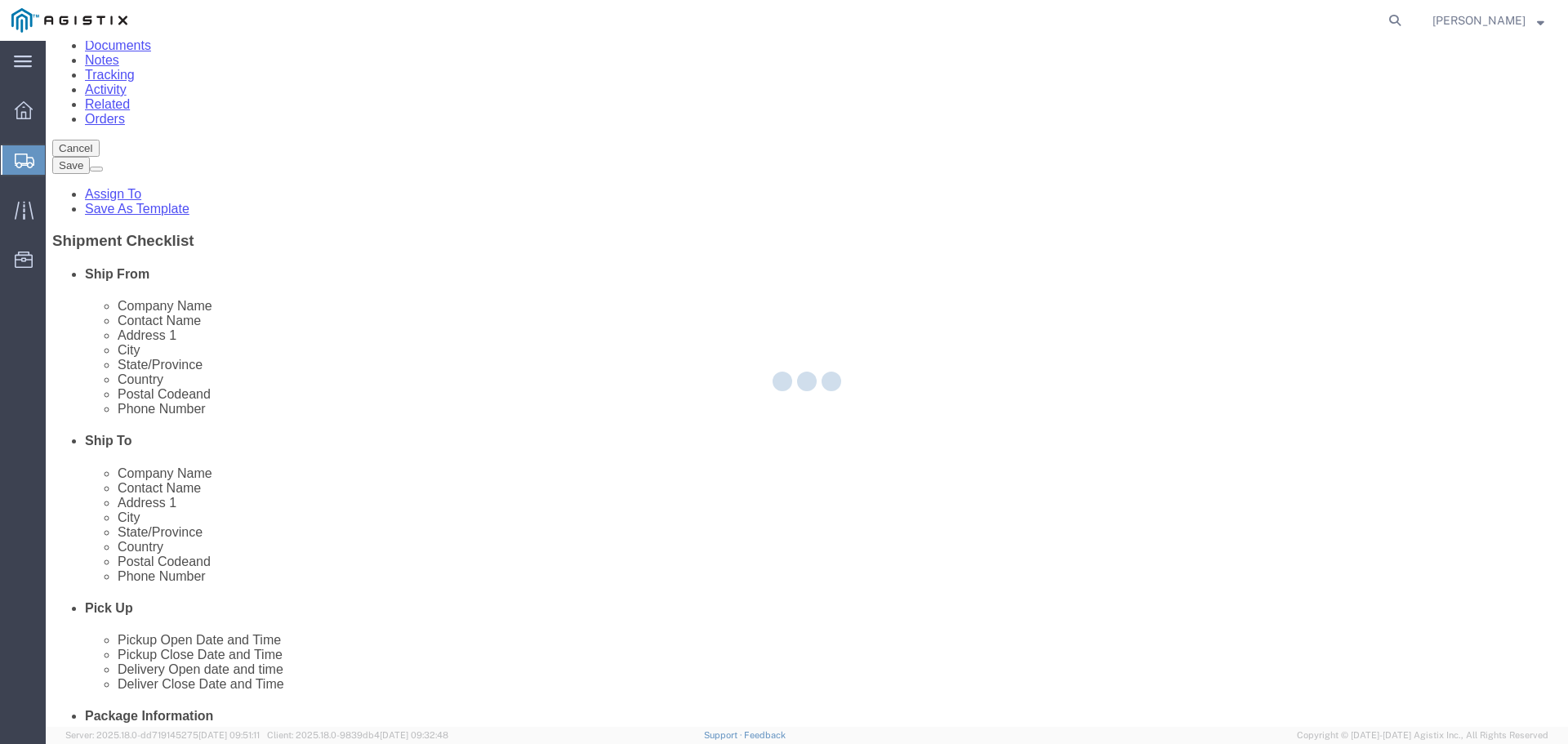
scroll to position [0, 0]
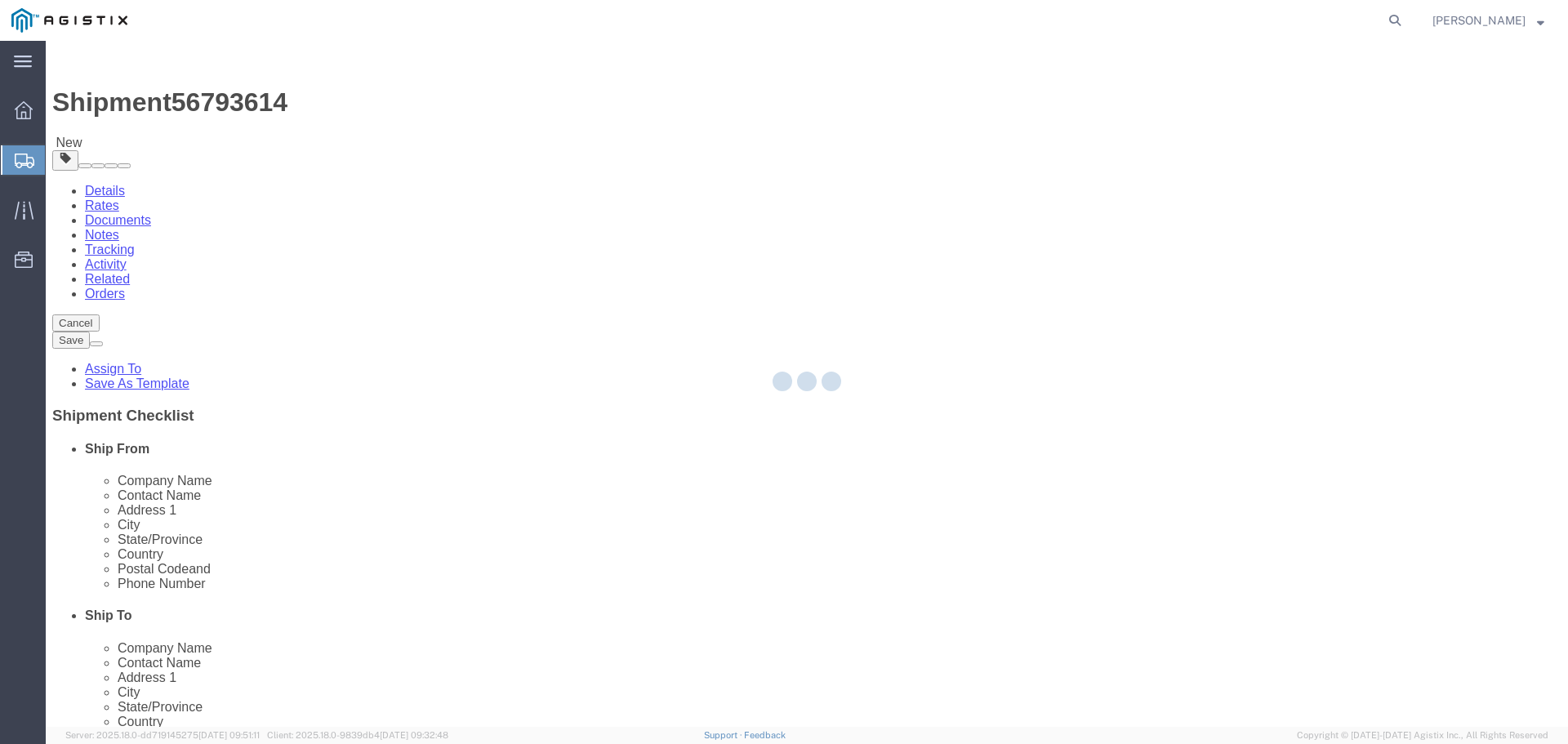
select select "PSNS"
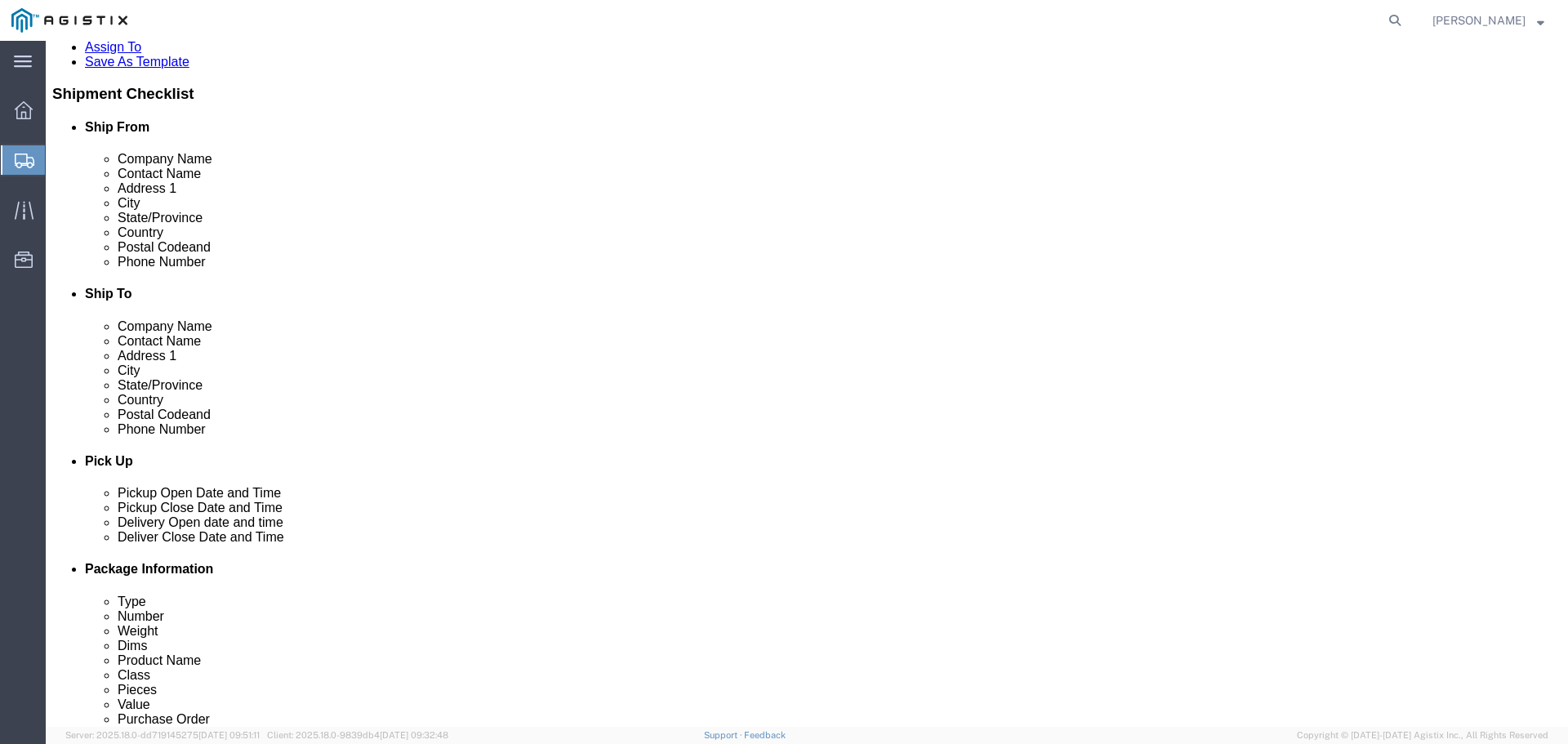
scroll to position [327, 0]
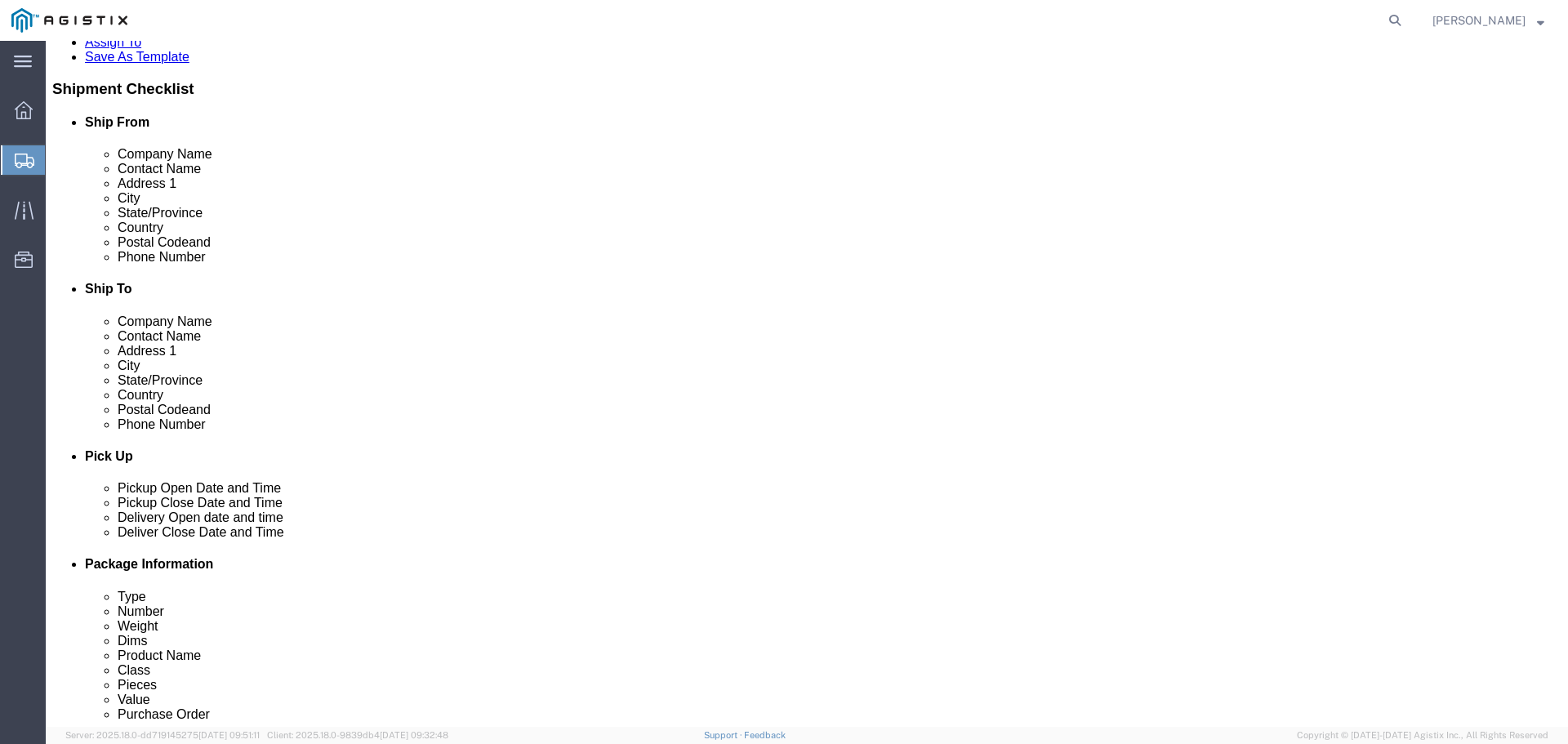
click select "Select Bulk Bundle(s) Cardboard Box(es) Carton(s) Crate(s) Drum(s) (Fiberboard)…"
select select "PSNS"
click select "Select Bulk Bundle(s) Cardboard Box(es) Carton(s) Crate(s) Drum(s) (Fiberboard)…"
click input "text"
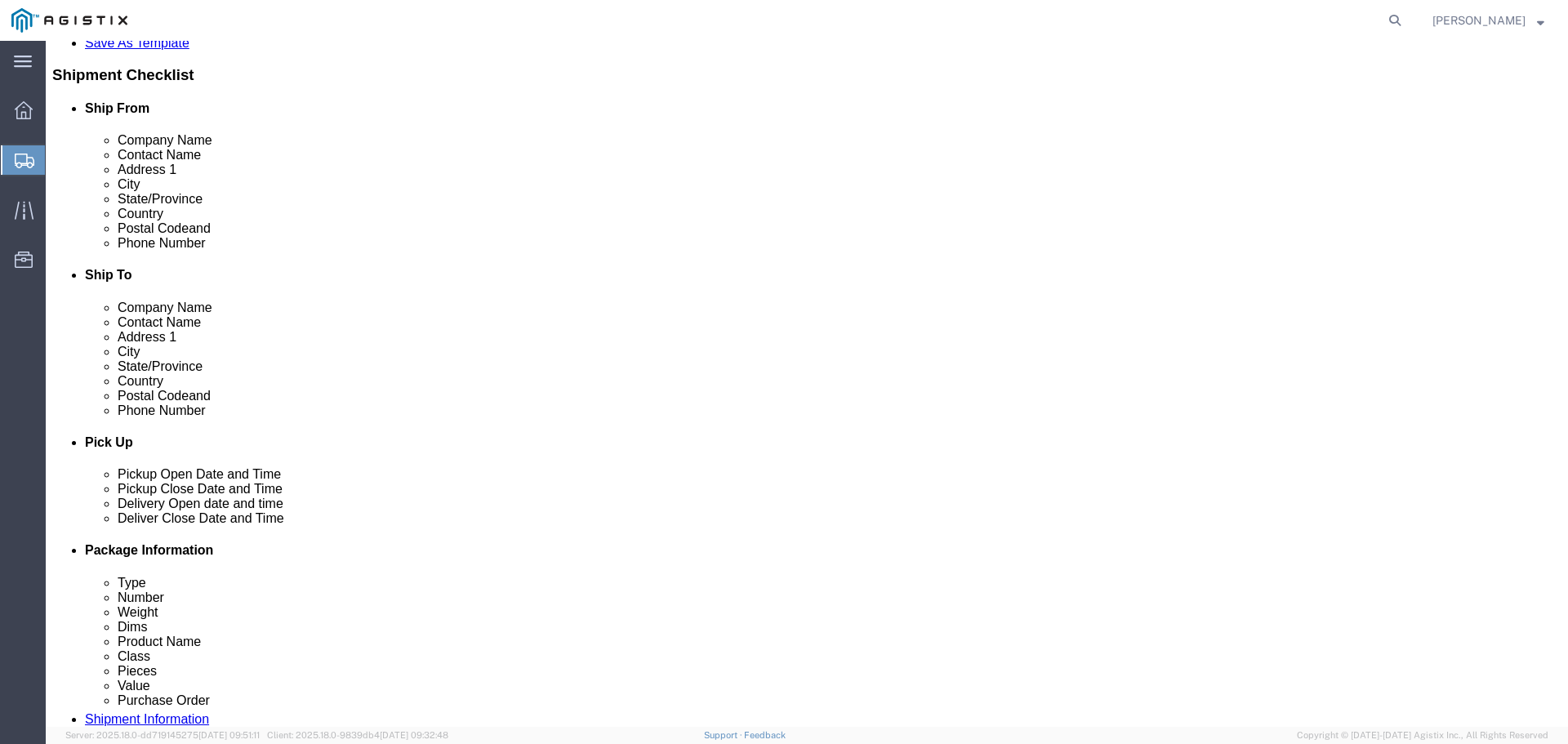
scroll to position [359, 0]
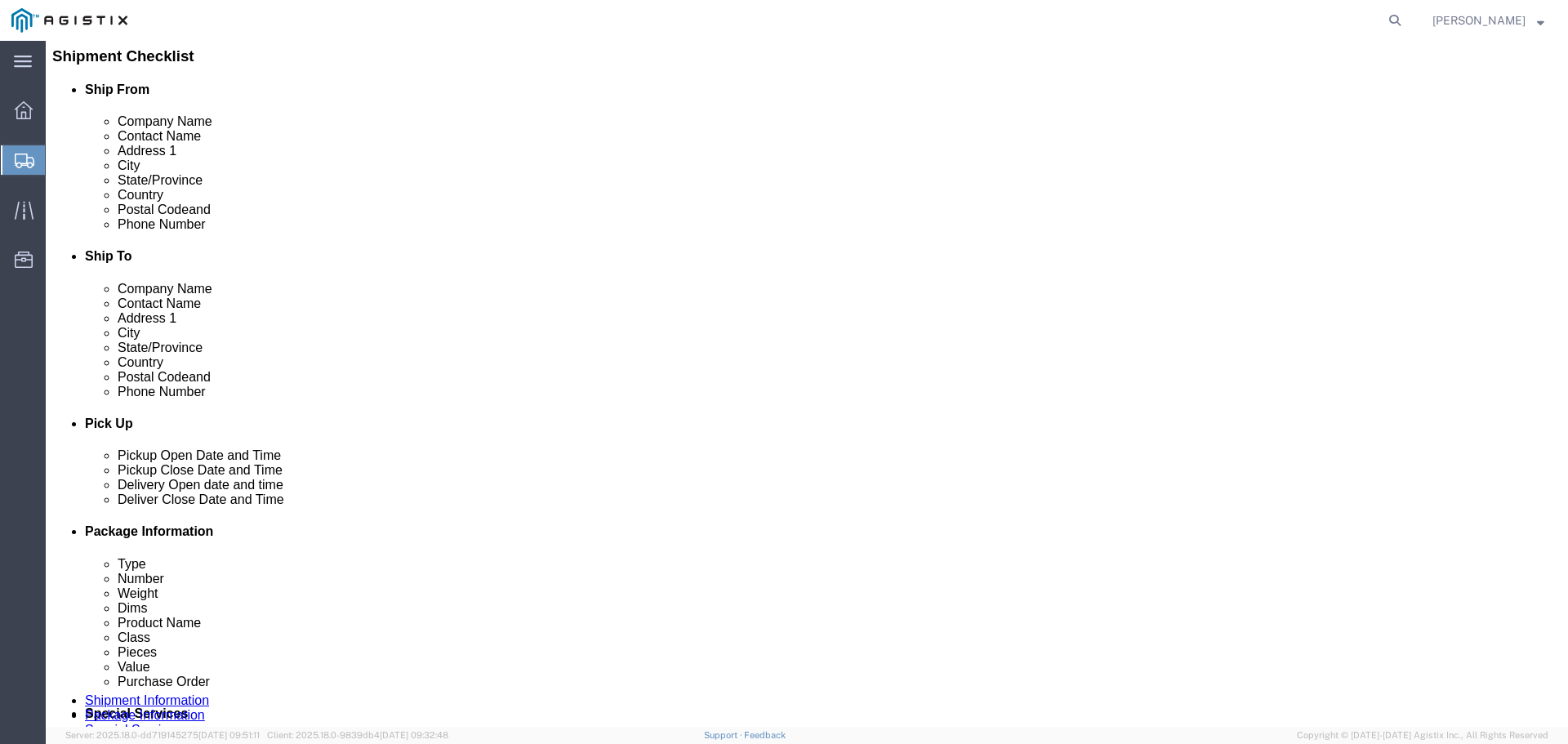
type input "10"
click input "text"
type input "53"
type input "45"
type input "24"
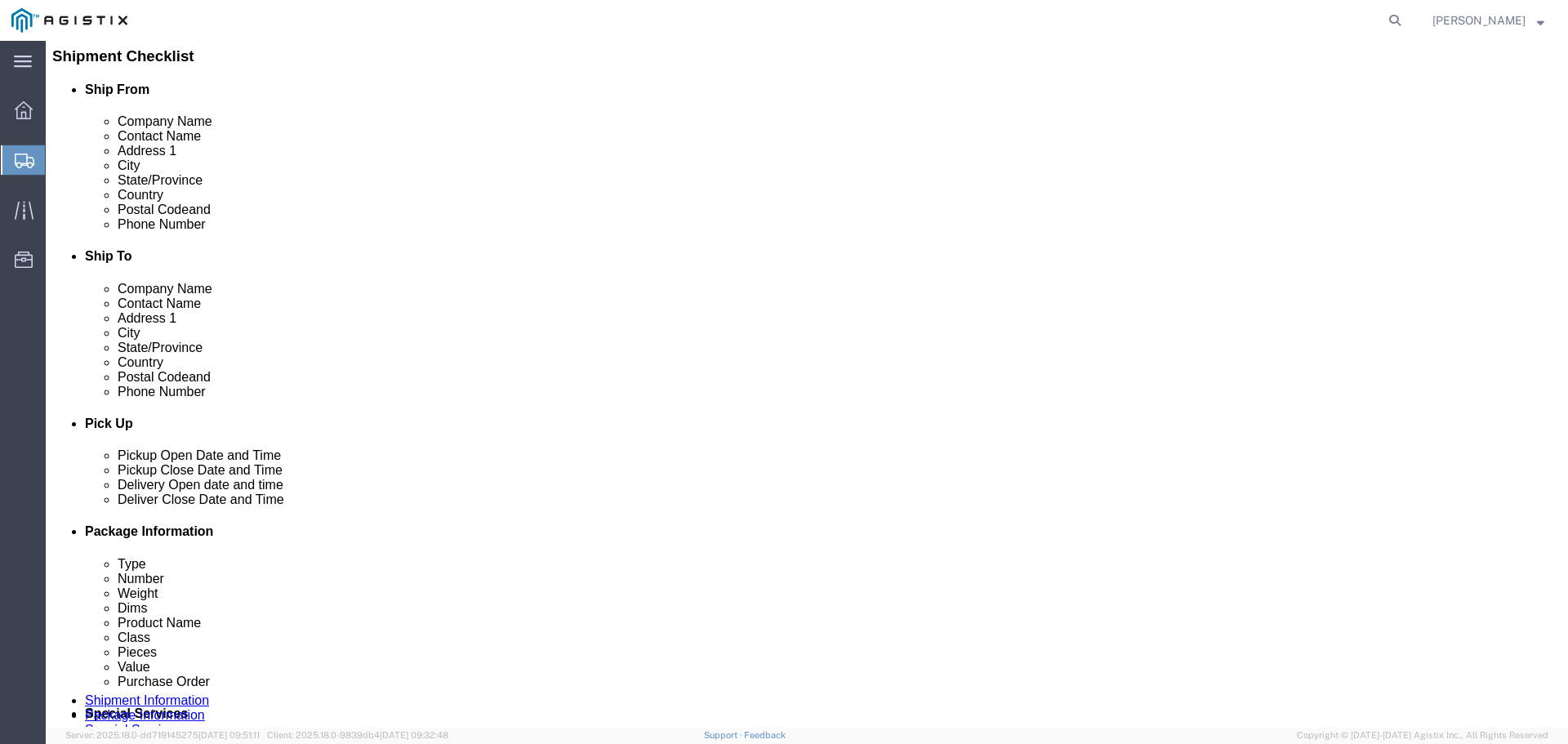
click input "0.00"
type input "285"
click span
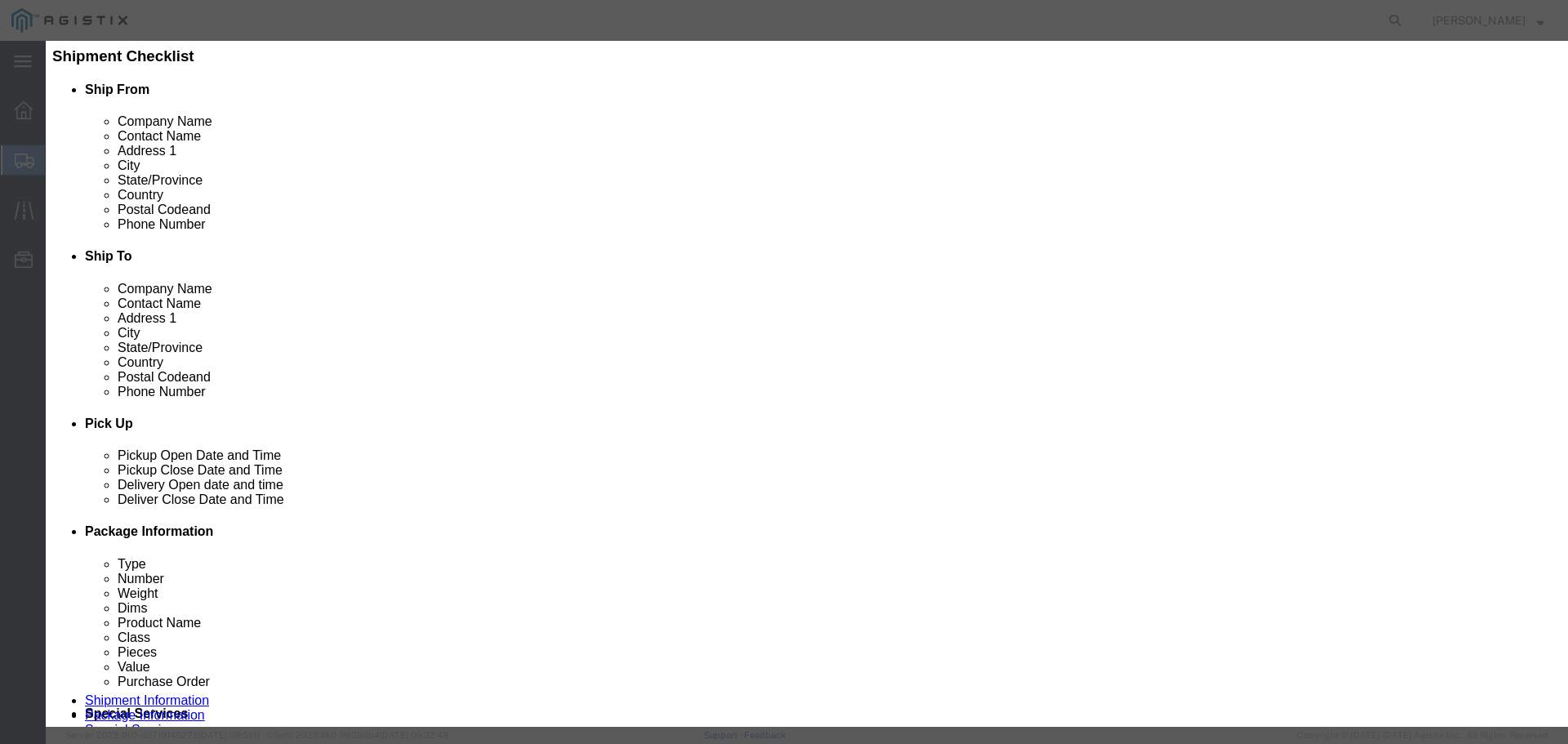
click input "0"
type input "10"
click input "text"
paste input "22,709.00"
type input "22,709.00"
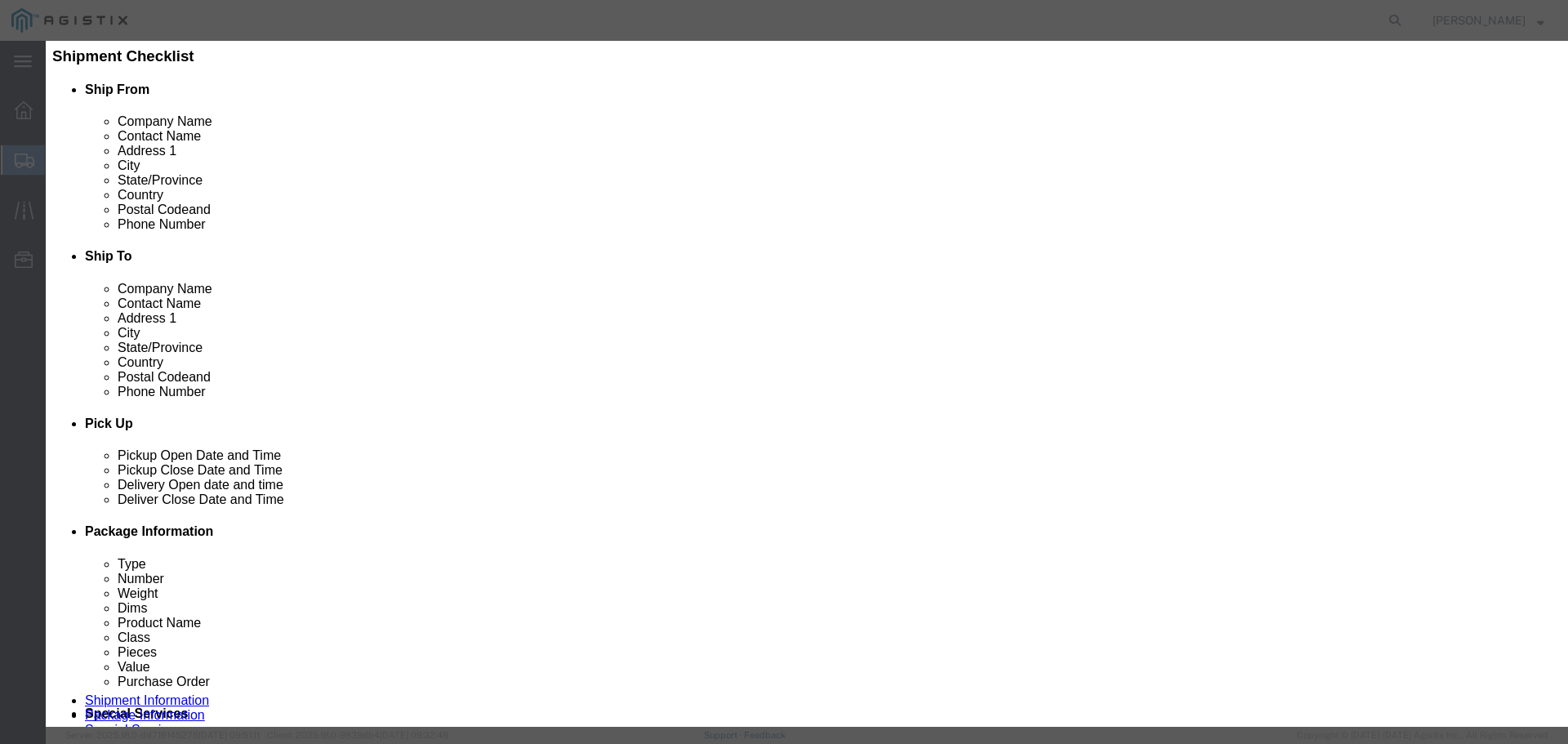
click input "text"
paste input "AT-WRNO44"
type input "AT-WRNO44"
click select "Select 50 55 60 65 70 85 92.5 100 125 175 250 300 400"
select select "100"
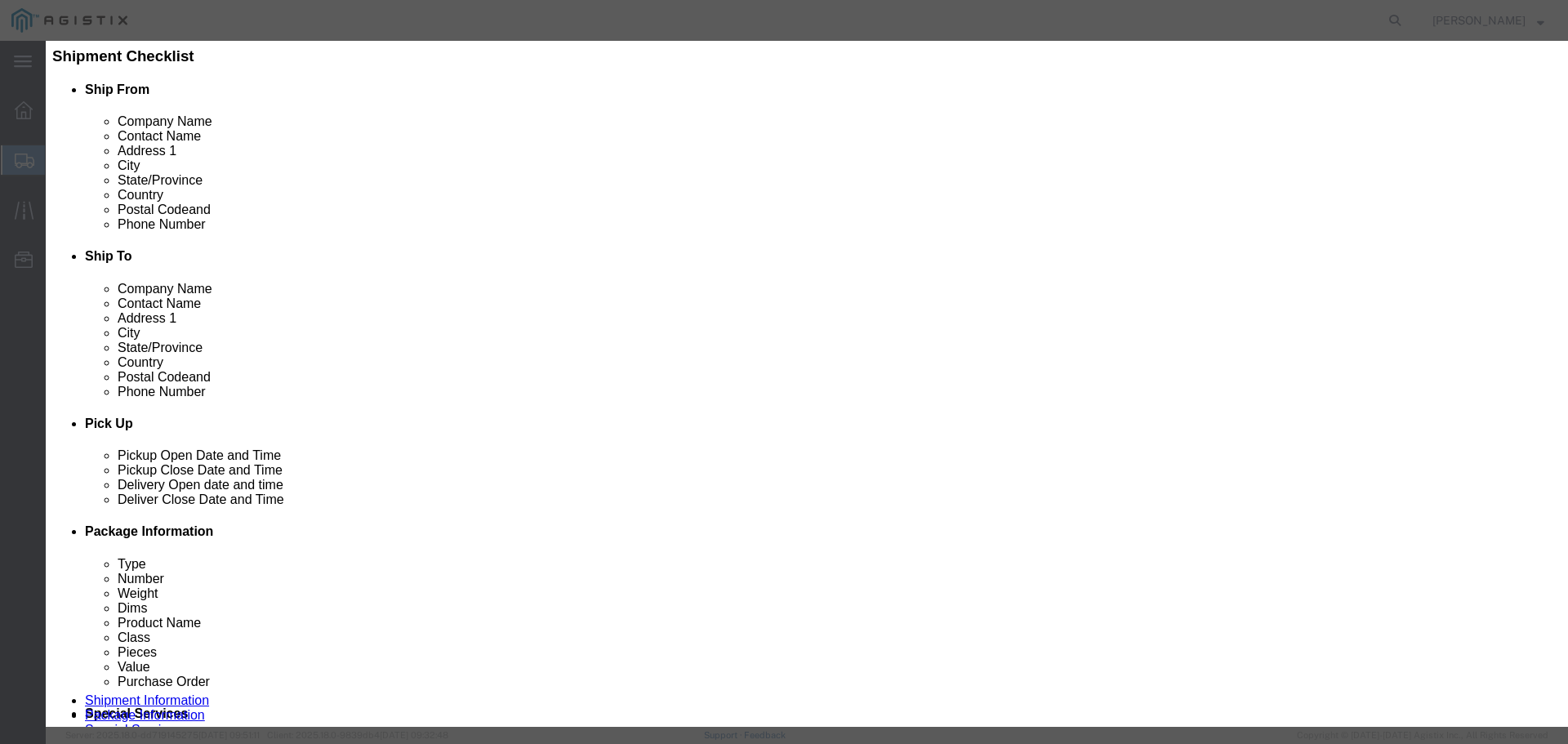
click select "Select 50 55 60 65 70 85 92.5 100 125 175 250 300 400"
click button "Save & Close"
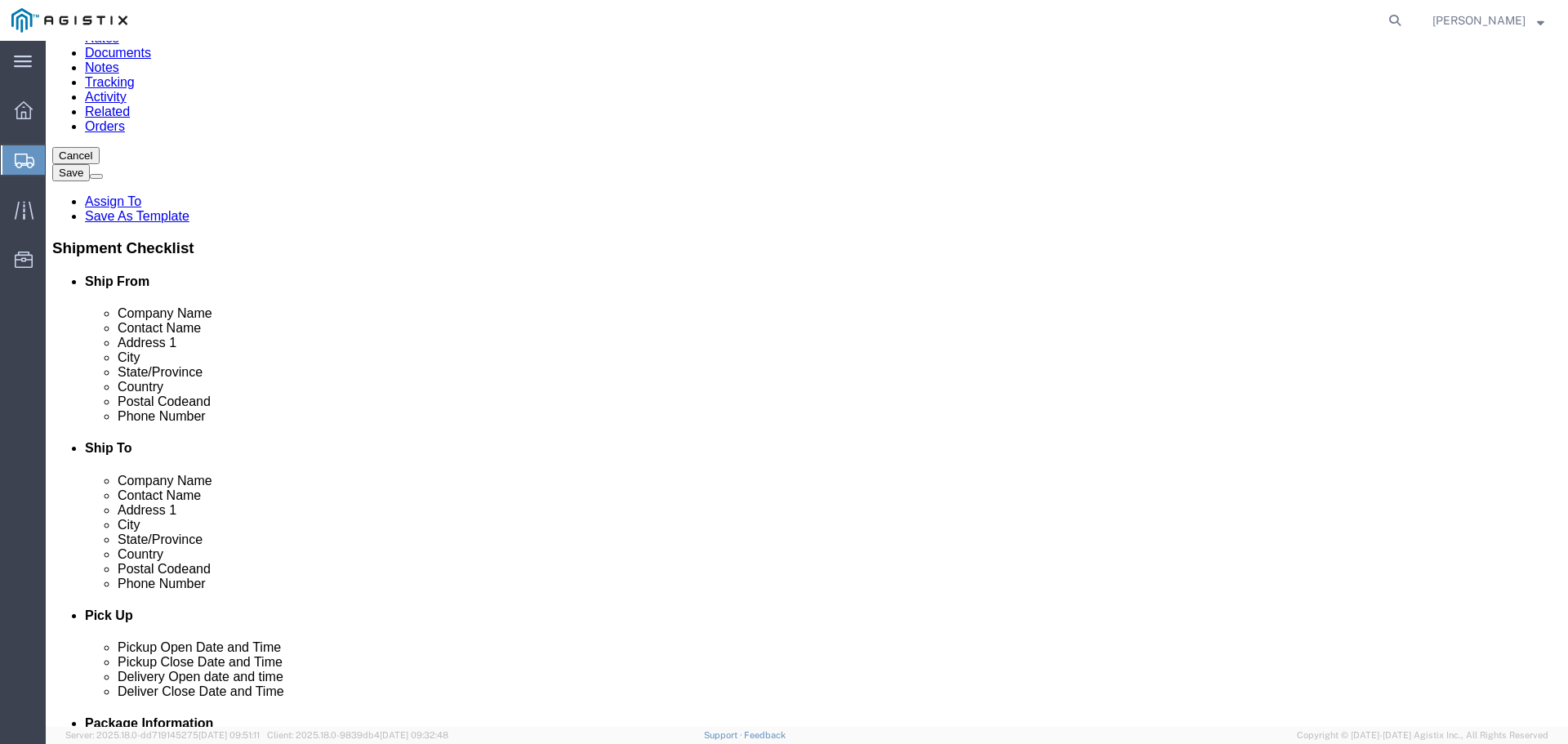
scroll to position [164, 0]
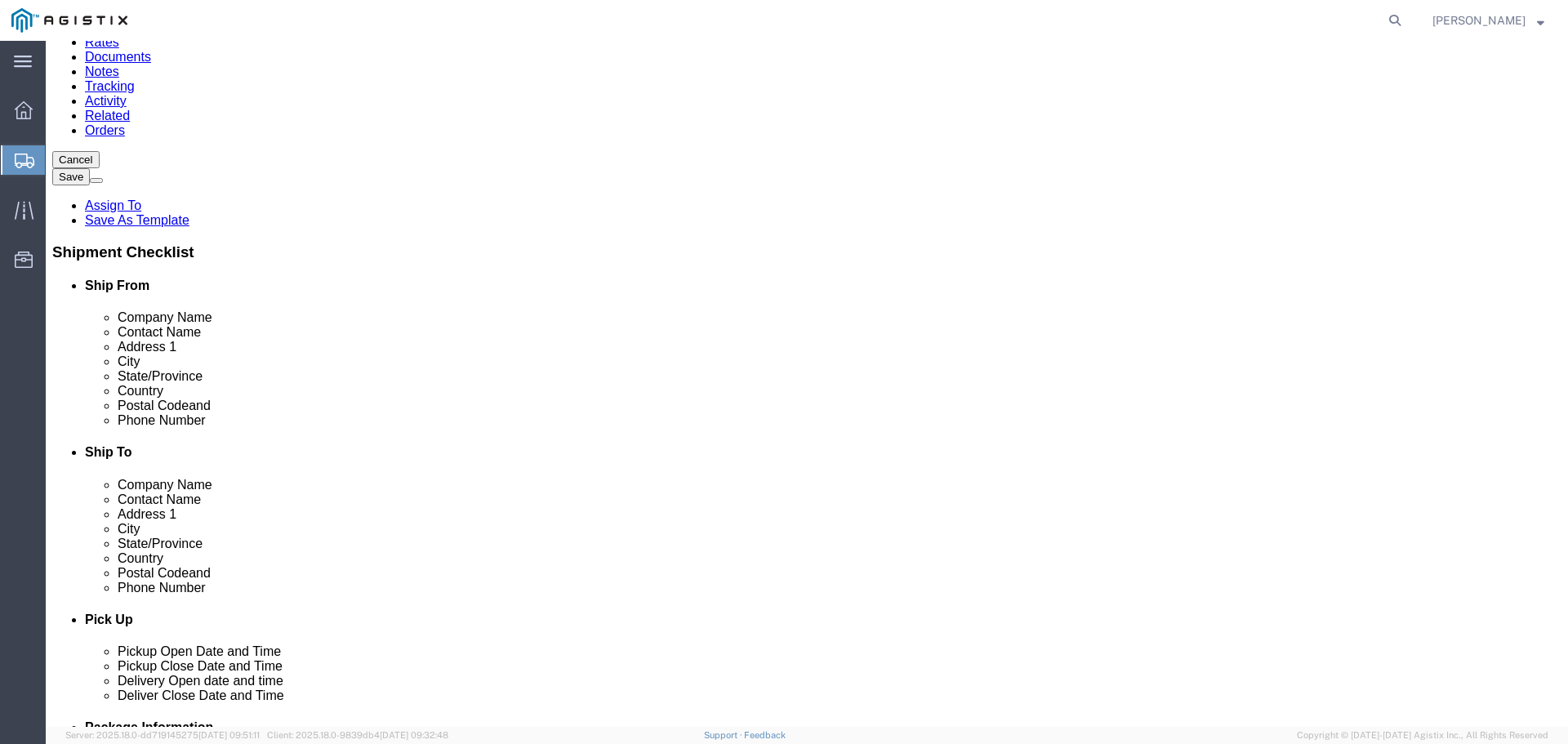
click link "Add Package"
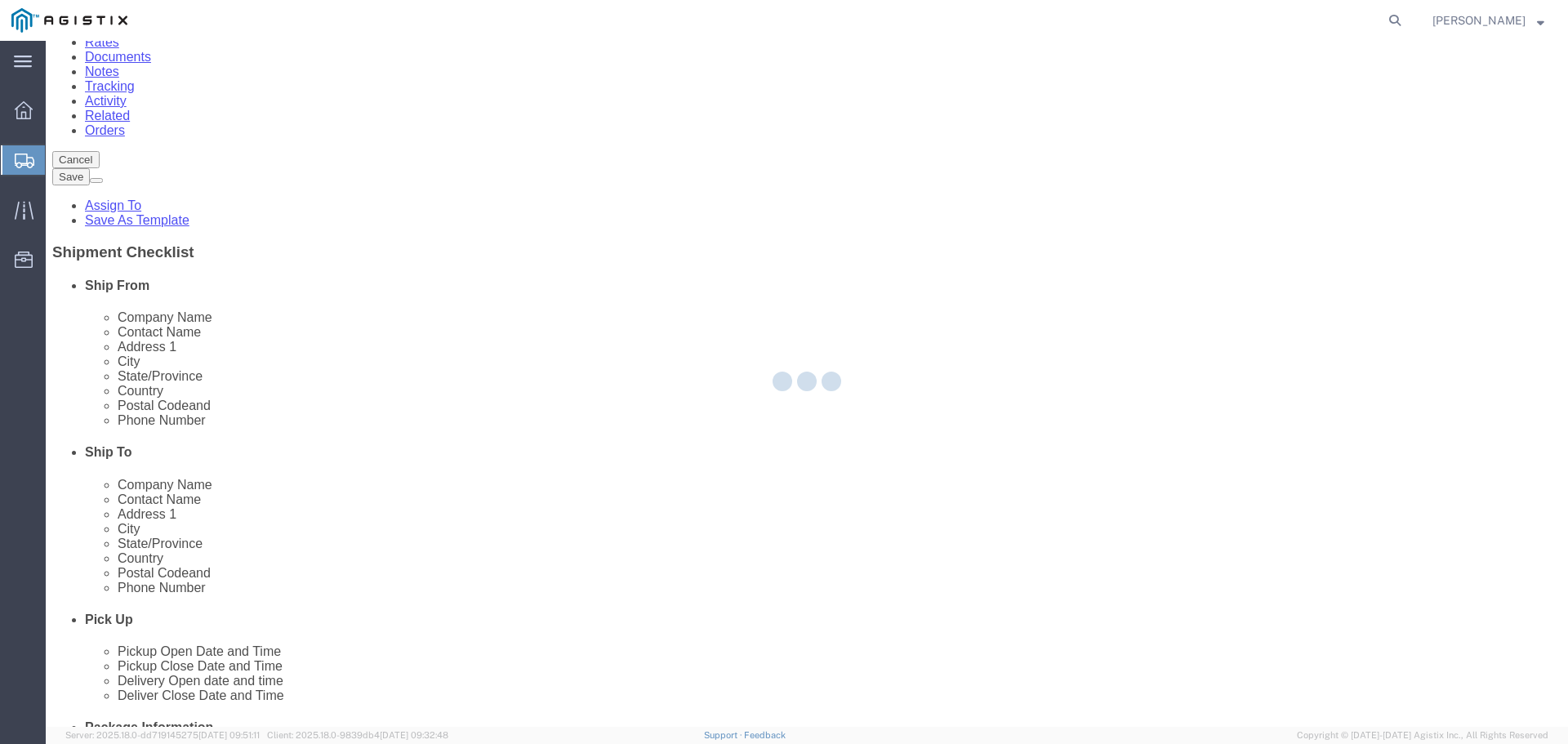
scroll to position [0, 0]
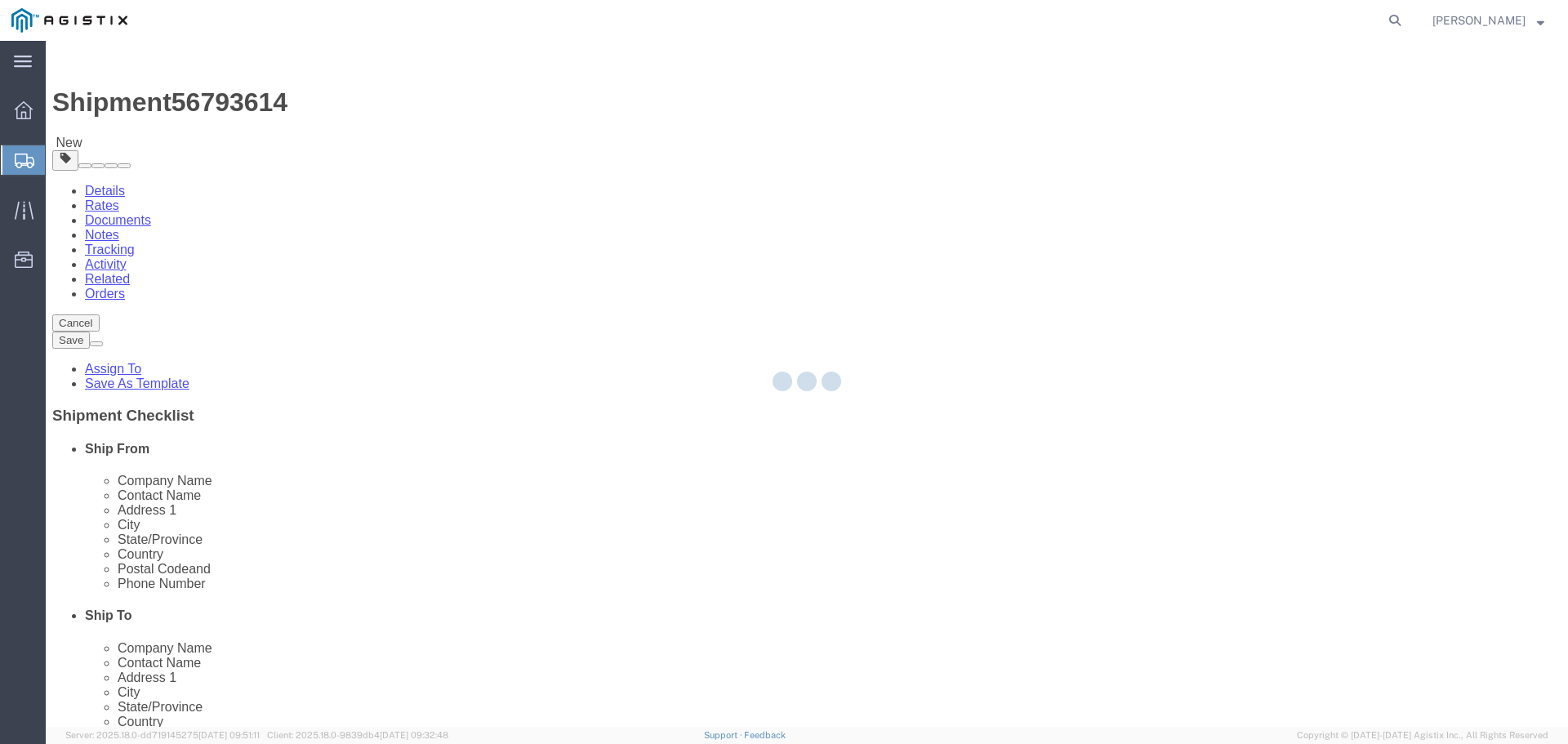
select select "PSNS"
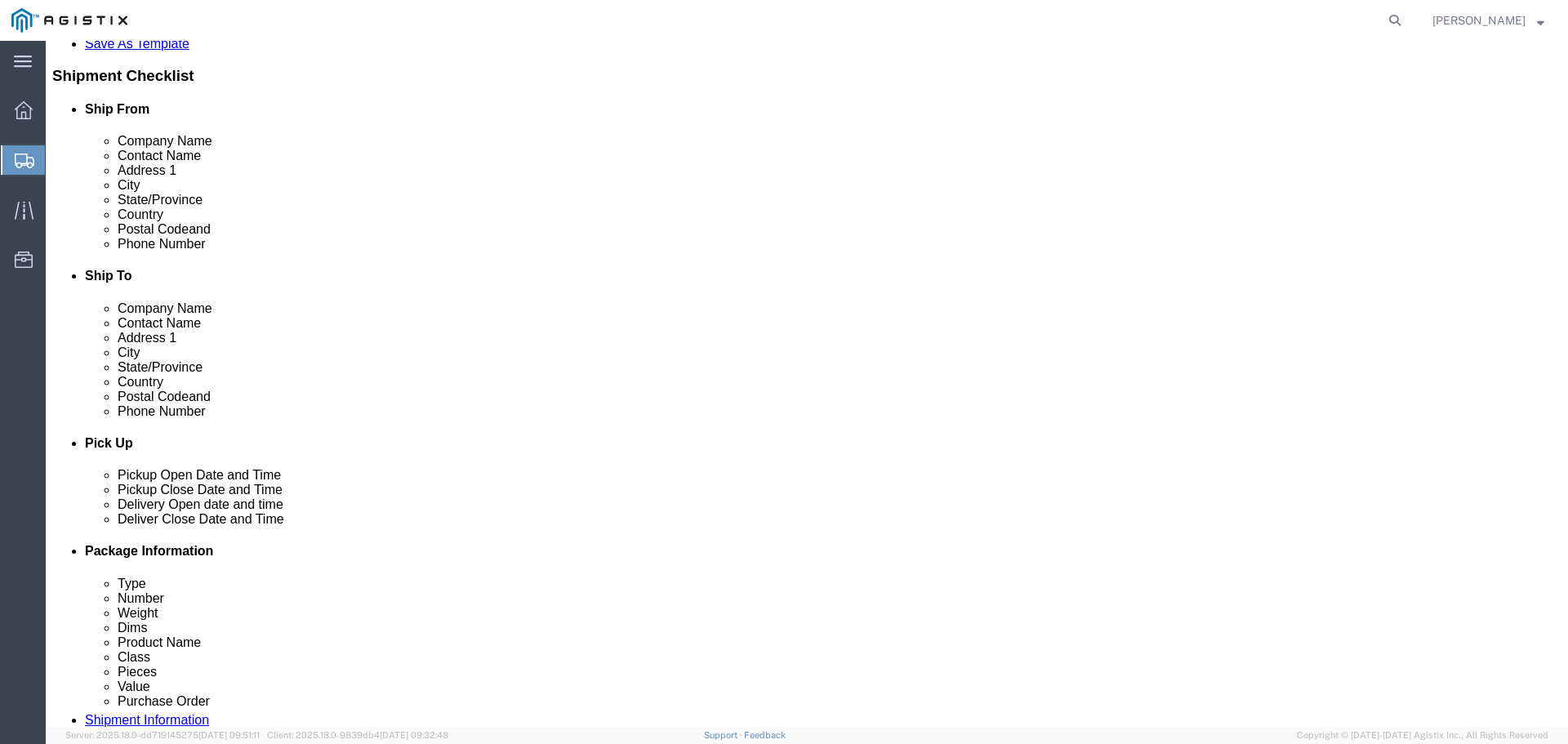
scroll to position [408, 0]
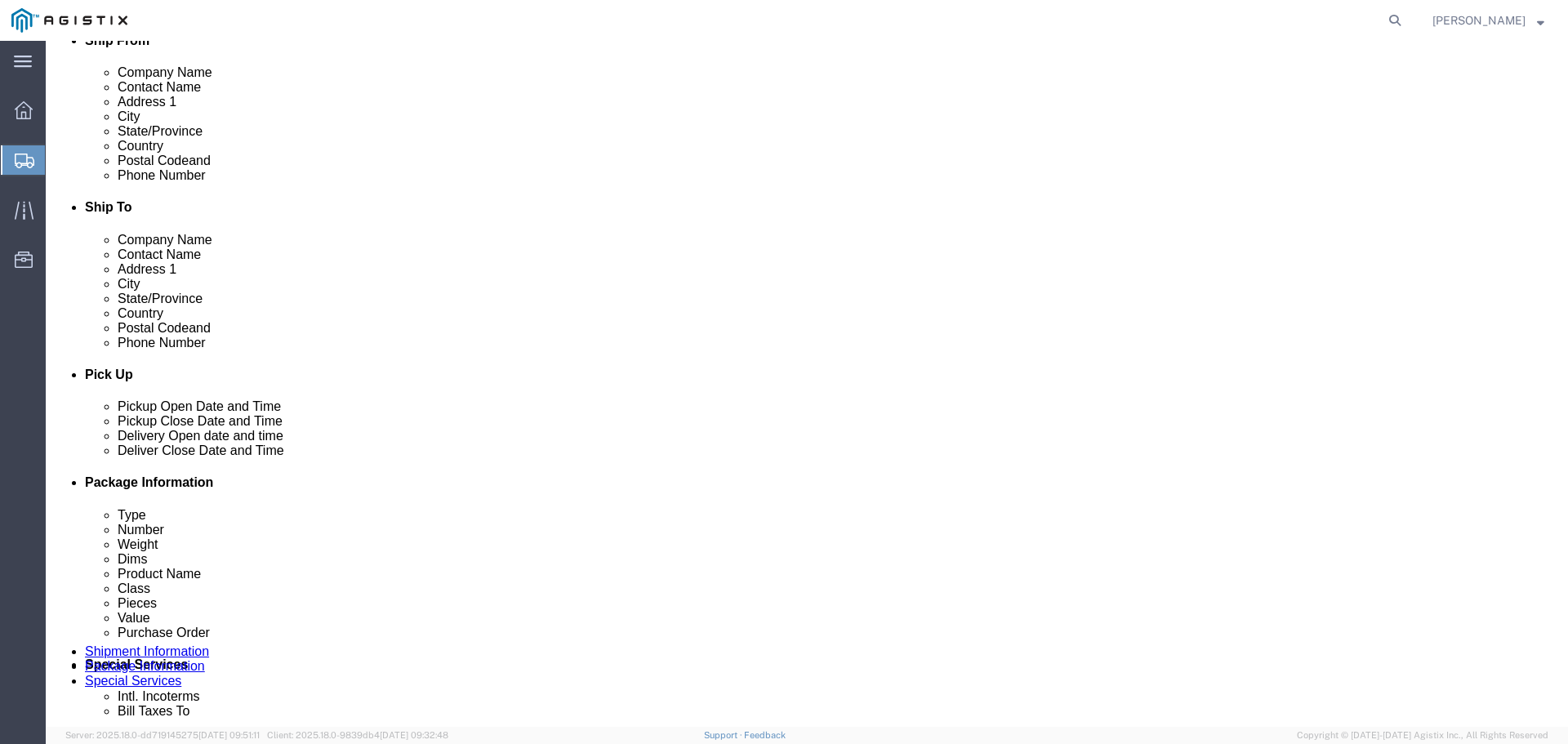
click select "Select Bulk Bundle(s) Cardboard Box(es) Carton(s) Crate(s) Drum(s) (Fiberboard)…"
select select "PSNS"
click select "Select Bulk Bundle(s) Cardboard Box(es) Carton(s) Crate(s) Drum(s) (Fiberboard)…"
click input "text"
type input "54"
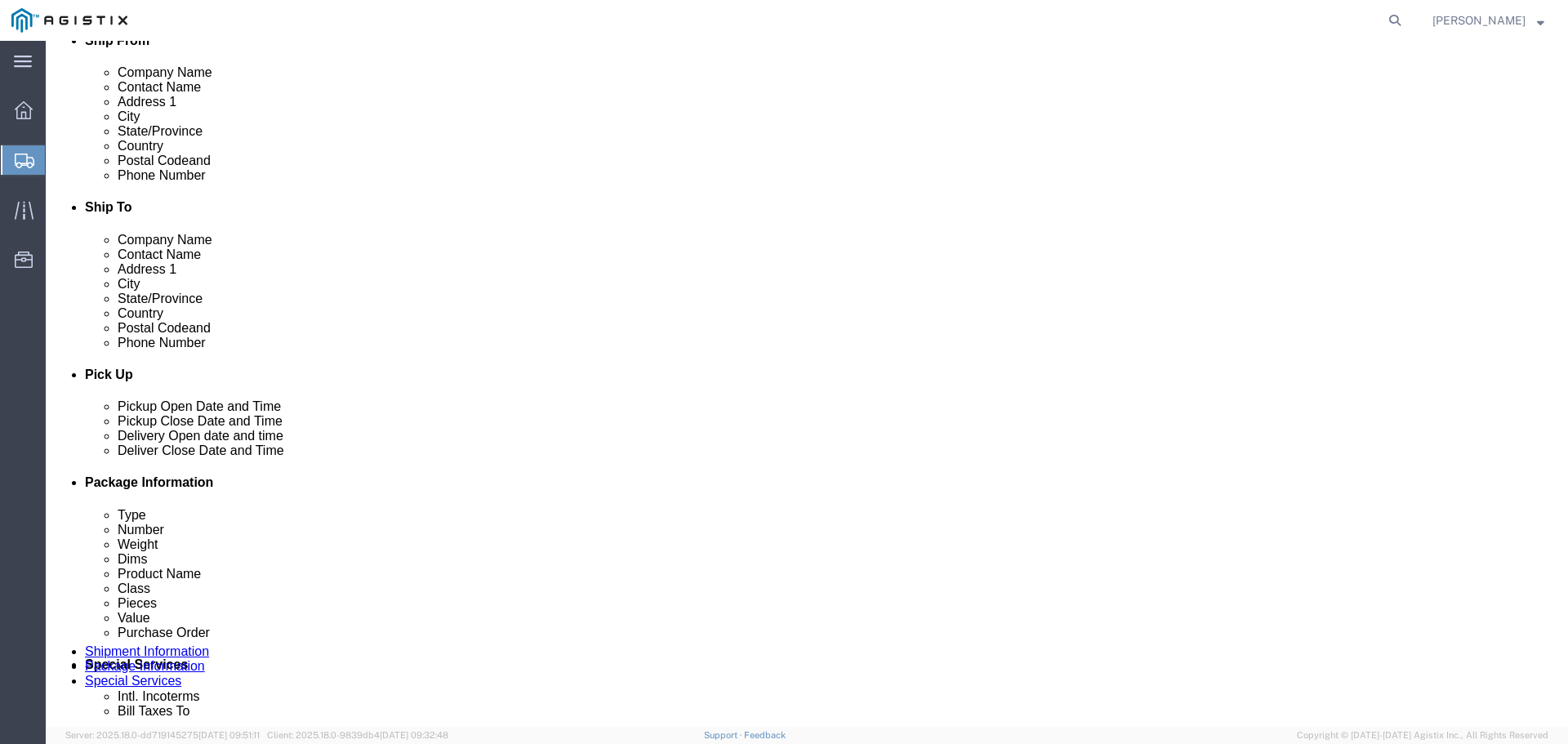
type input "49"
type input "26"
type input "300"
click link "Add Content"
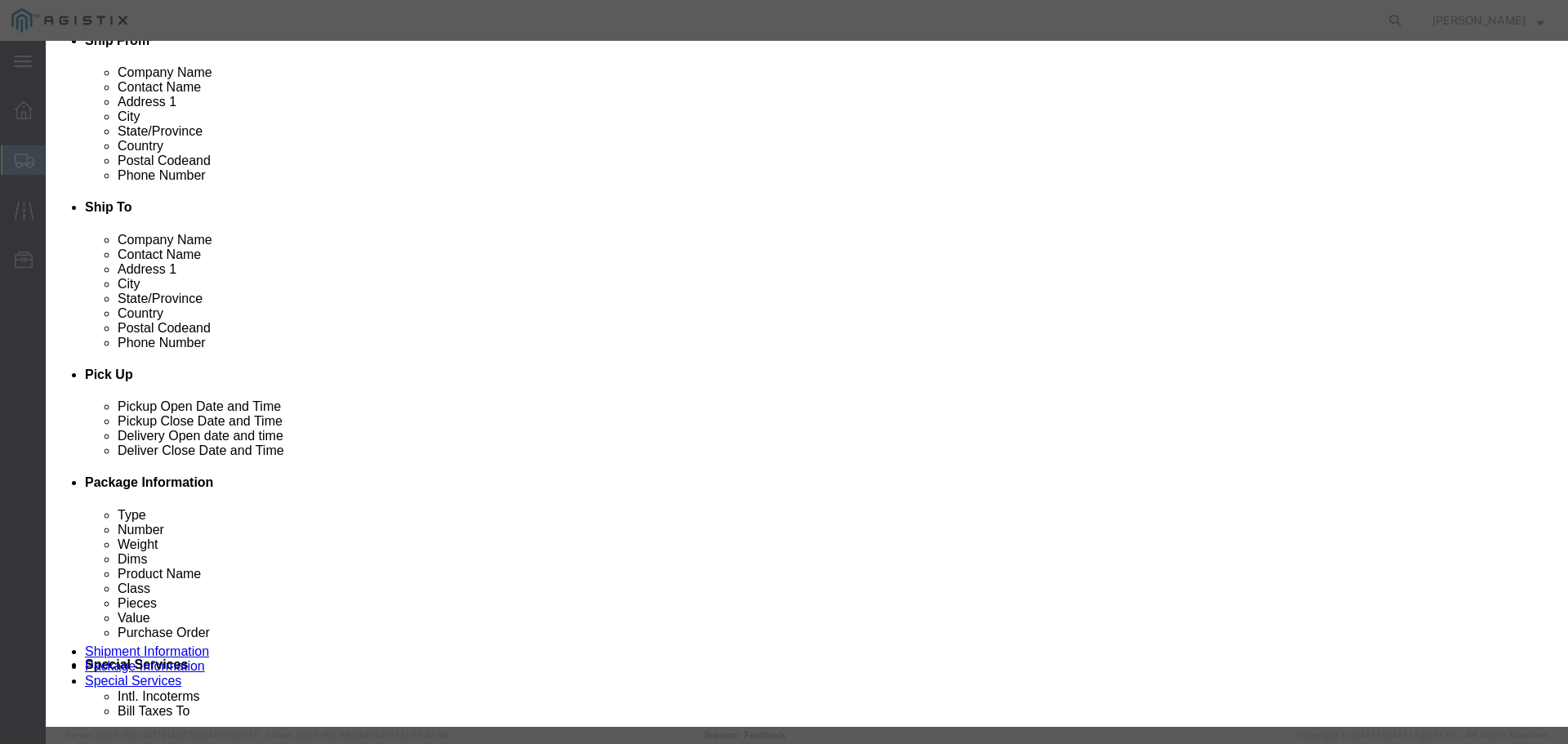
click input "0"
type input "10"
click input "text"
paste input "AT-WRNO44"
type input "AT-WRNO44"
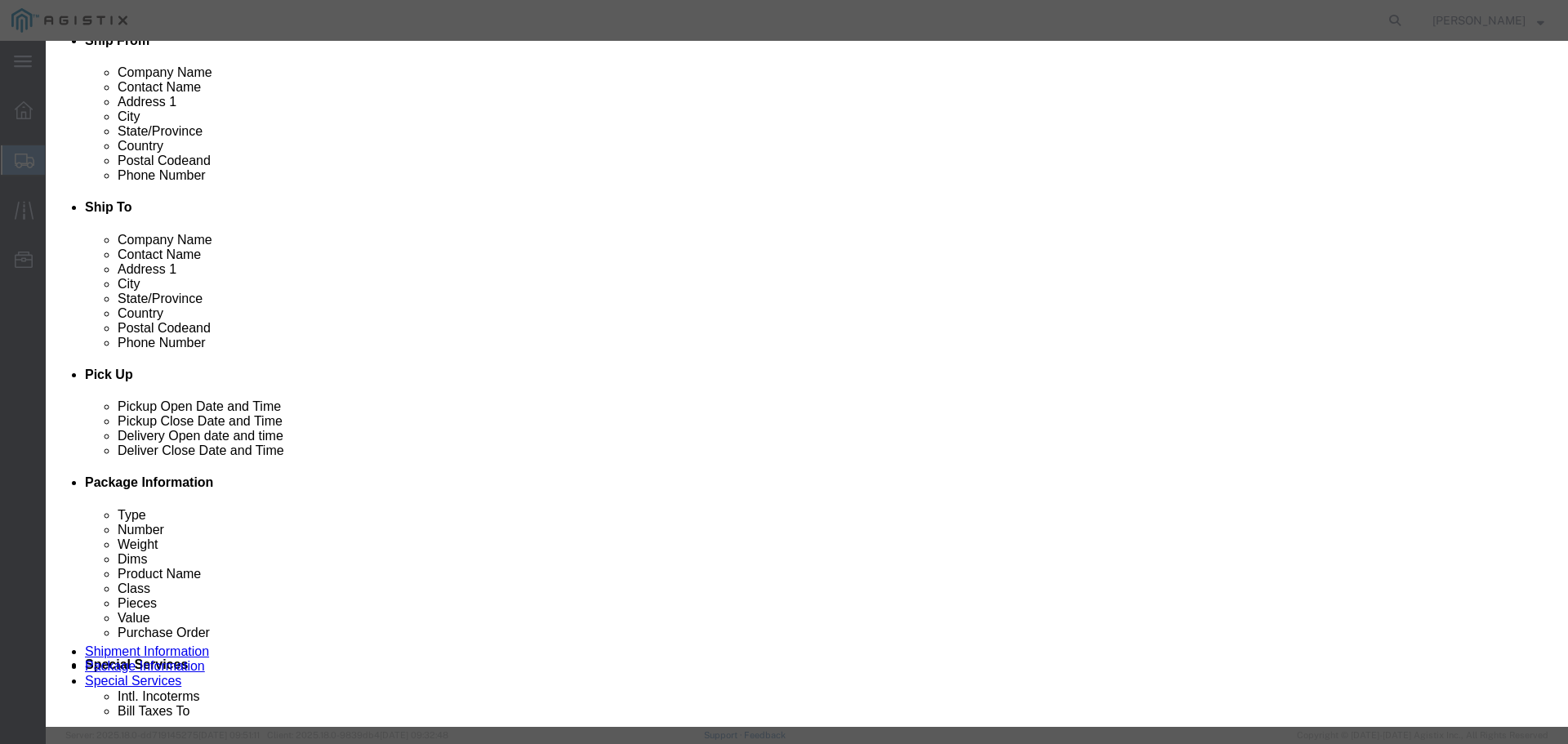
click input "text"
paste input "22,709.00"
type input "22,709.00"
click select "Select 50 55 60 65 70 85 92.5 100 125 175 250 300 400"
select select "125"
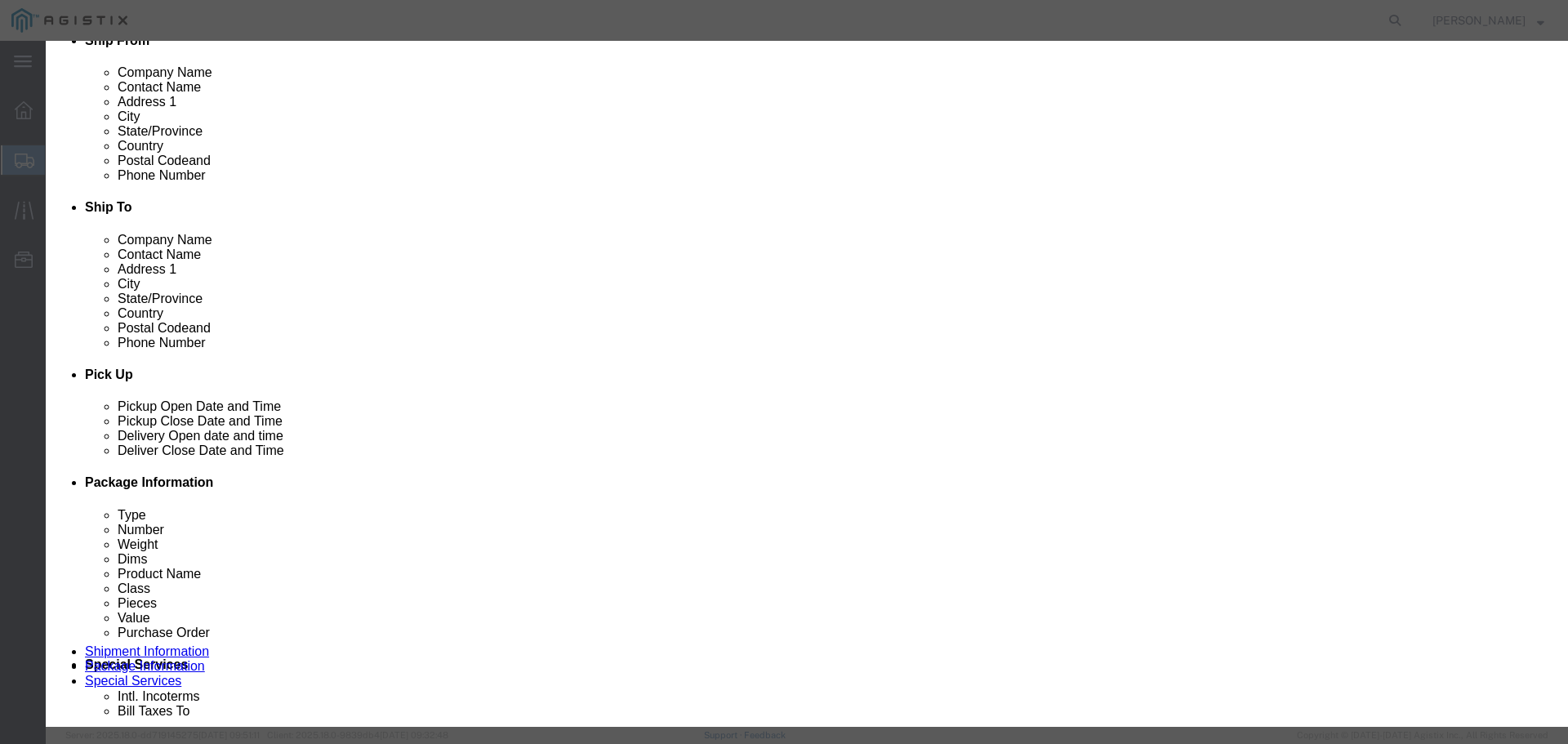
click select "Select 50 55 60 65 70 85 92.5 100 125 175 250 300 400"
click button "Save & Close"
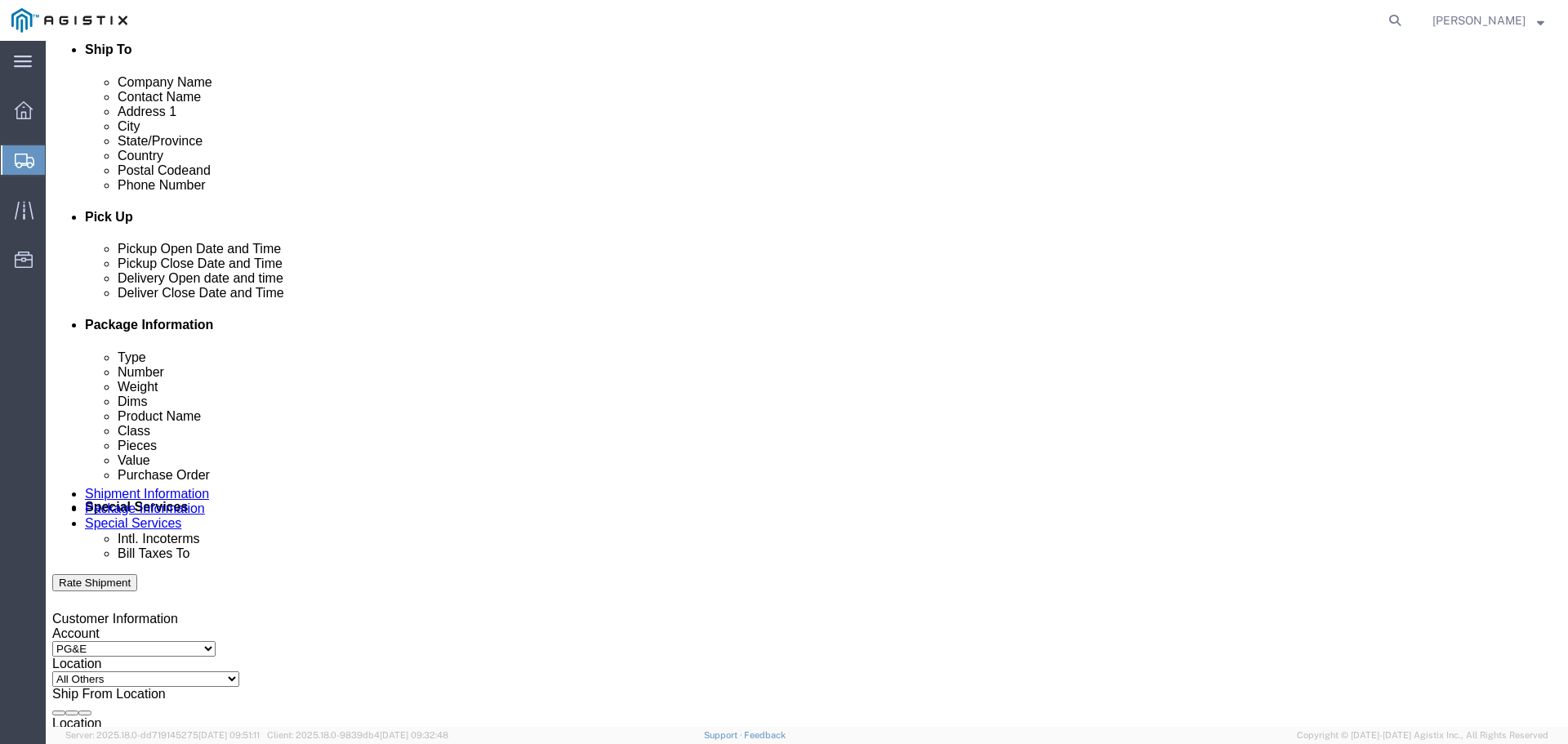
scroll to position [604, 0]
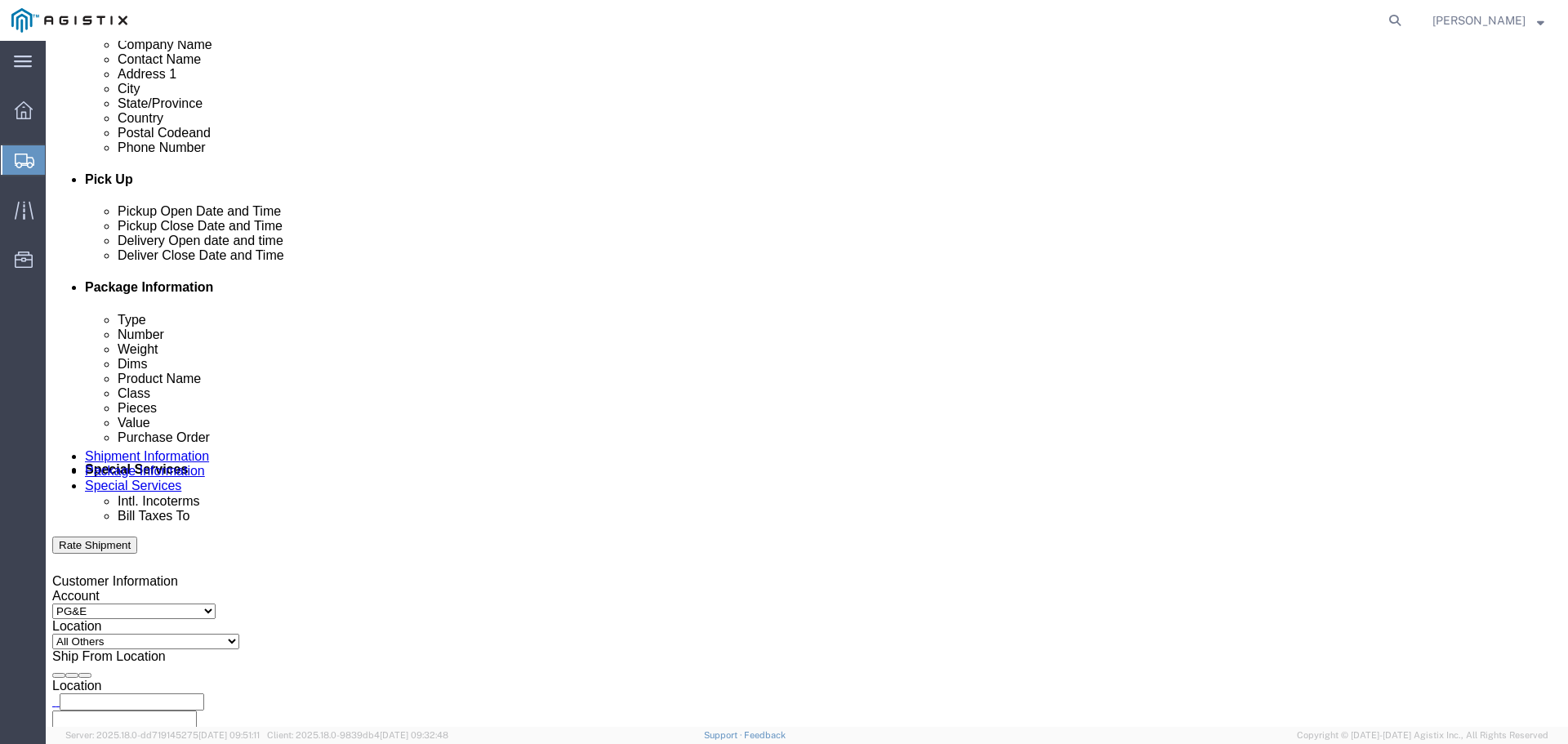
click button "Continue"
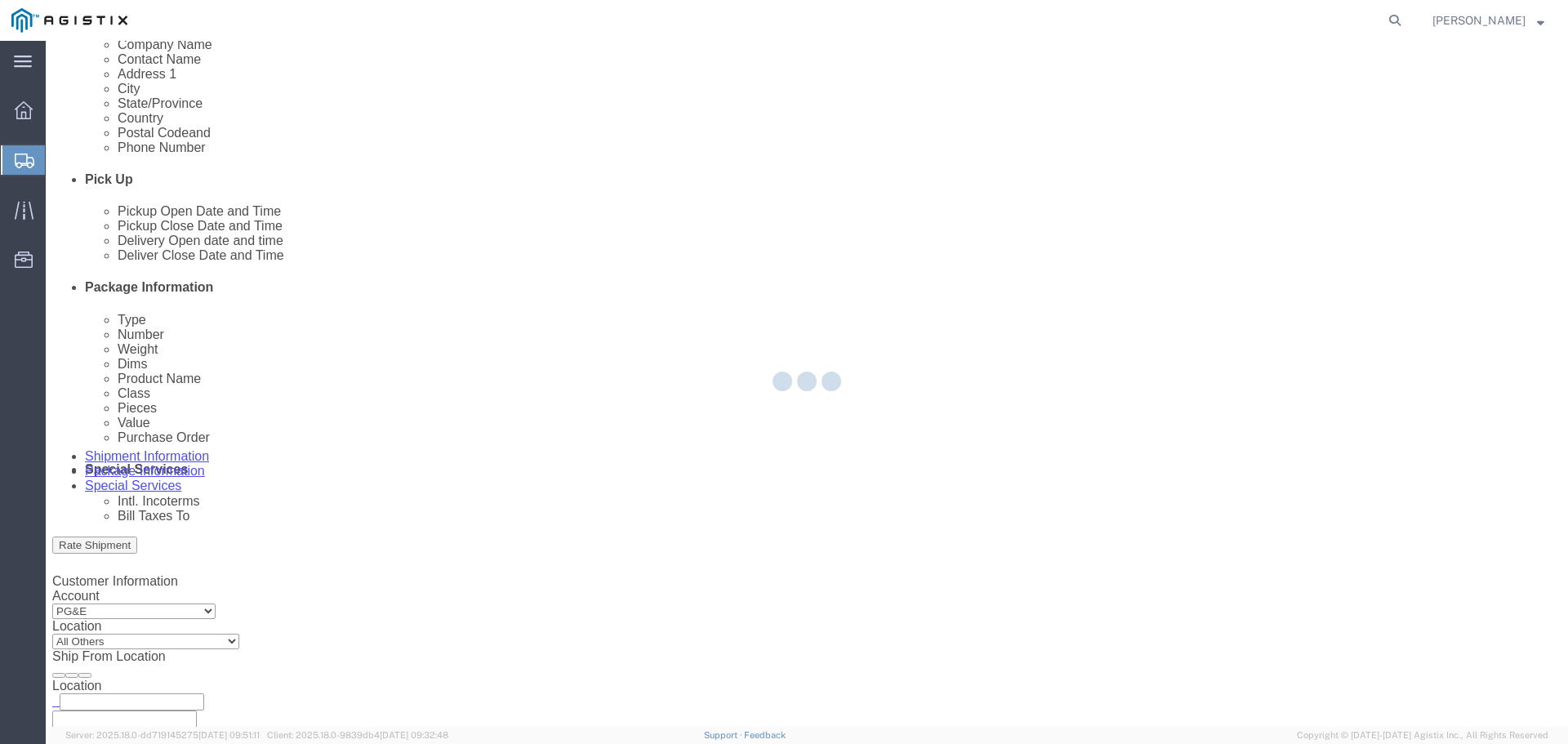
select select
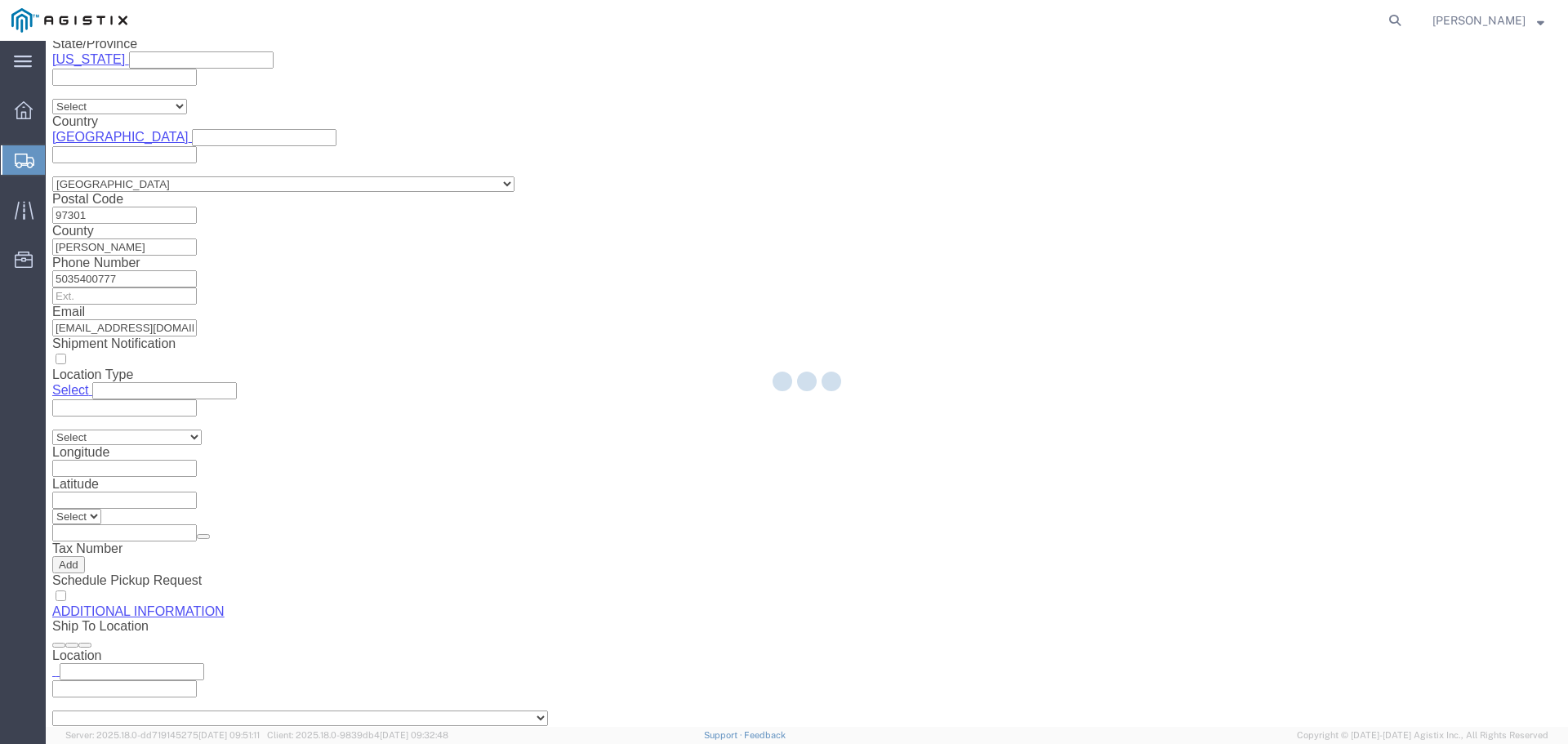
scroll to position [1530, 0]
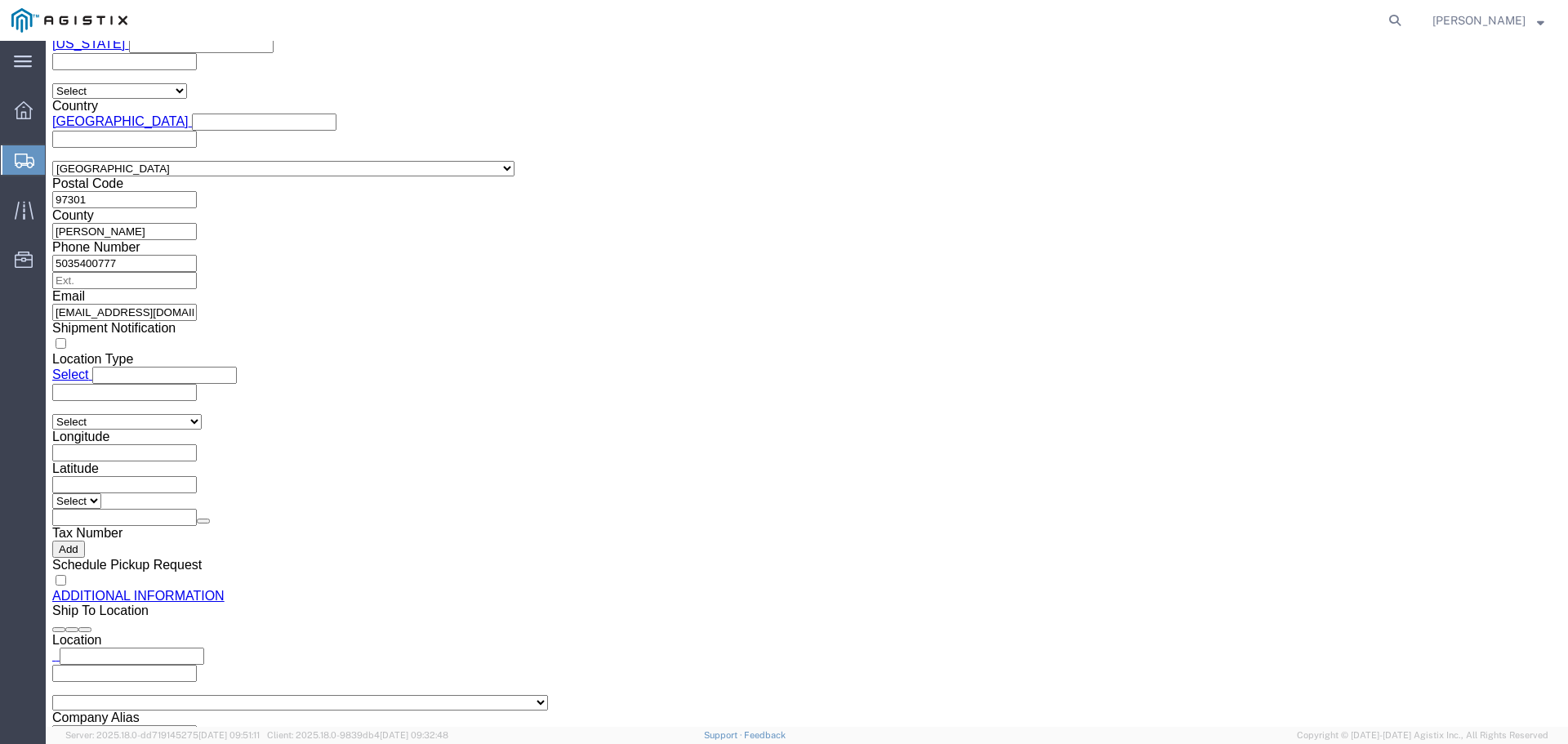
click input "Company Name"
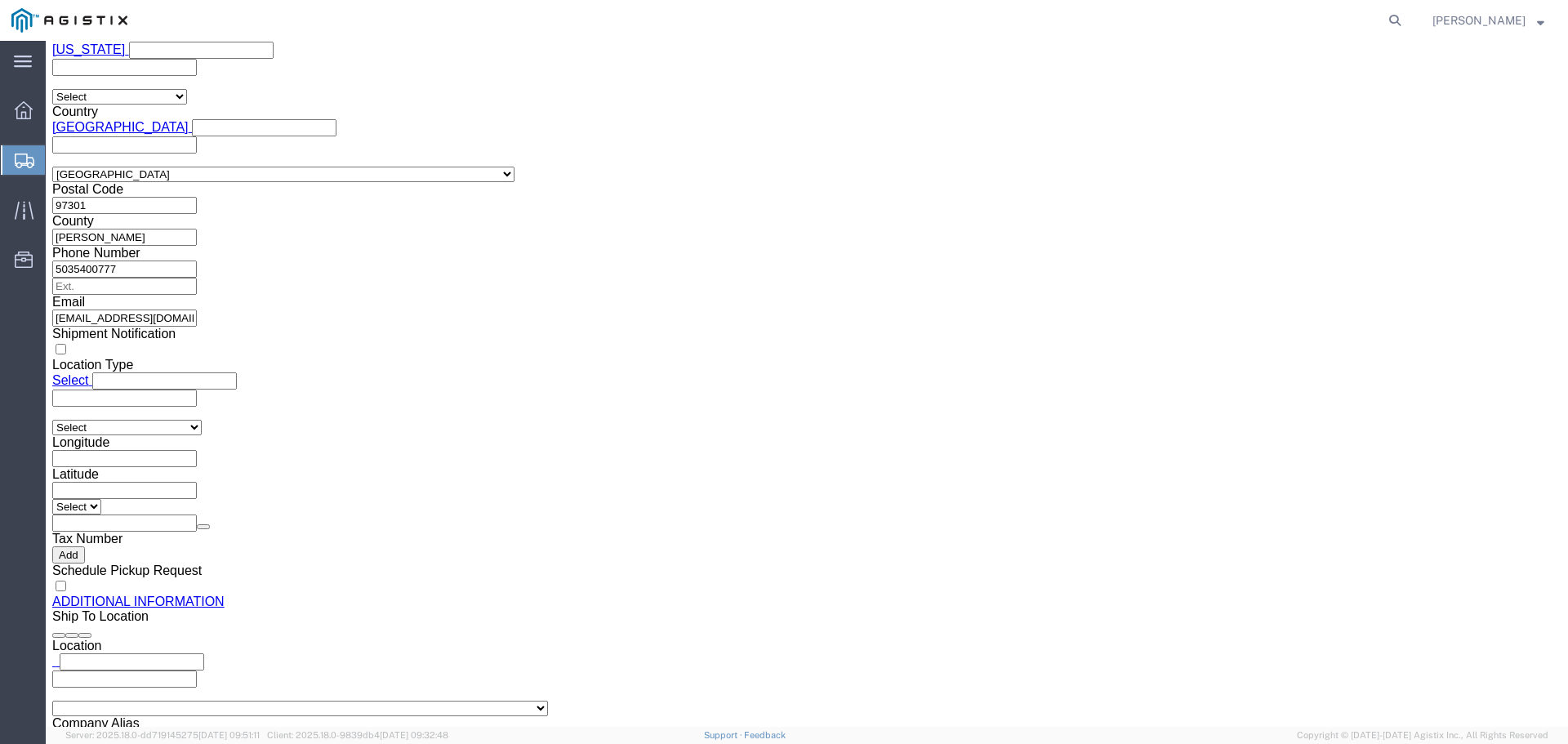
scroll to position [1533, 0]
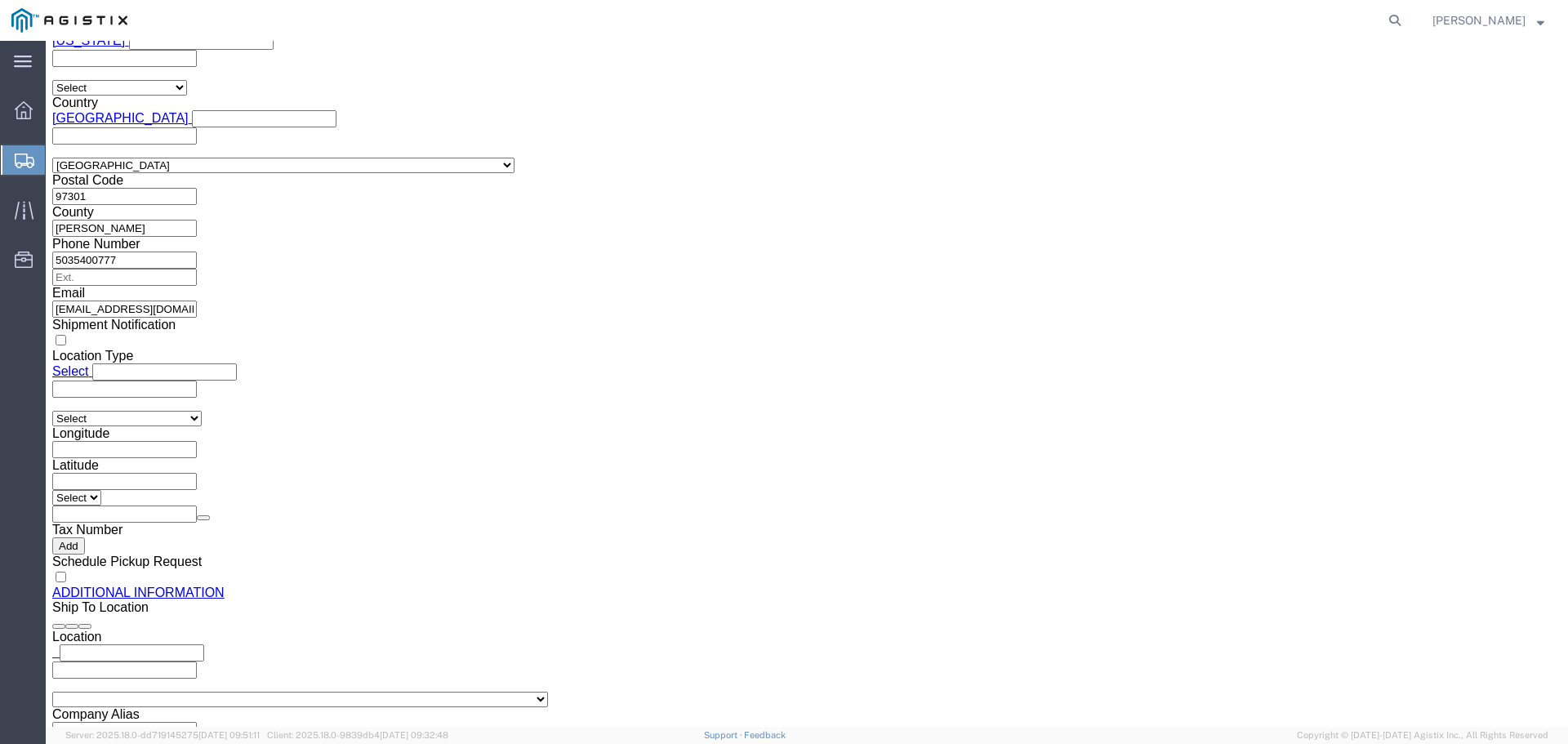
click button "Rate Shipment"
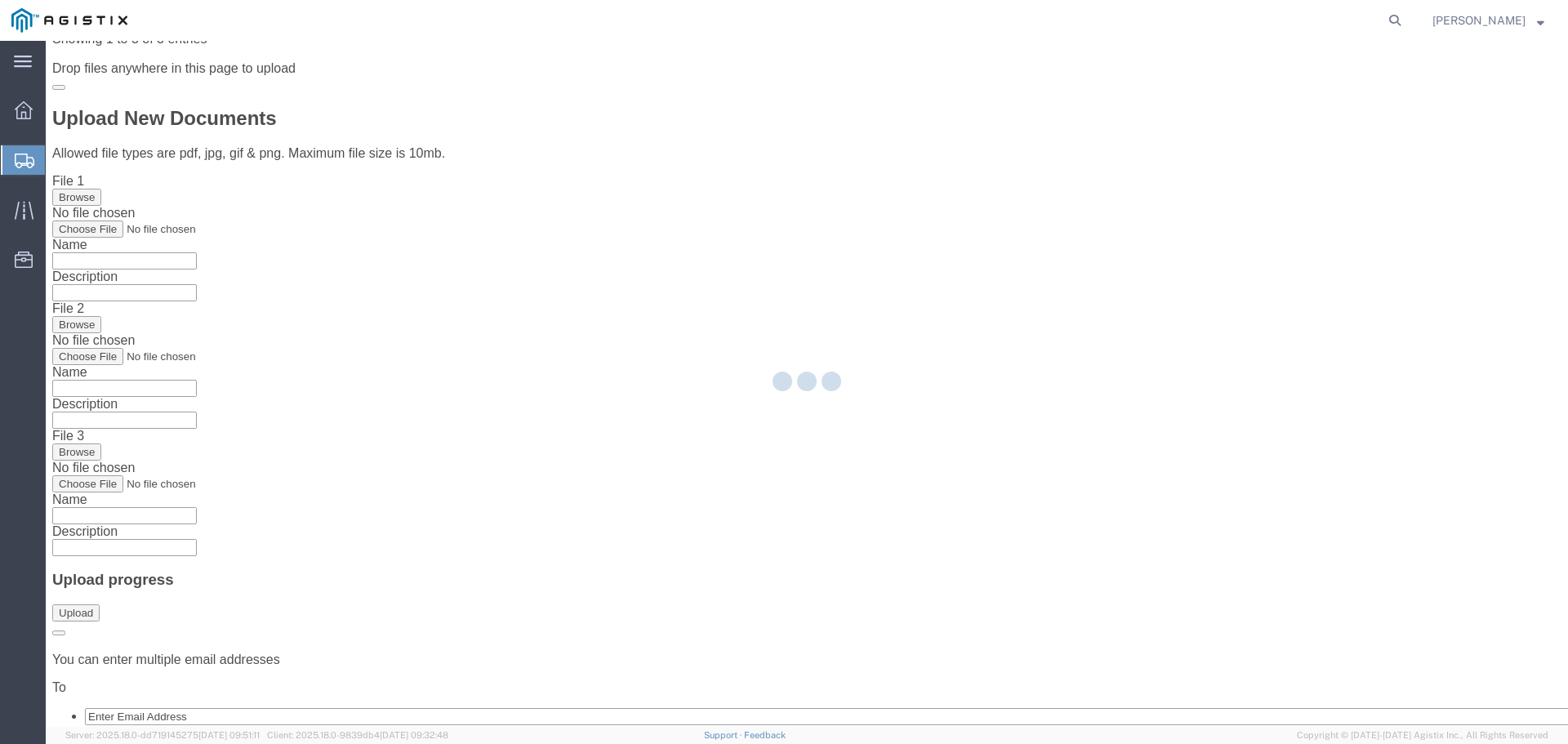
scroll to position [0, 0]
